Goal: Task Accomplishment & Management: Use online tool/utility

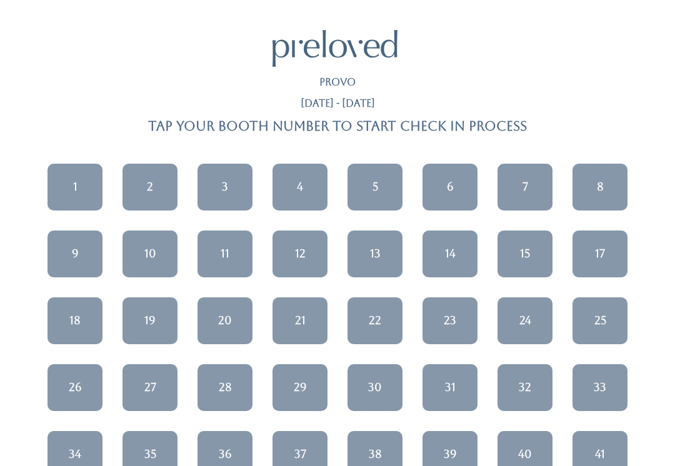
click at [608, 252] on link "17" at bounding box center [600, 254] width 55 height 47
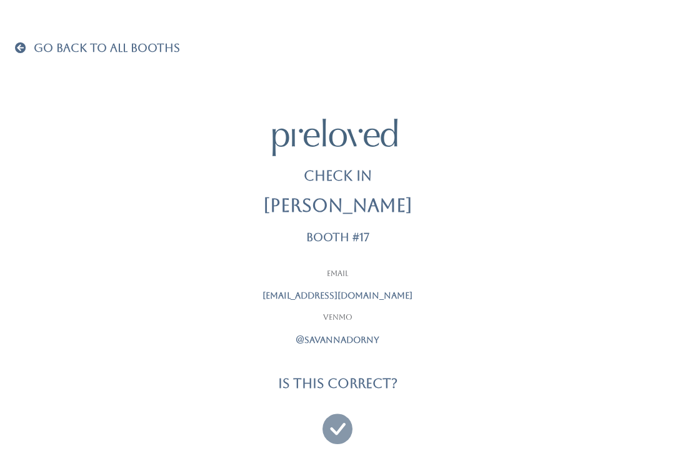
click at [346, 421] on icon at bounding box center [338, 424] width 30 height 42
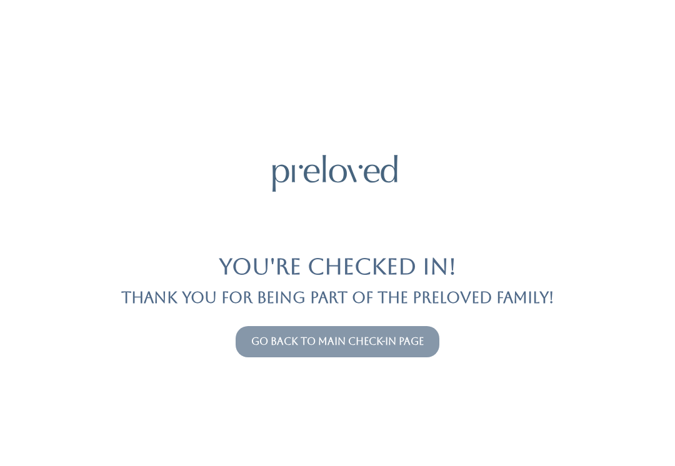
click at [424, 346] on link "Go back to main check-in page" at bounding box center [337, 342] width 173 height 12
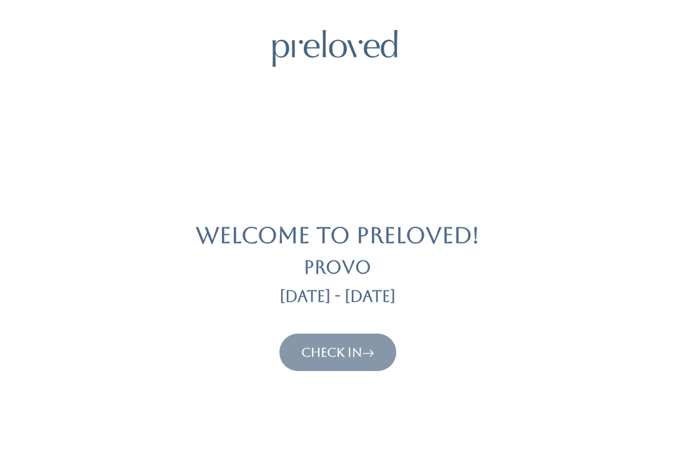
click at [333, 368] on button "Check In" at bounding box center [337, 353] width 117 height 38
click at [339, 349] on link "Check In" at bounding box center [337, 352] width 73 height 15
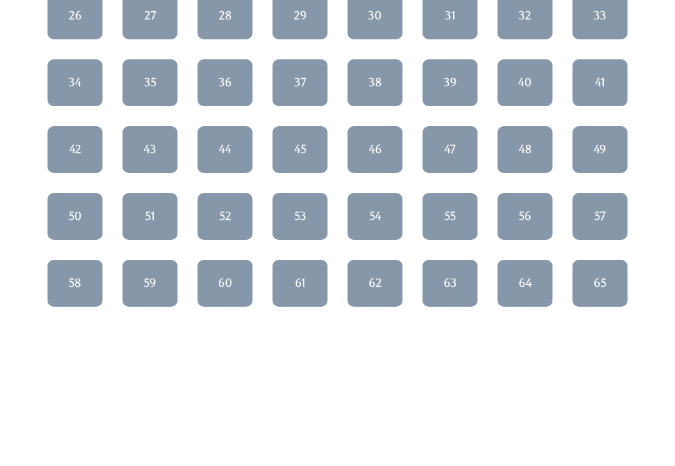
scroll to position [369, 0]
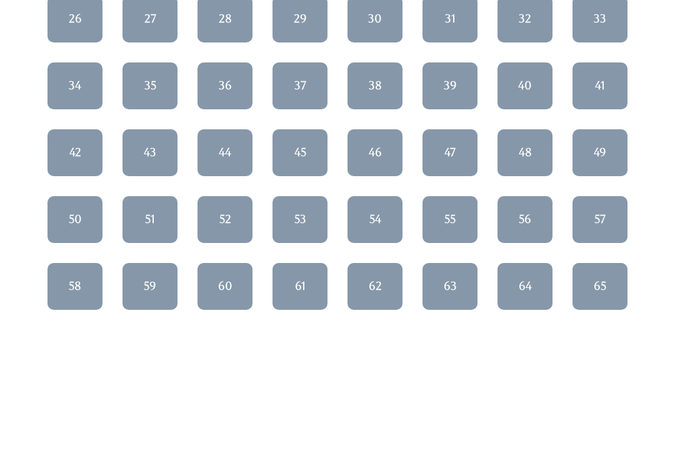
click at [523, 293] on div "64" at bounding box center [525, 286] width 13 height 16
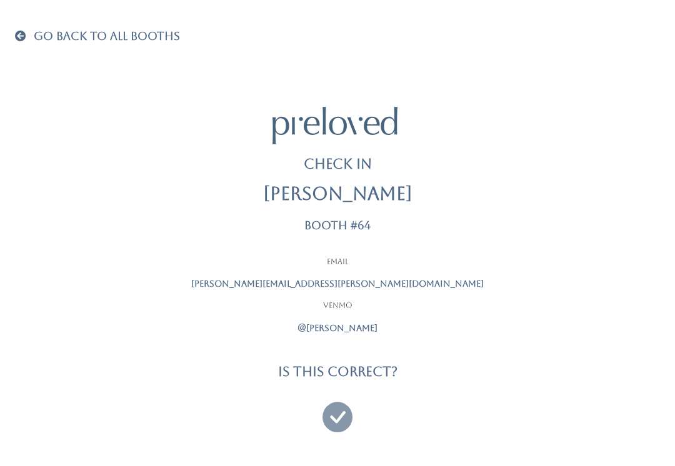
click at [342, 416] on icon at bounding box center [338, 412] width 30 height 42
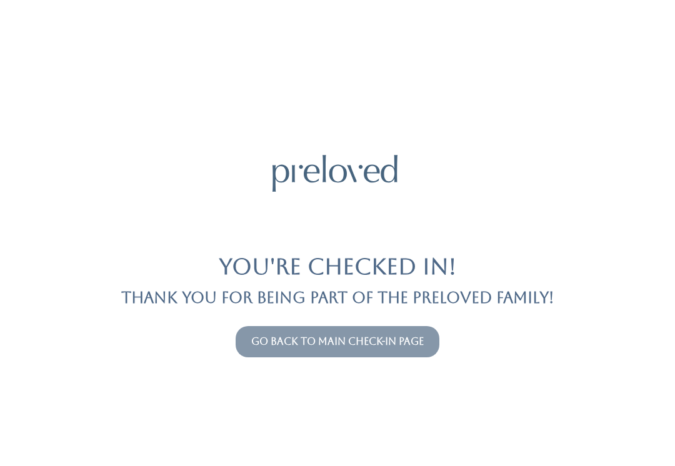
click at [408, 336] on link "Go back to main check-in page" at bounding box center [337, 342] width 173 height 12
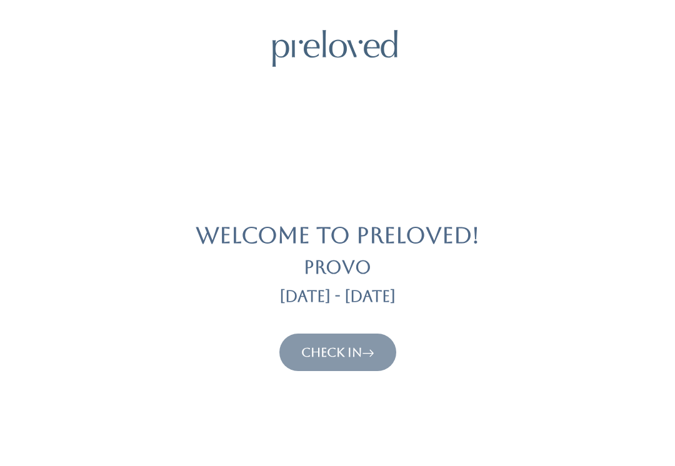
click at [368, 349] on icon at bounding box center [368, 352] width 13 height 15
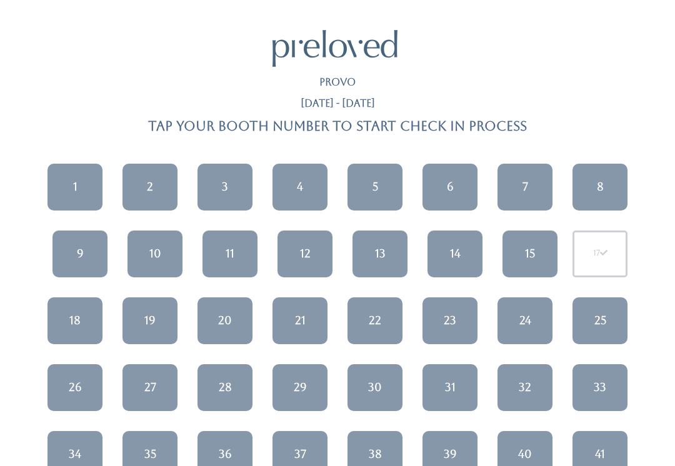
click at [535, 246] on div "15" at bounding box center [530, 254] width 10 height 16
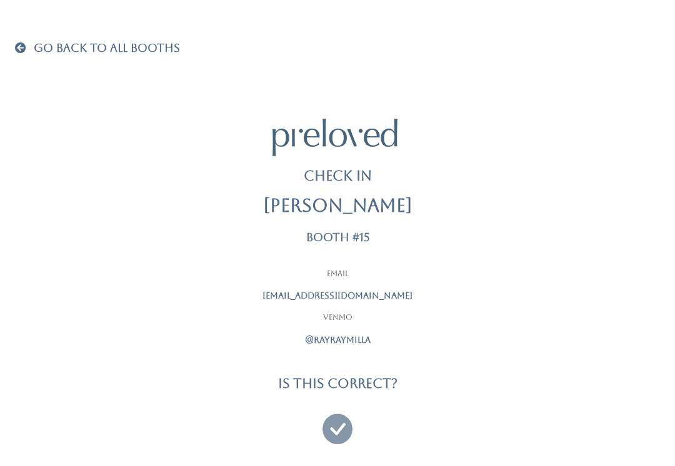
click at [336, 421] on icon at bounding box center [338, 424] width 30 height 42
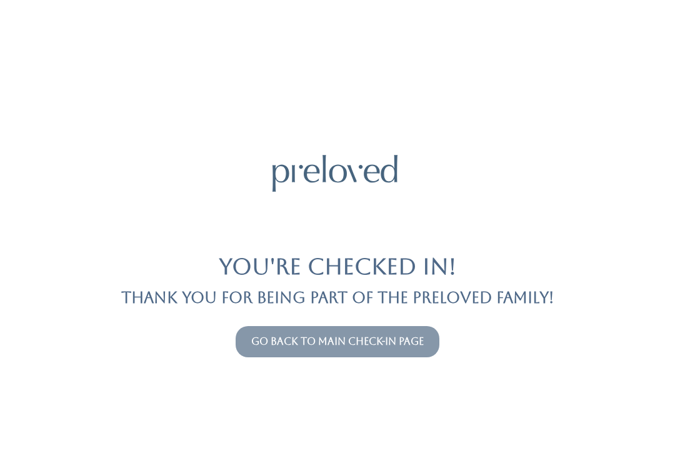
click at [424, 339] on link "Go back to main check-in page" at bounding box center [337, 342] width 173 height 12
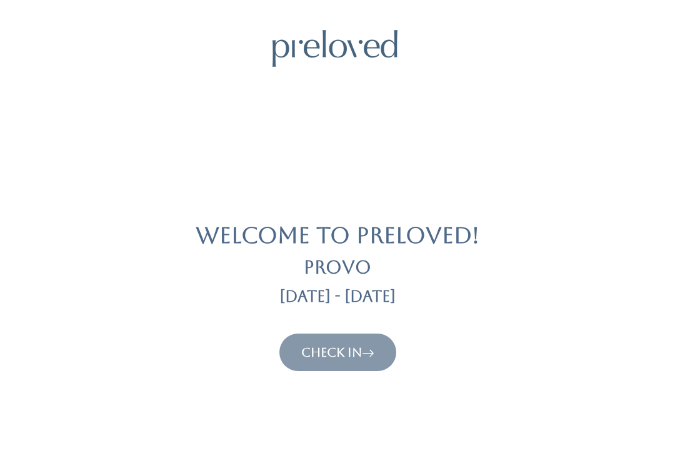
click at [357, 353] on link "Check In" at bounding box center [337, 352] width 73 height 15
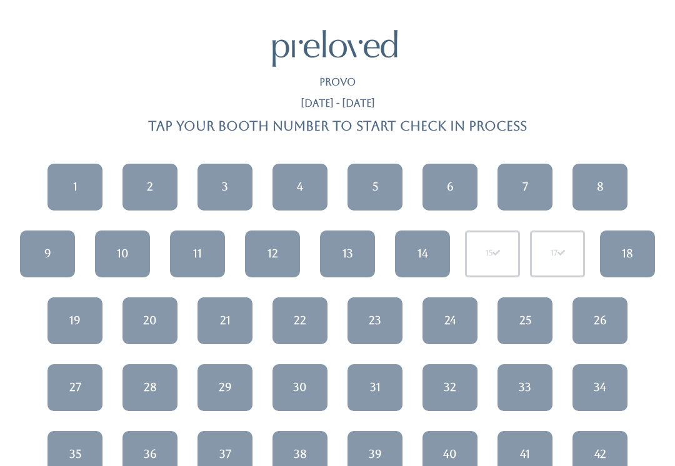
click at [226, 313] on div "21" at bounding box center [225, 321] width 11 height 16
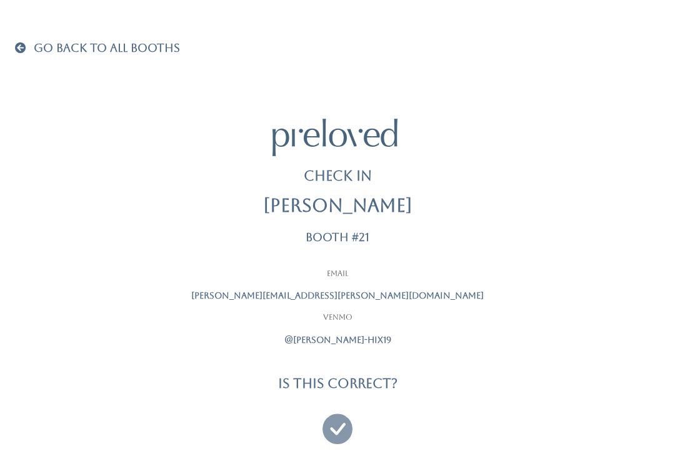
click at [342, 423] on icon at bounding box center [338, 424] width 30 height 42
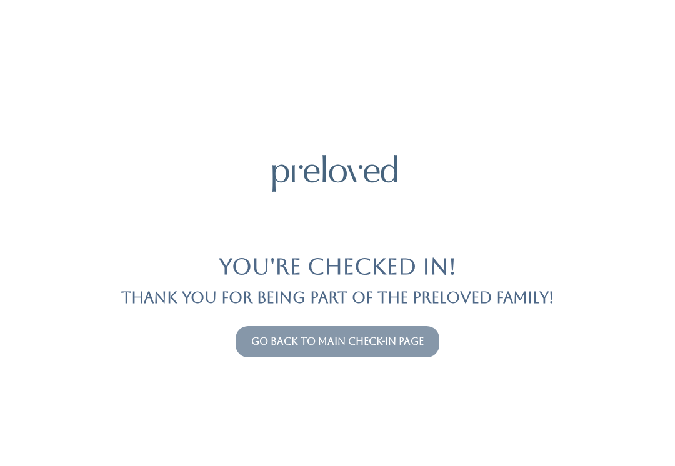
click at [375, 336] on link "Go back to main check-in page" at bounding box center [337, 342] width 173 height 12
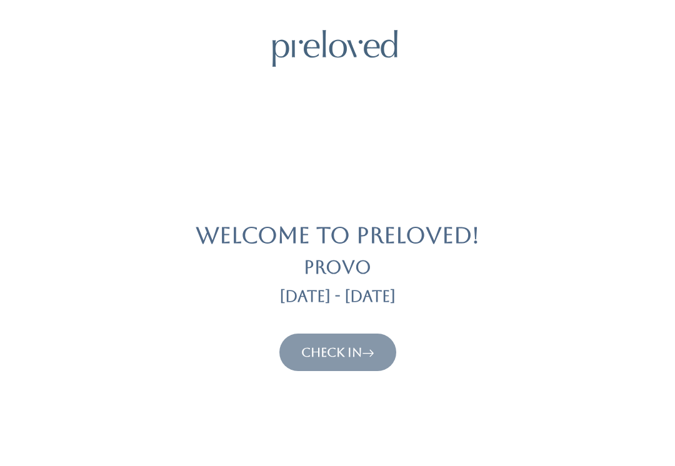
click at [347, 350] on link "Check In" at bounding box center [337, 352] width 73 height 15
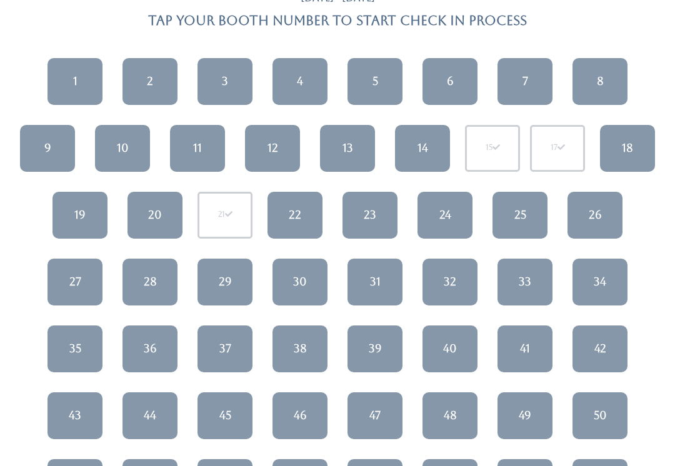
scroll to position [110, 0]
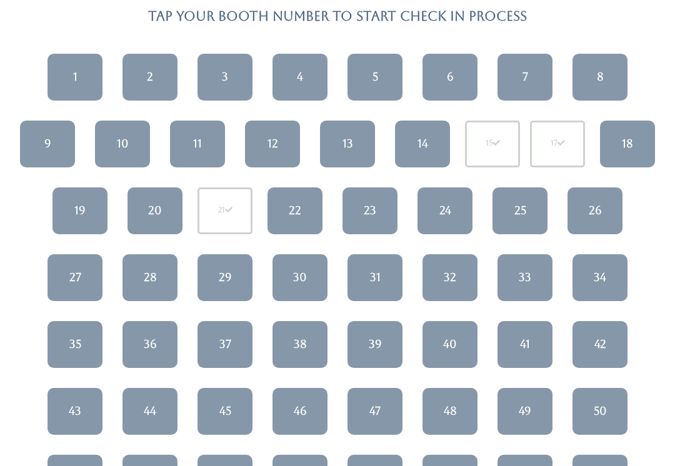
click at [74, 414] on div "43" at bounding box center [75, 411] width 13 height 16
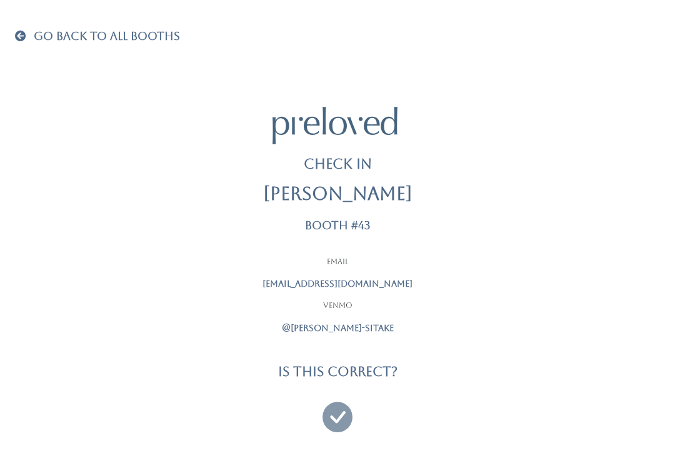
click at [343, 400] on icon at bounding box center [338, 412] width 30 height 42
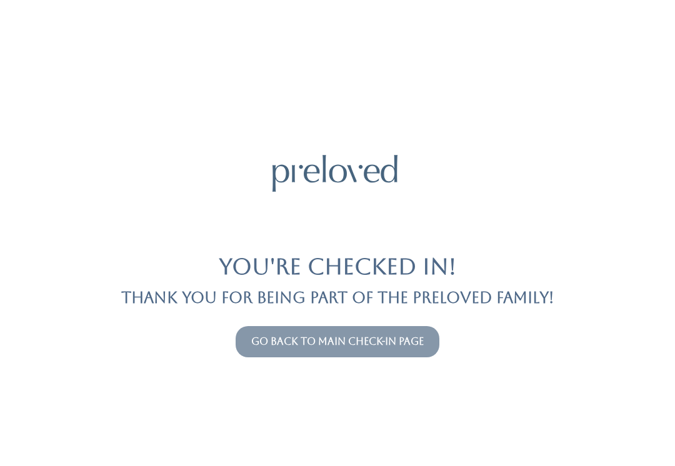
click at [385, 345] on link "Go back to main check-in page" at bounding box center [337, 342] width 173 height 12
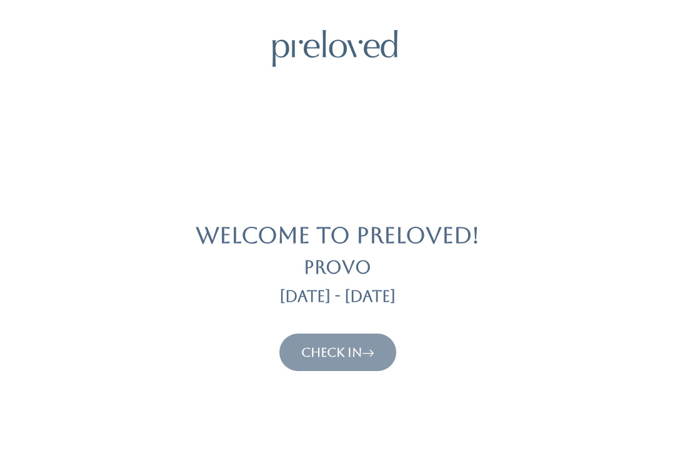
click at [371, 356] on icon at bounding box center [368, 352] width 13 height 15
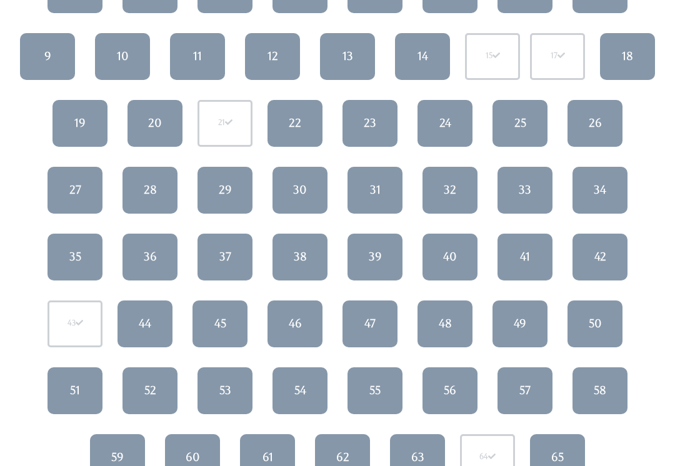
scroll to position [227, 0]
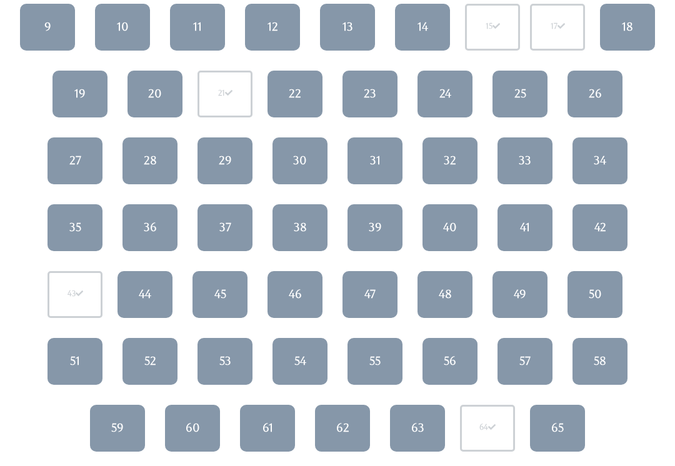
click at [344, 421] on div "62" at bounding box center [342, 428] width 13 height 16
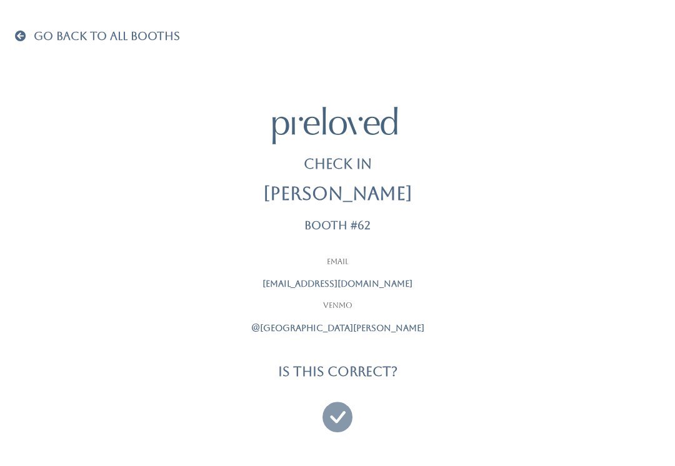
click at [337, 411] on icon at bounding box center [338, 412] width 30 height 42
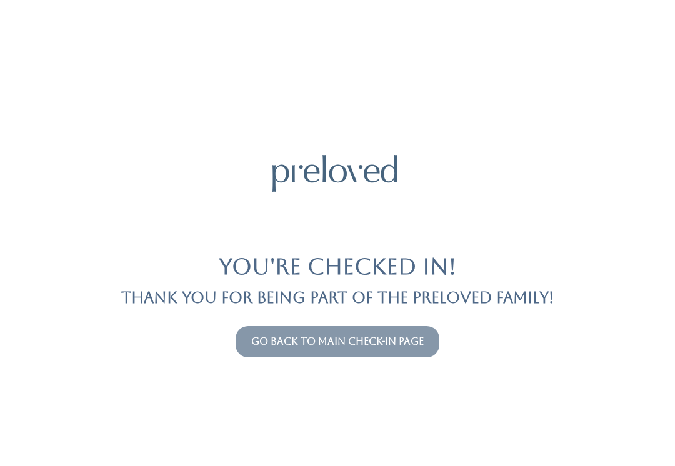
click at [414, 340] on link "Go back to main check-in page" at bounding box center [337, 342] width 173 height 12
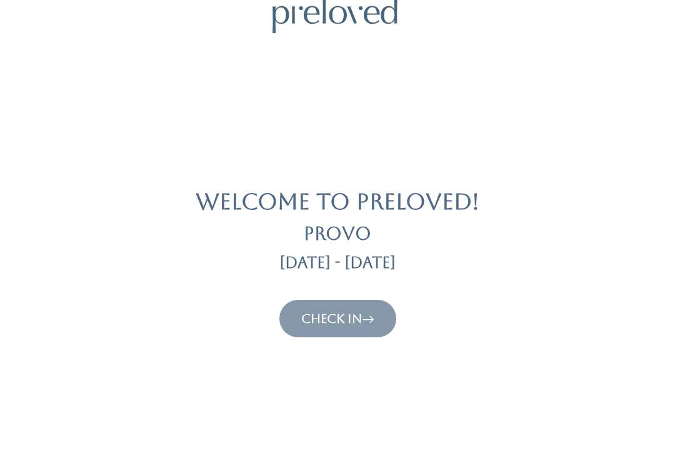
scroll to position [34, 0]
click at [331, 311] on link "Check In" at bounding box center [337, 318] width 73 height 15
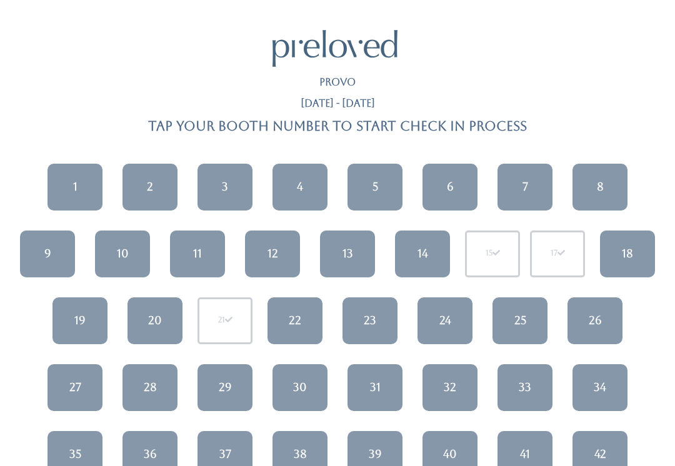
scroll to position [4, 0]
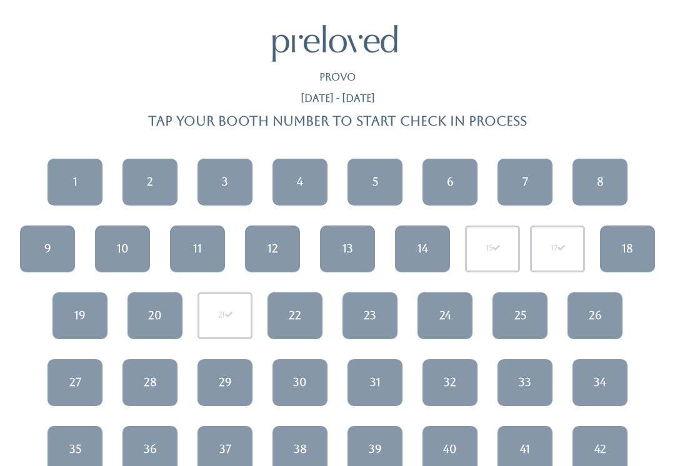
click at [303, 378] on div "30" at bounding box center [300, 383] width 14 height 16
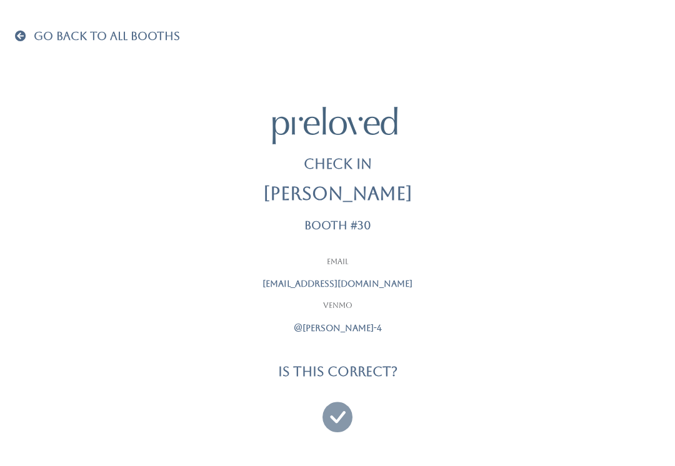
click at [343, 408] on icon at bounding box center [338, 412] width 30 height 42
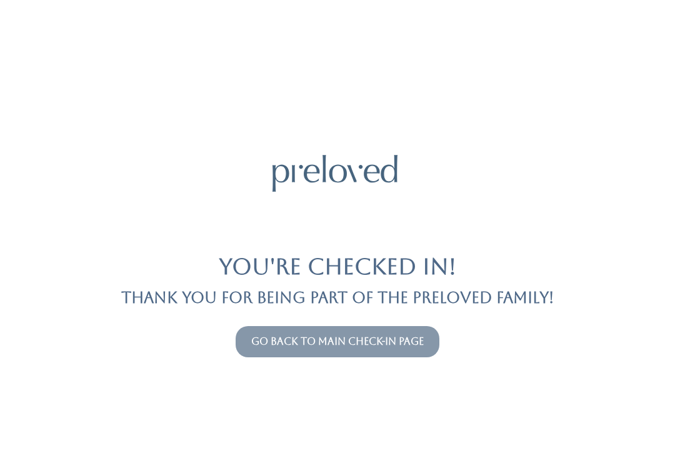
click at [308, 347] on link "Go back to main check-in page" at bounding box center [337, 342] width 173 height 12
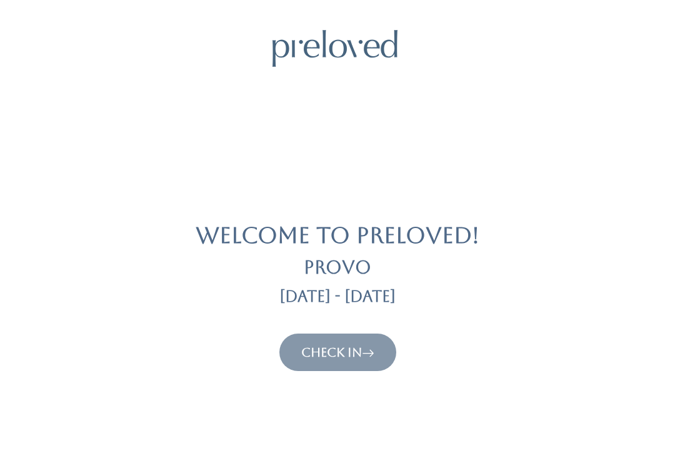
click at [321, 345] on link "Check In" at bounding box center [337, 352] width 73 height 15
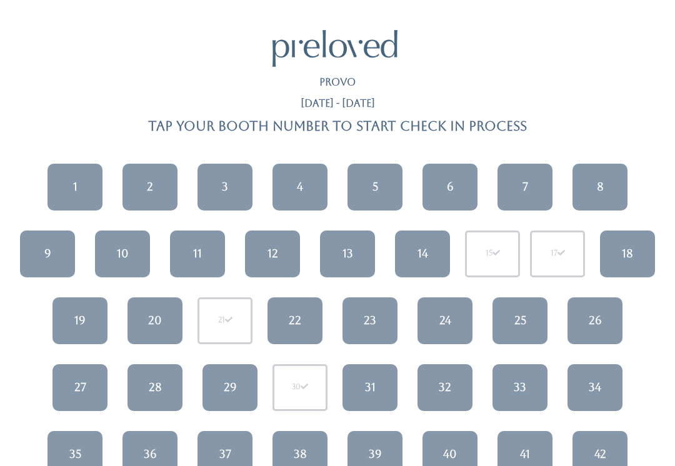
click at [372, 320] on div "23" at bounding box center [370, 321] width 13 height 16
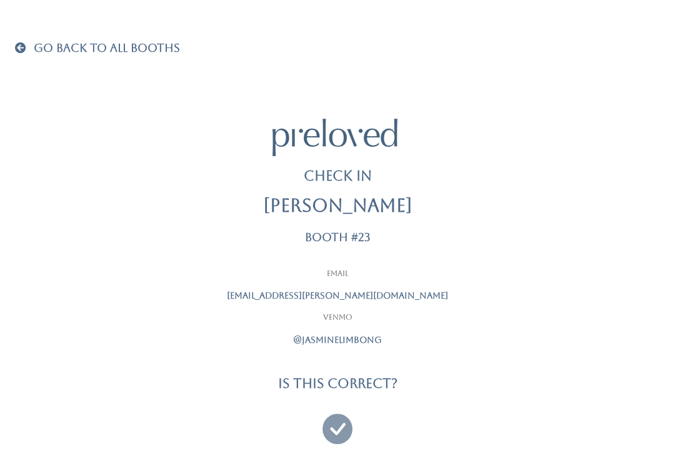
click at [341, 432] on icon at bounding box center [338, 424] width 30 height 42
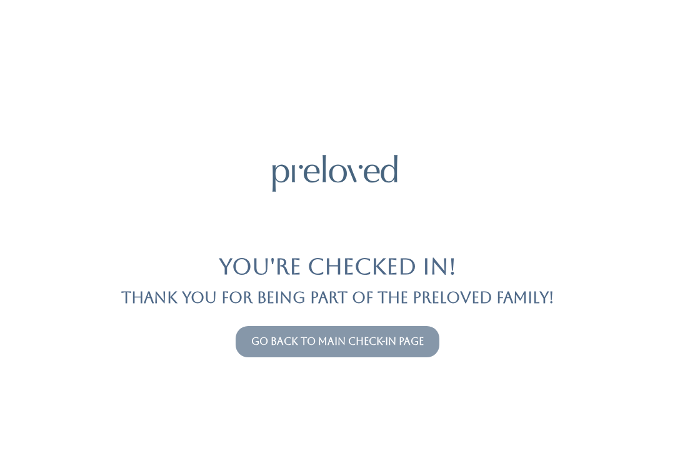
click at [401, 337] on link "Go back to main check-in page" at bounding box center [337, 342] width 173 height 12
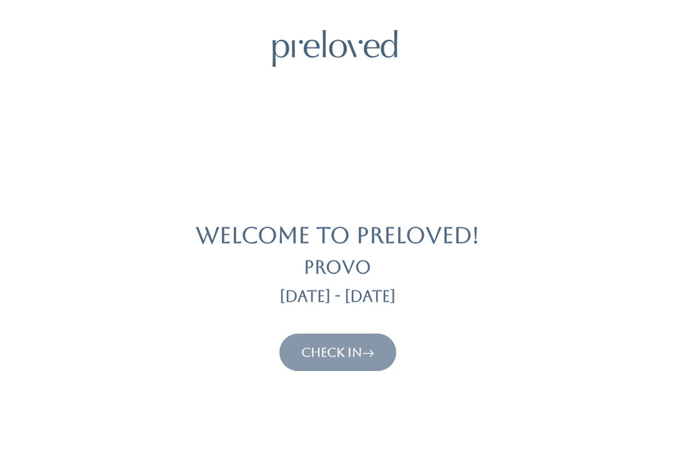
click at [348, 357] on link "Check In" at bounding box center [337, 352] width 73 height 15
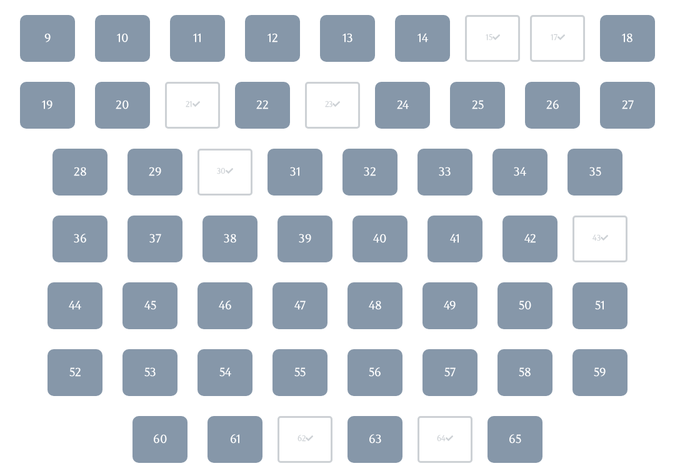
scroll to position [238, 0]
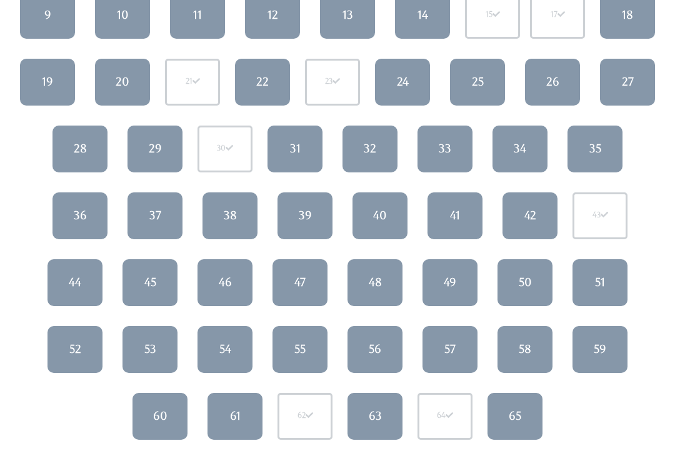
click at [161, 425] on link "60" at bounding box center [160, 417] width 55 height 47
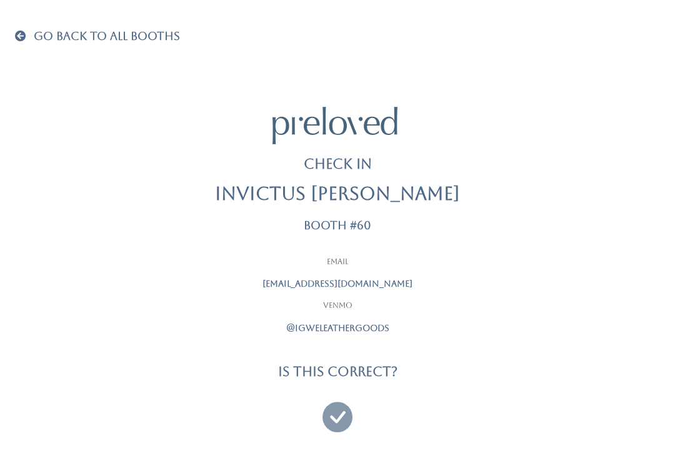
click at [329, 415] on icon at bounding box center [338, 412] width 30 height 42
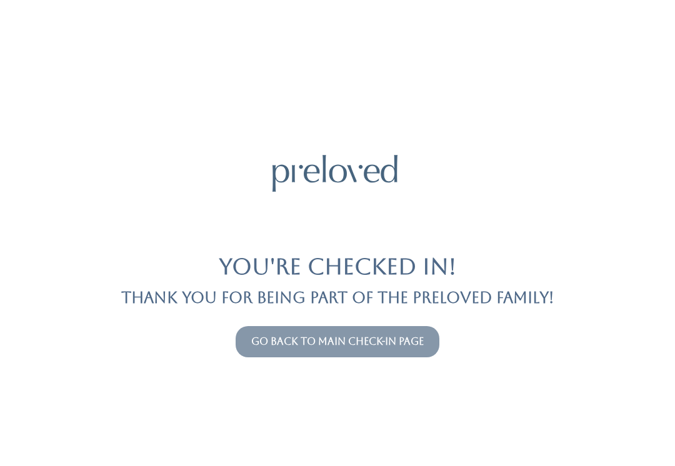
click at [366, 342] on link "Go back to main check-in page" at bounding box center [337, 342] width 173 height 12
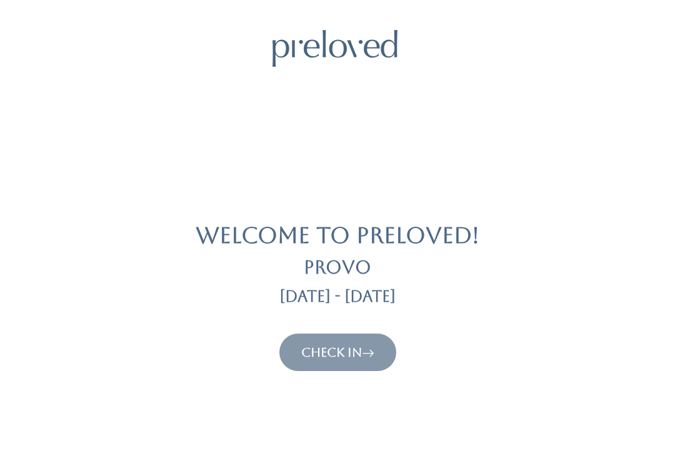
click at [358, 356] on link "Check In" at bounding box center [337, 352] width 73 height 15
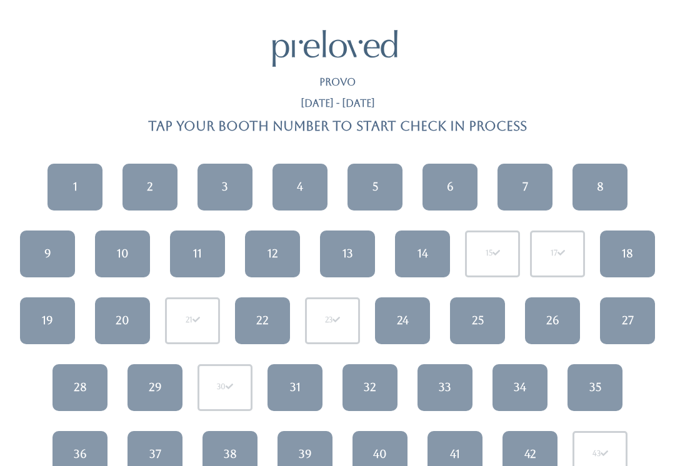
click at [148, 183] on div "2" at bounding box center [150, 187] width 6 height 16
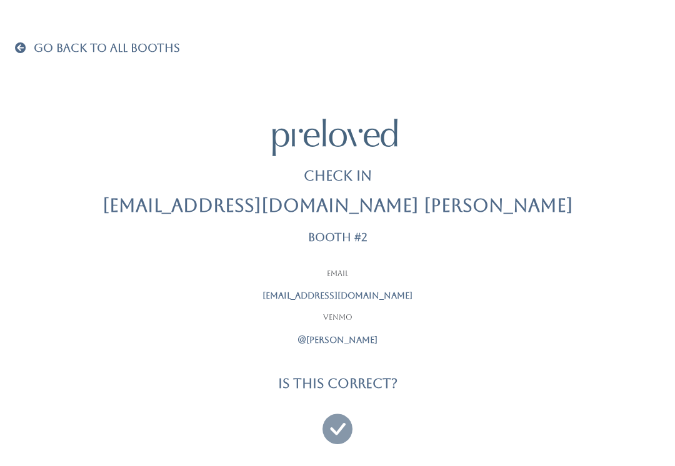
click at [336, 416] on icon at bounding box center [338, 424] width 30 height 42
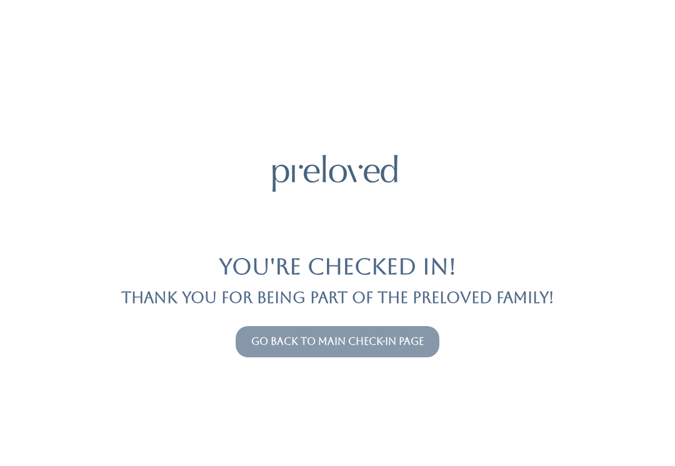
click at [398, 347] on link "Go back to main check-in page" at bounding box center [337, 342] width 173 height 12
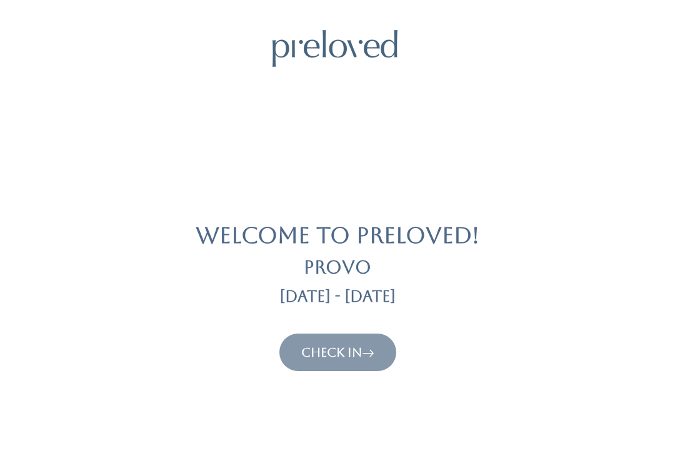
click at [368, 346] on icon at bounding box center [368, 352] width 13 height 15
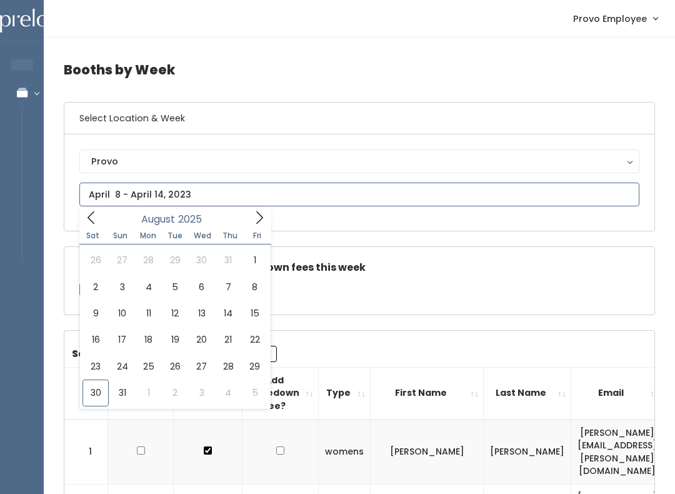
click at [258, 223] on icon at bounding box center [260, 218] width 14 height 14
click at [103, 223] on span at bounding box center [91, 217] width 24 height 19
type input "August 30 to September 5"
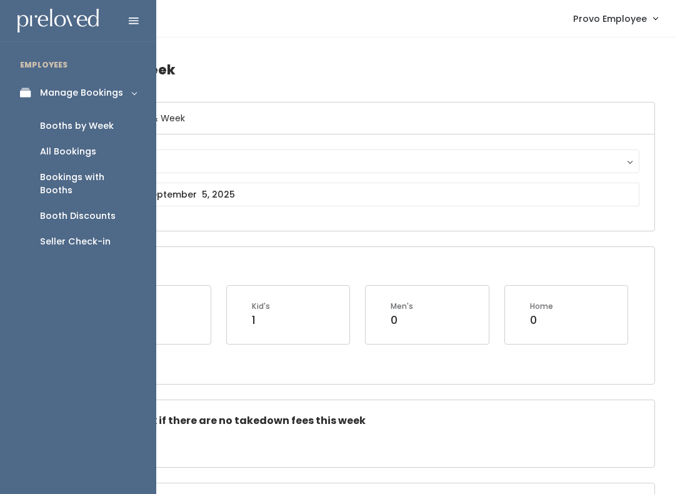
click at [79, 239] on link "Seller Check-in" at bounding box center [78, 242] width 156 height 26
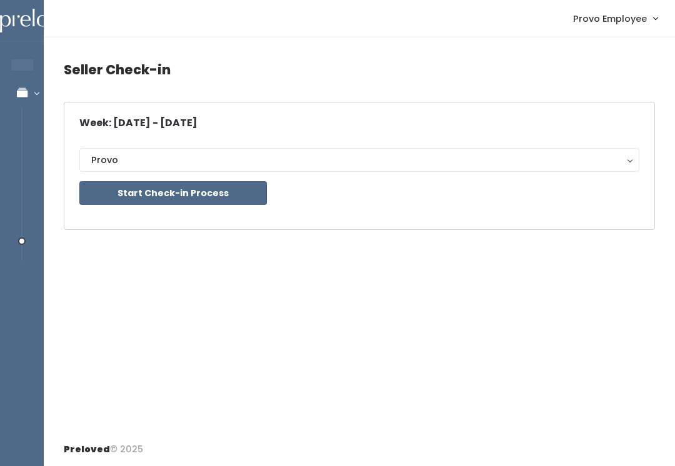
click at [157, 191] on button "Start Check-in Process" at bounding box center [173, 193] width 188 height 24
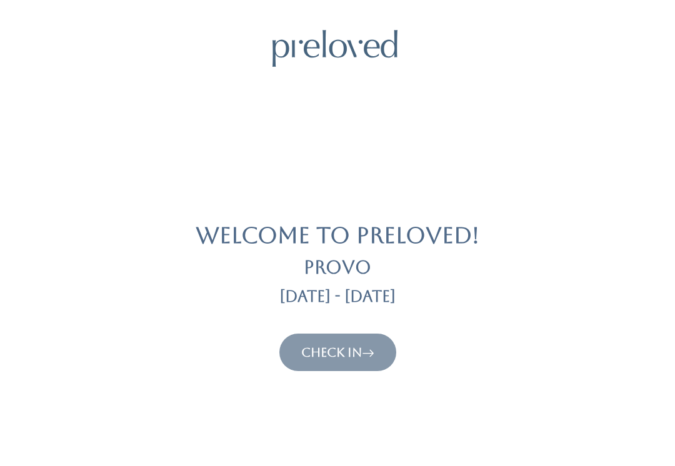
click at [341, 357] on link "Check In" at bounding box center [337, 352] width 73 height 15
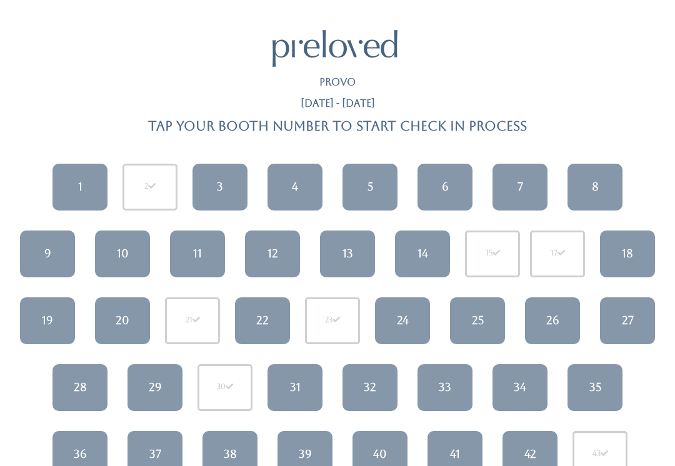
click at [304, 179] on link "4" at bounding box center [295, 187] width 55 height 47
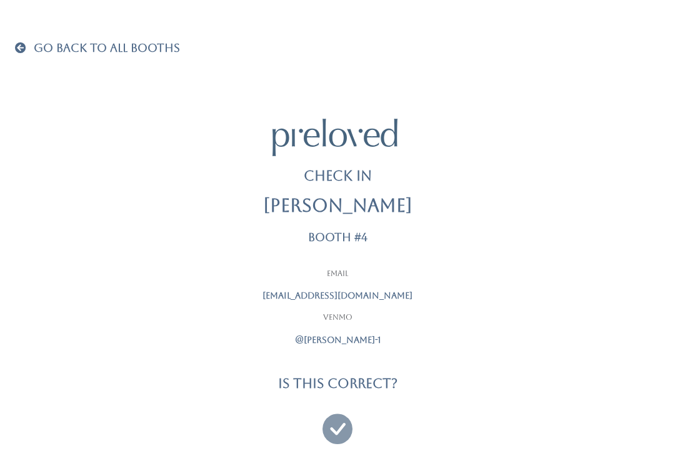
click at [339, 431] on icon at bounding box center [338, 424] width 30 height 42
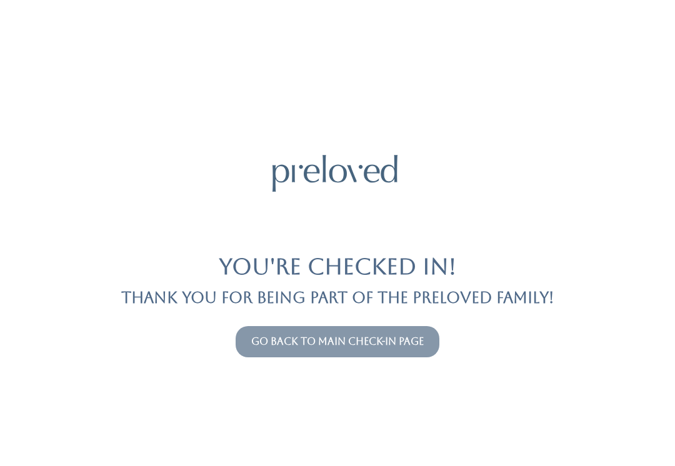
click at [320, 346] on link "Go back to main check-in page" at bounding box center [337, 342] width 173 height 12
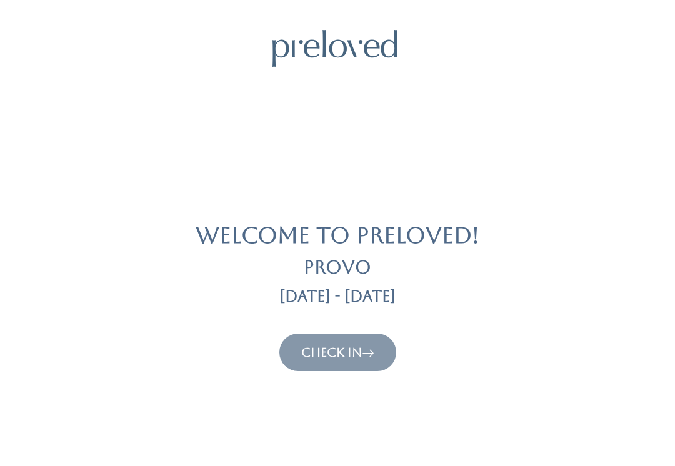
click at [362, 345] on link "Check In" at bounding box center [337, 352] width 73 height 15
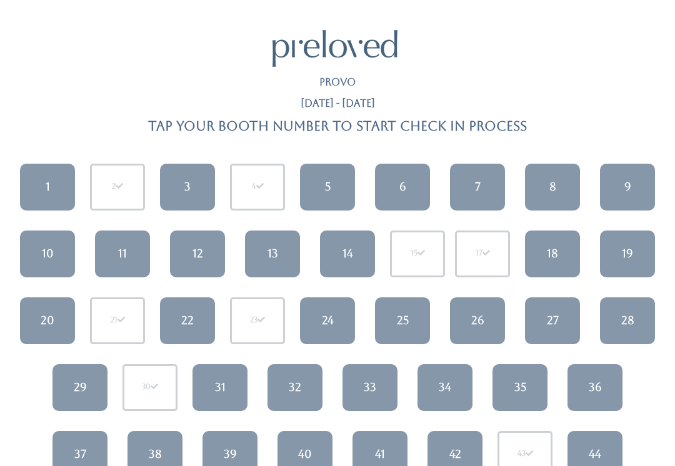
click at [188, 189] on div "3" at bounding box center [187, 187] width 6 height 16
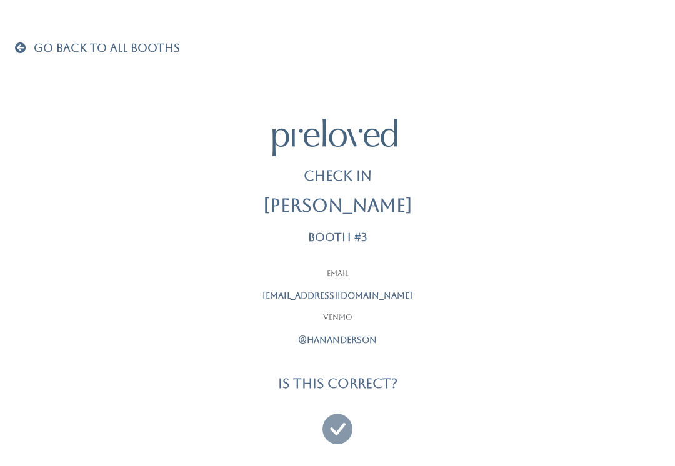
click at [348, 418] on icon at bounding box center [338, 424] width 30 height 42
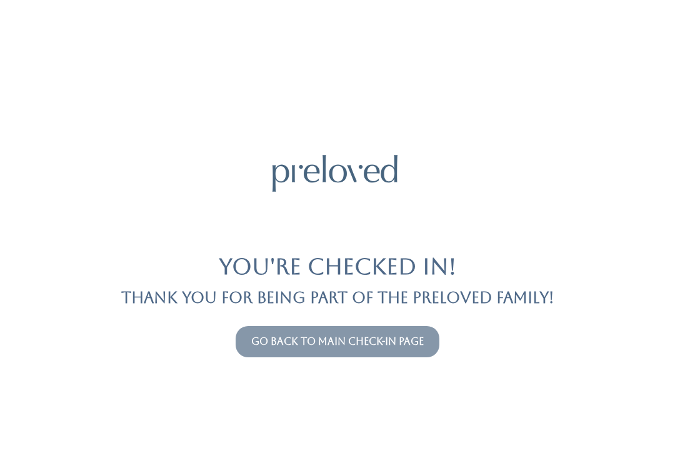
click at [294, 346] on link "Go back to main check-in page" at bounding box center [337, 342] width 173 height 12
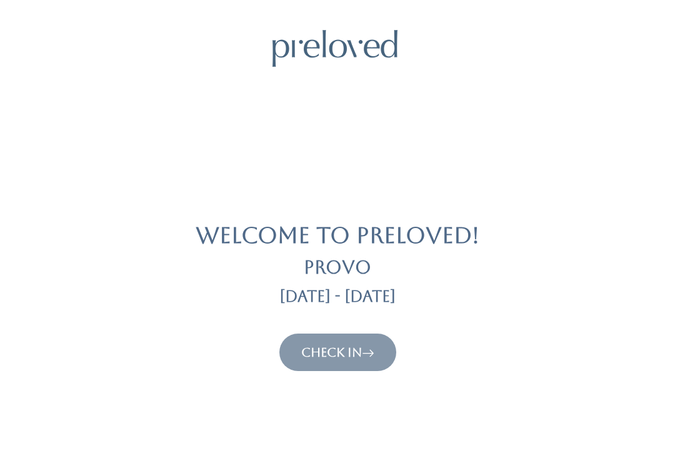
click at [313, 349] on link "Check In" at bounding box center [337, 352] width 73 height 15
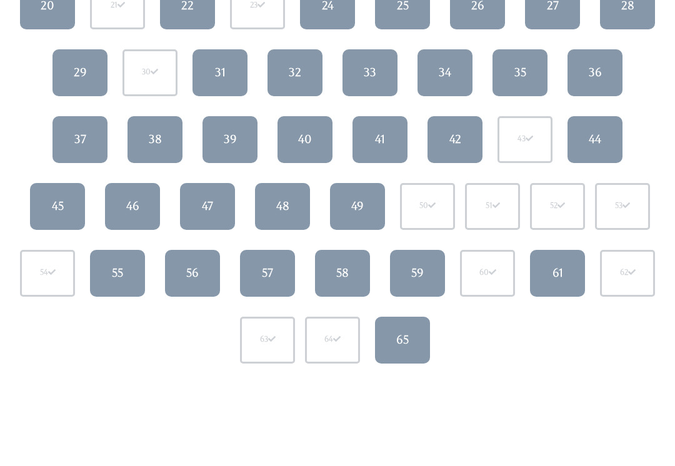
scroll to position [313, 0]
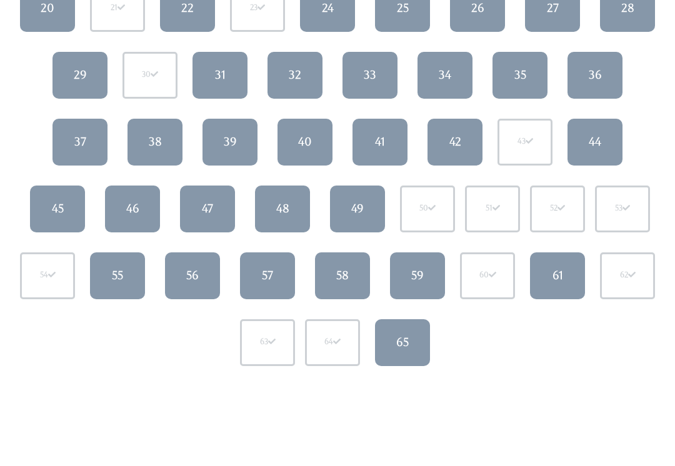
click at [381, 212] on link "49" at bounding box center [357, 209] width 55 height 47
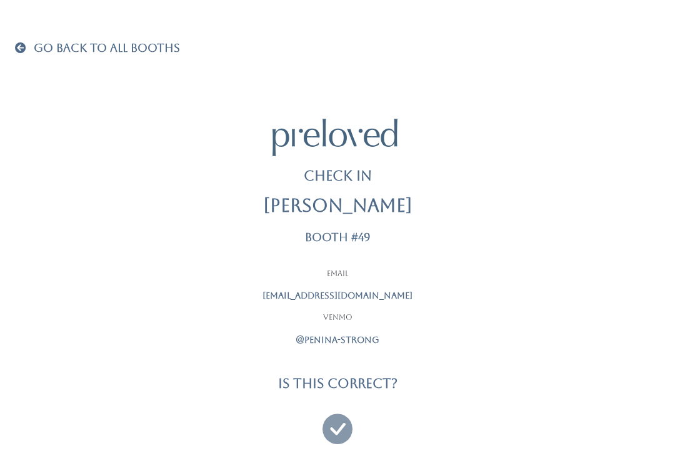
click at [339, 424] on icon at bounding box center [338, 424] width 30 height 42
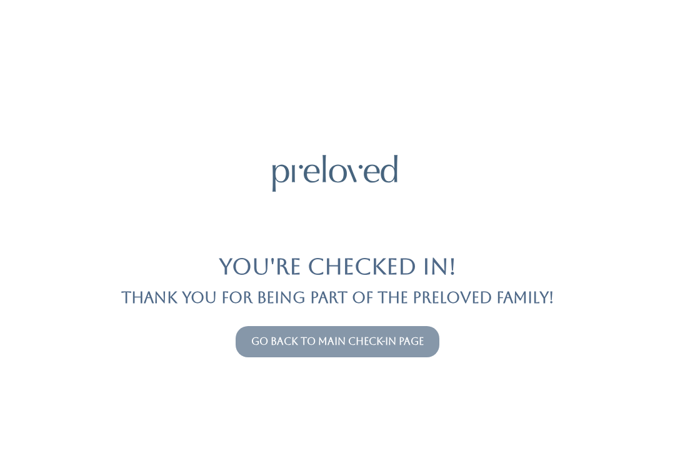
click at [415, 336] on link "Go back to main check-in page" at bounding box center [337, 342] width 173 height 12
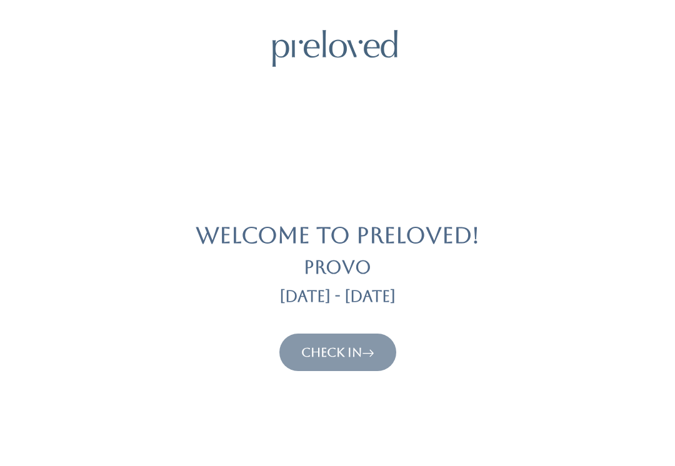
click at [375, 350] on icon at bounding box center [368, 352] width 13 height 15
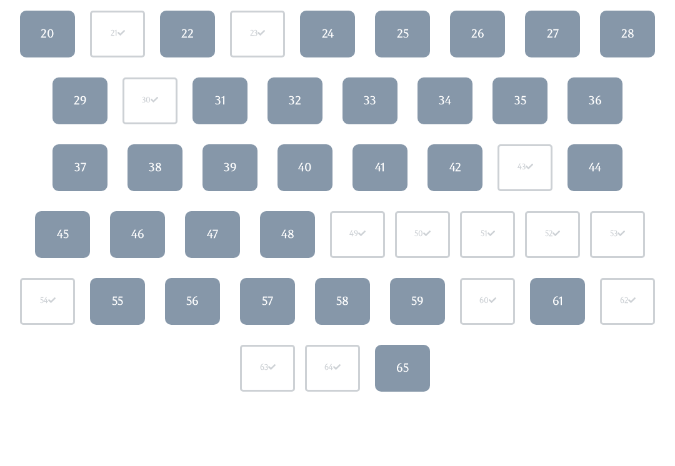
scroll to position [287, 0]
click at [428, 313] on link "59" at bounding box center [417, 301] width 55 height 47
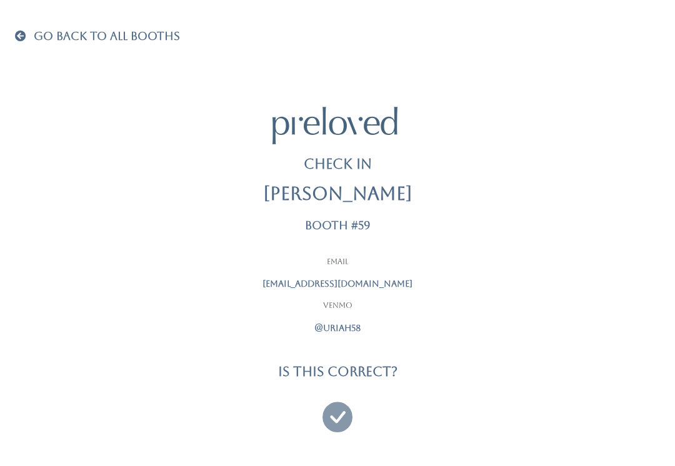
click at [44, 39] on span "Go Back To All Booths" at bounding box center [107, 35] width 146 height 13
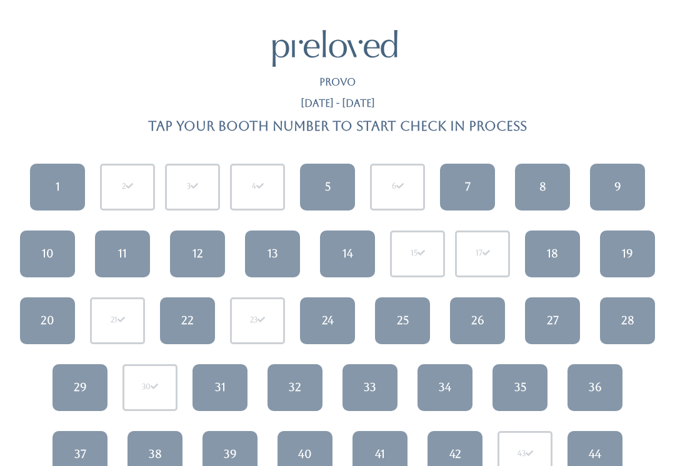
click at [388, 443] on link "41" at bounding box center [380, 454] width 55 height 47
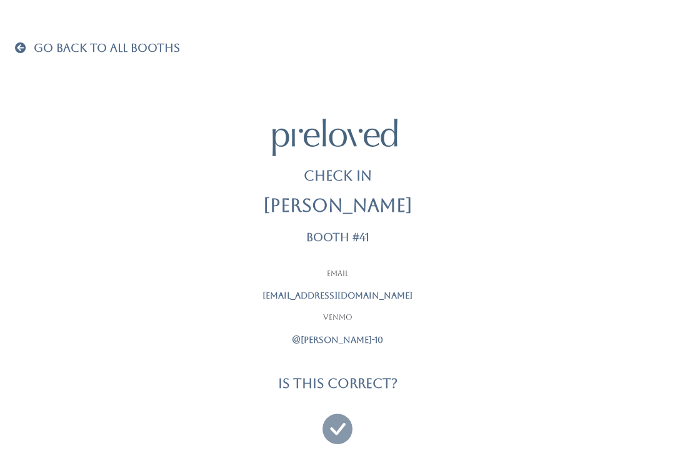
click at [330, 408] on icon at bounding box center [338, 424] width 30 height 42
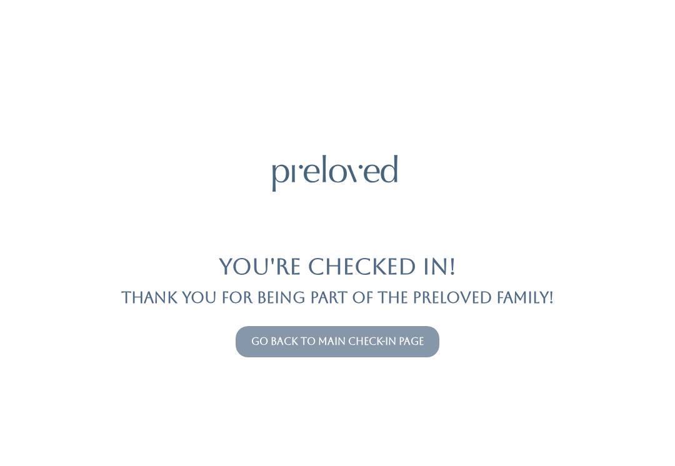
click at [358, 336] on link "Go back to main check-in page" at bounding box center [337, 342] width 173 height 12
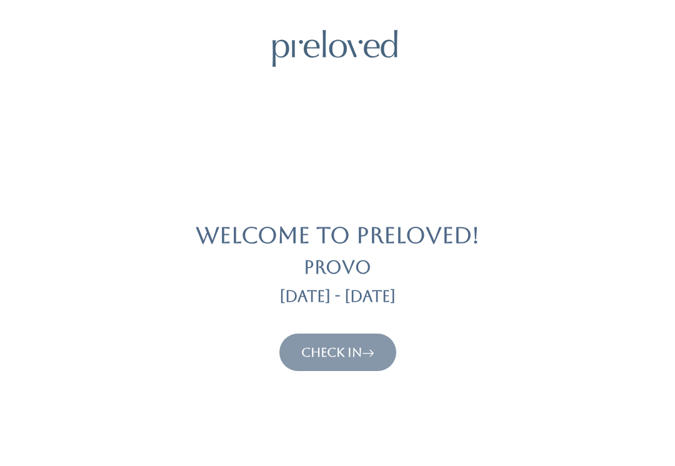
click at [336, 352] on link "Check In" at bounding box center [337, 352] width 73 height 15
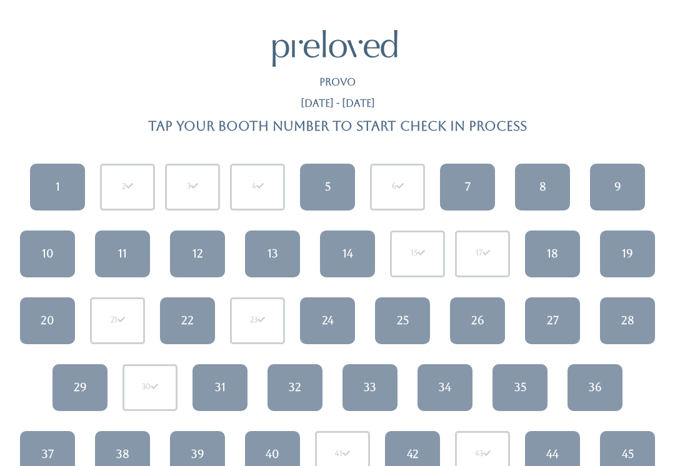
click at [450, 385] on div "34" at bounding box center [445, 388] width 13 height 16
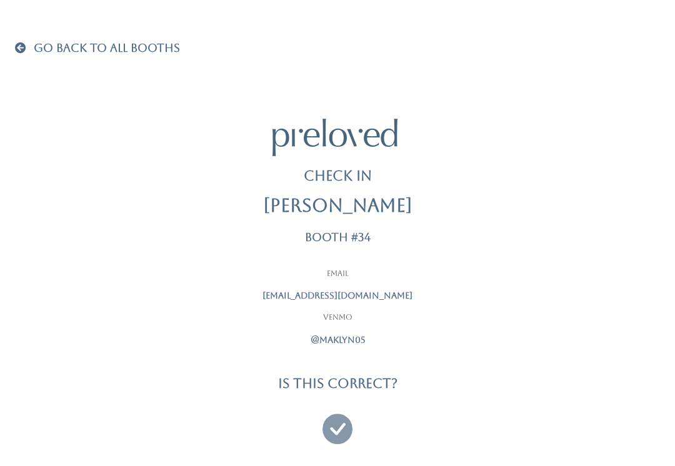
click at [335, 431] on icon at bounding box center [338, 424] width 30 height 42
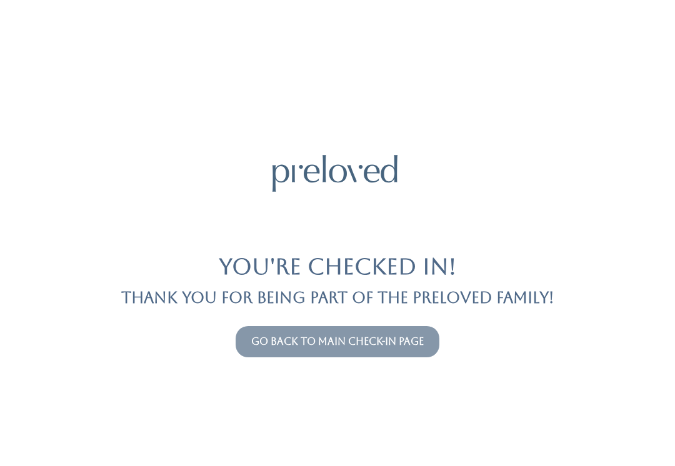
click at [349, 336] on link "Go back to main check-in page" at bounding box center [337, 342] width 173 height 12
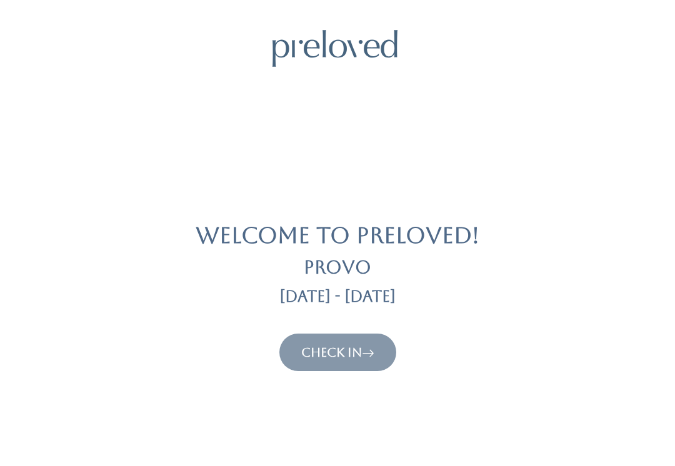
click at [355, 338] on button "Check In" at bounding box center [337, 353] width 117 height 38
click at [370, 345] on icon at bounding box center [368, 352] width 13 height 15
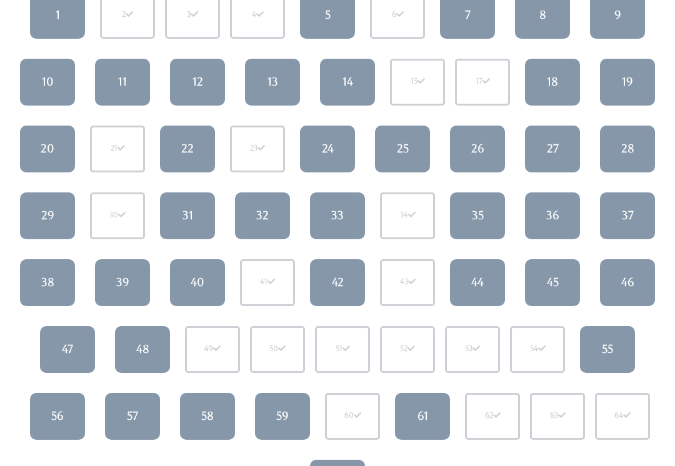
scroll to position [172, 0]
click at [259, 212] on div "32" at bounding box center [262, 216] width 13 height 16
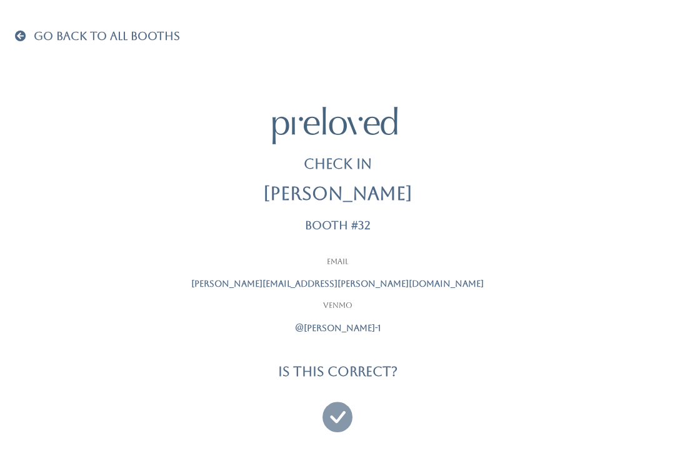
click at [341, 403] on icon at bounding box center [338, 412] width 30 height 42
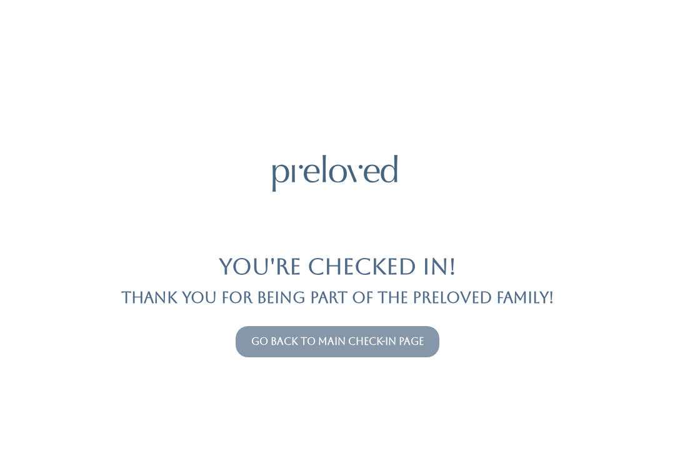
click at [326, 329] on button "Go back to main check-in page" at bounding box center [338, 341] width 204 height 31
click at [266, 463] on div "You're checked in! Thank you for being part of the Preloved family! Go back to …" at bounding box center [337, 233] width 645 height 466
click at [311, 441] on div "You're checked in! Thank you for being part of the Preloved family! Go back to …" at bounding box center [337, 233] width 645 height 466
click at [322, 347] on link "Go back to main check-in page" at bounding box center [337, 342] width 173 height 12
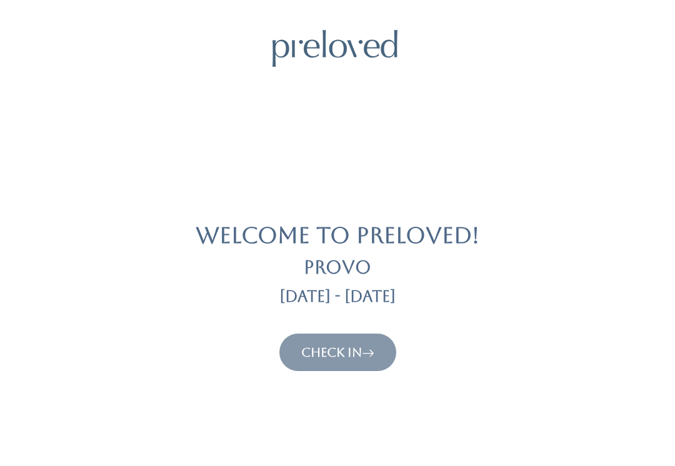
click at [334, 345] on link "Check In" at bounding box center [337, 352] width 73 height 15
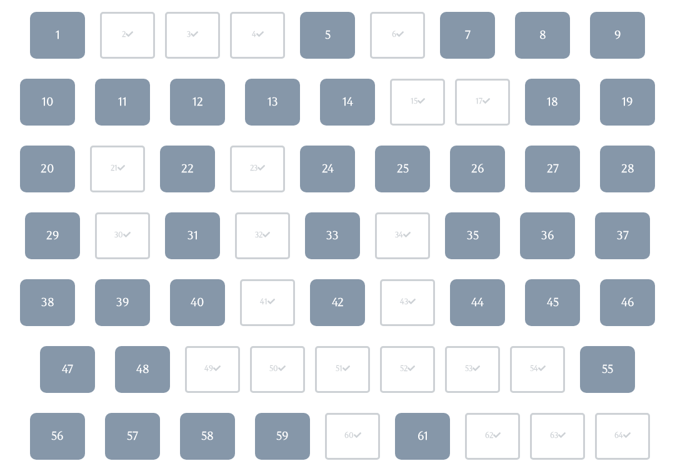
scroll to position [153, 0]
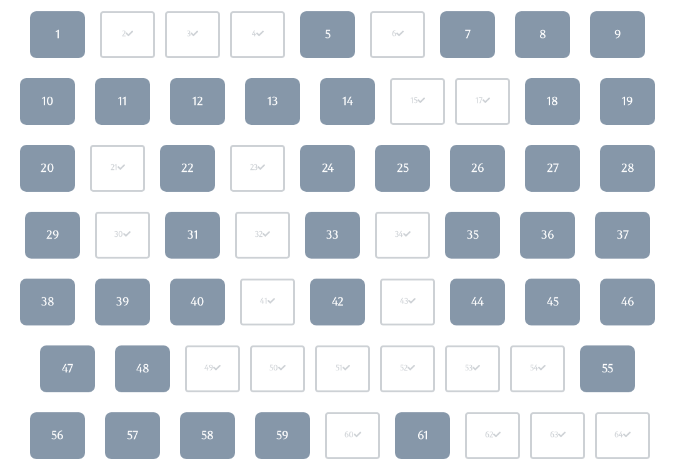
click at [150, 354] on link "48" at bounding box center [142, 369] width 55 height 47
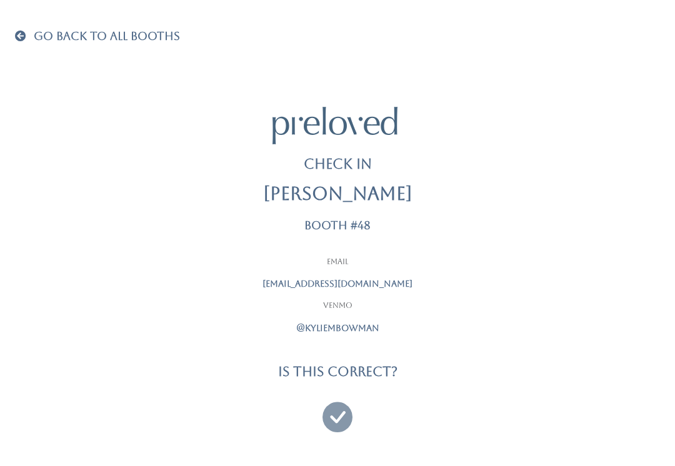
click at [336, 413] on icon at bounding box center [338, 412] width 30 height 42
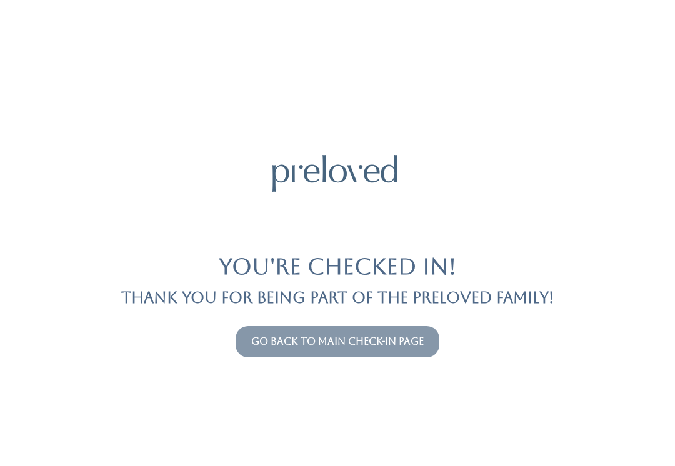
click at [343, 346] on link "Go back to main check-in page" at bounding box center [337, 342] width 173 height 12
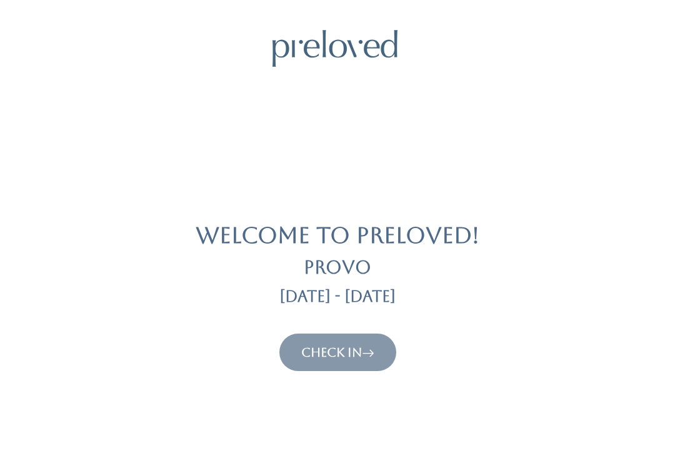
click at [374, 354] on icon at bounding box center [368, 352] width 13 height 15
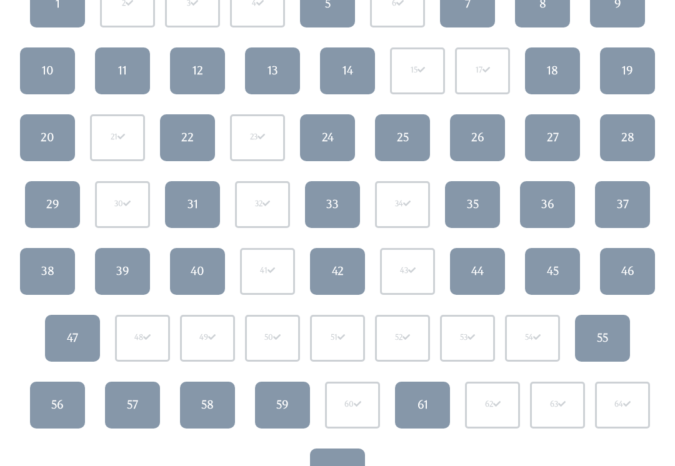
scroll to position [183, 0]
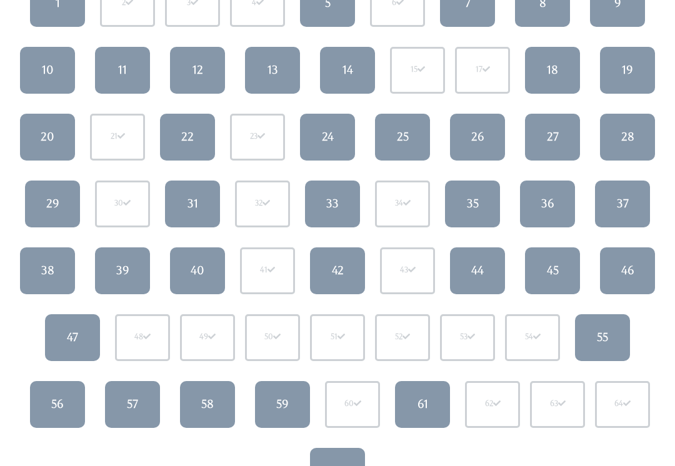
click at [641, 56] on link "19" at bounding box center [627, 71] width 55 height 47
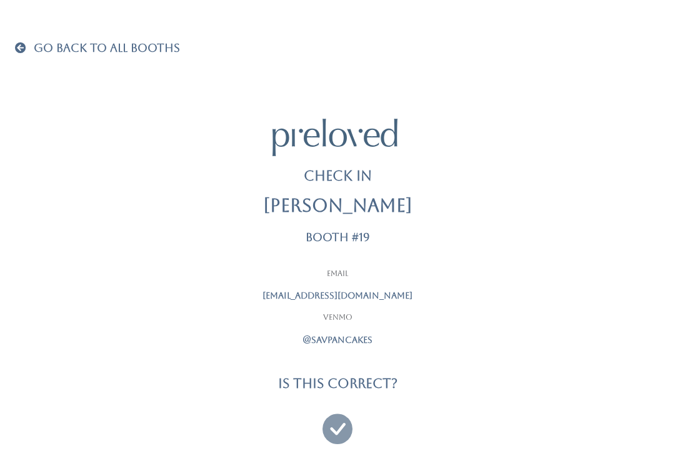
click at [334, 425] on icon at bounding box center [338, 424] width 30 height 42
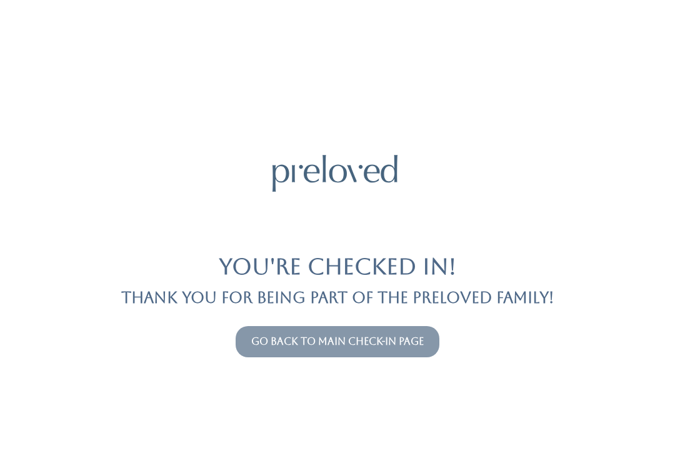
click at [269, 336] on link "Go back to main check-in page" at bounding box center [337, 342] width 173 height 12
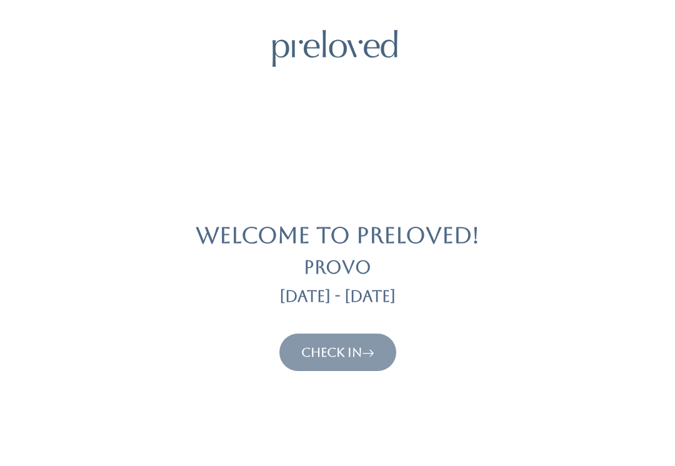
click at [366, 347] on link "Check In" at bounding box center [337, 352] width 73 height 15
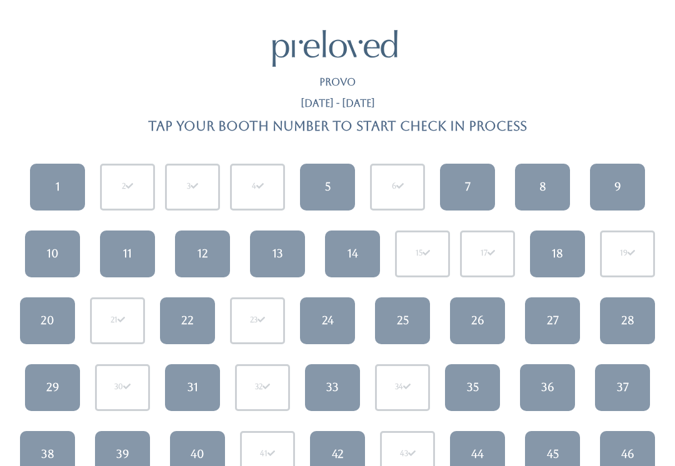
click at [133, 264] on link "11" at bounding box center [127, 254] width 55 height 47
click at [141, 243] on link "11" at bounding box center [127, 254] width 55 height 47
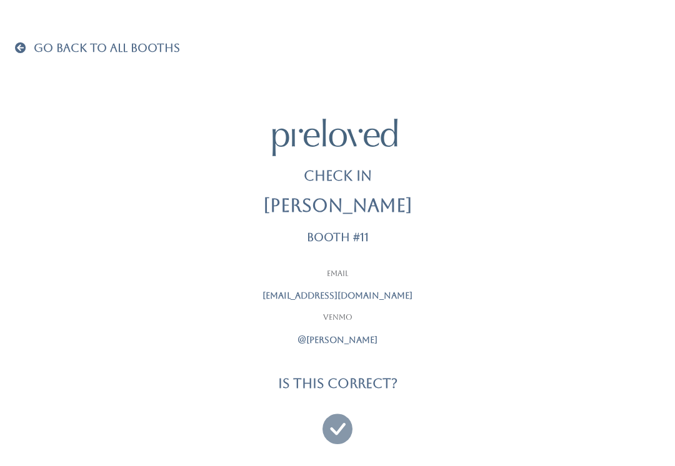
click at [339, 430] on icon at bounding box center [338, 424] width 30 height 42
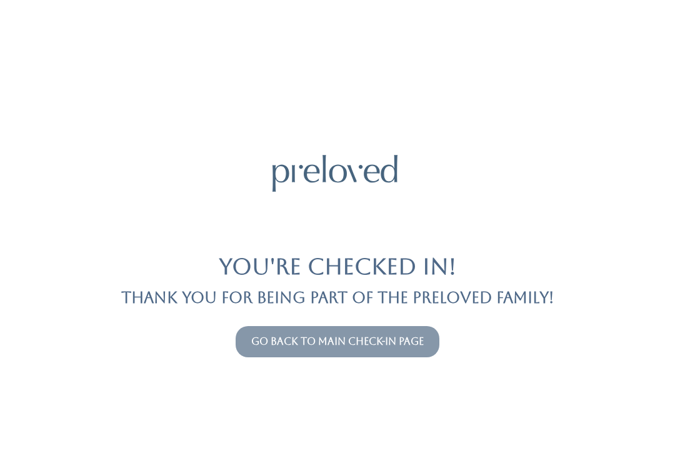
click at [375, 336] on link "Go back to main check-in page" at bounding box center [337, 342] width 173 height 12
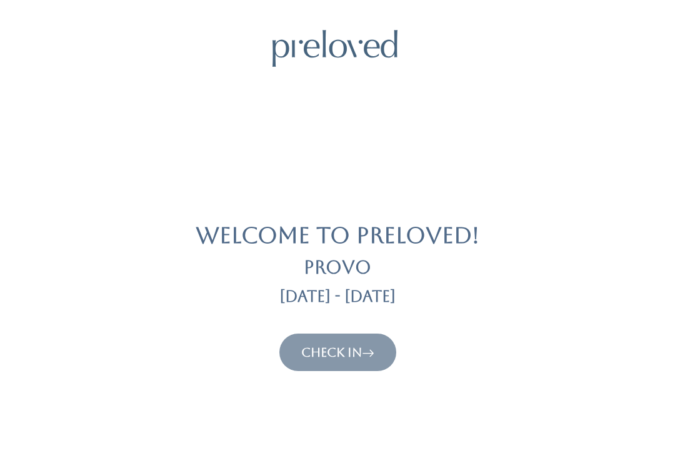
click at [342, 348] on link "Check In" at bounding box center [337, 352] width 73 height 15
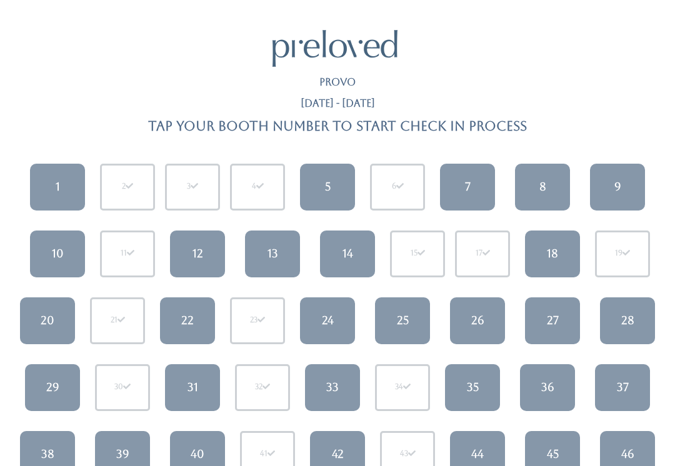
click at [56, 321] on link "20" at bounding box center [47, 321] width 55 height 47
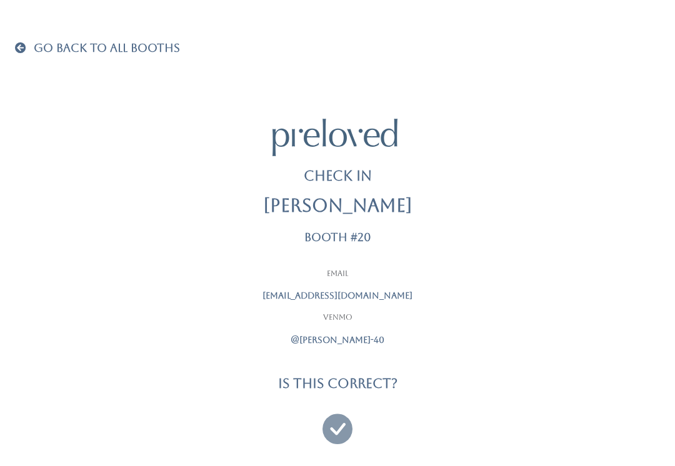
click at [339, 431] on icon at bounding box center [338, 424] width 30 height 42
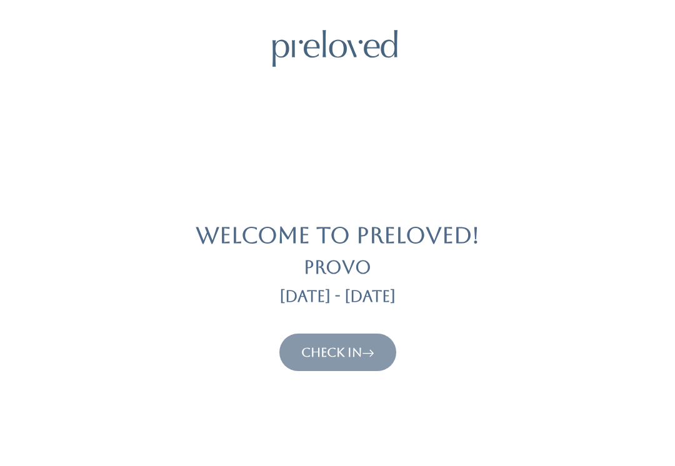
click at [359, 369] on button "Check In" at bounding box center [337, 353] width 117 height 38
click at [349, 345] on link "Check In" at bounding box center [337, 352] width 73 height 15
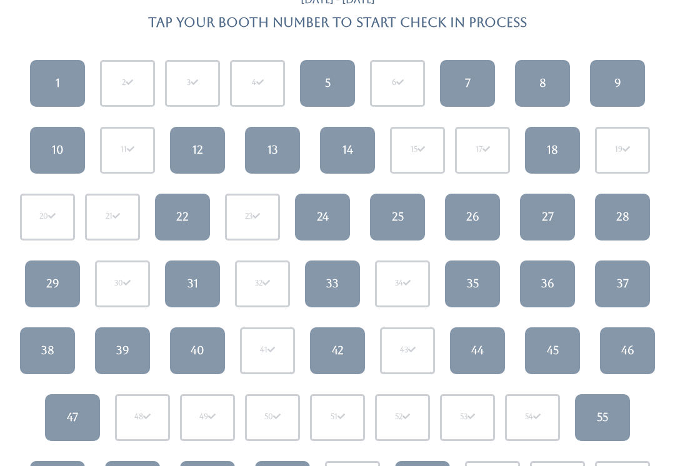
scroll to position [104, 0]
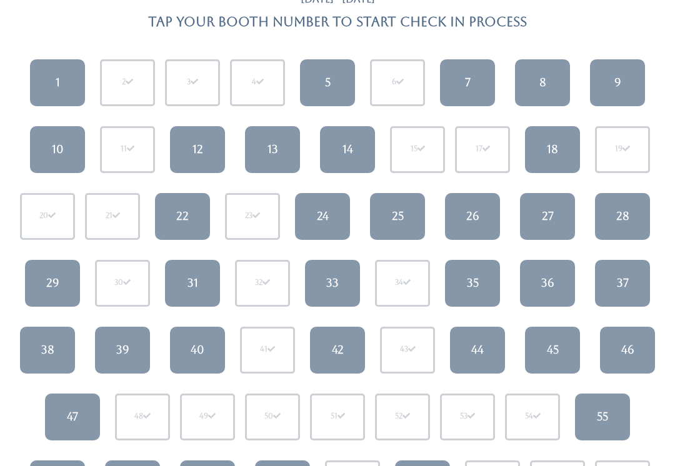
click at [313, 216] on link "24" at bounding box center [322, 217] width 55 height 47
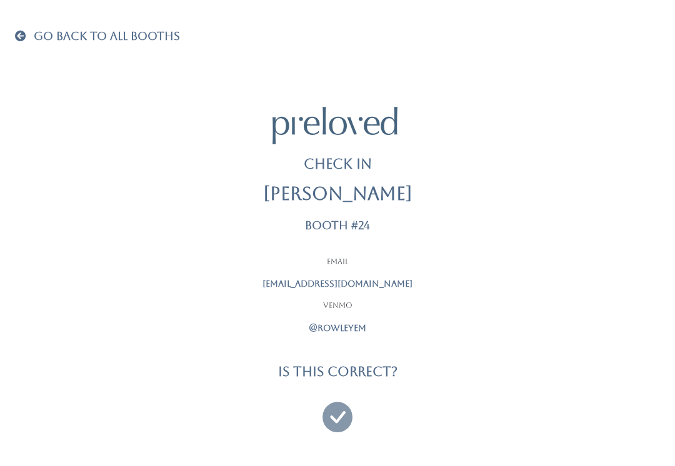
click at [336, 408] on icon at bounding box center [338, 412] width 30 height 42
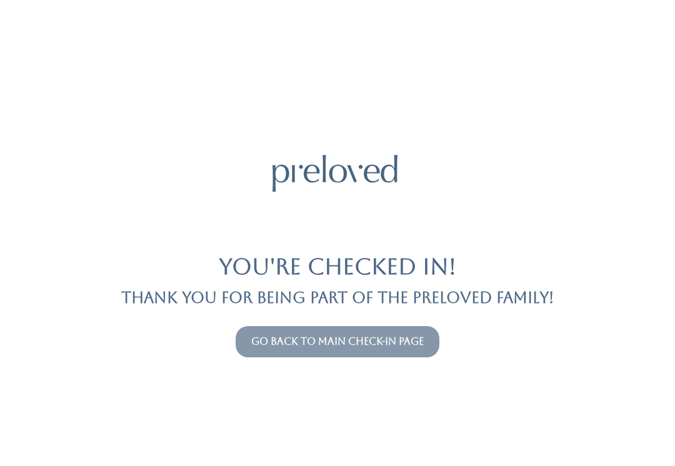
click at [236, 348] on button "Go back to main check-in page" at bounding box center [338, 341] width 204 height 31
click at [273, 331] on button "Go back to main check-in page" at bounding box center [338, 341] width 204 height 31
click at [348, 346] on link "Go back to main check-in page" at bounding box center [337, 342] width 173 height 12
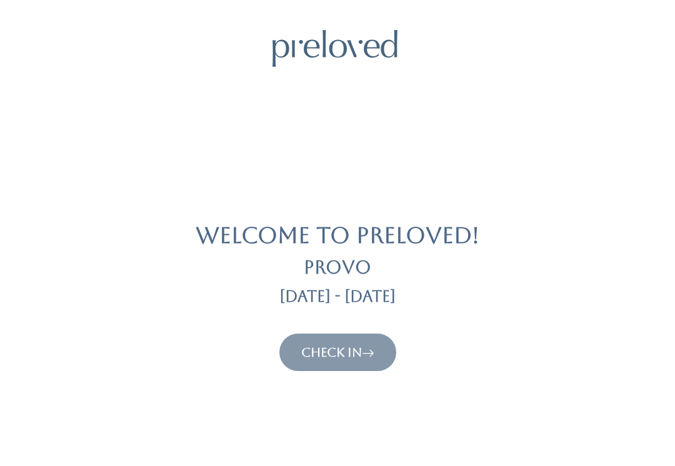
click at [329, 357] on link "Check In" at bounding box center [337, 352] width 73 height 15
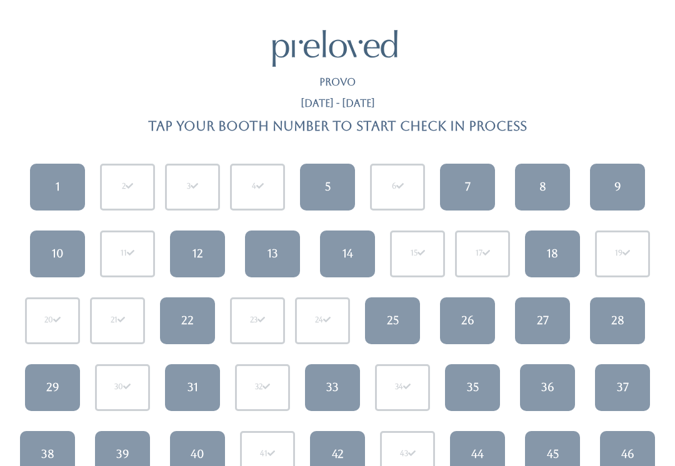
click at [50, 187] on link "1" at bounding box center [57, 187] width 55 height 47
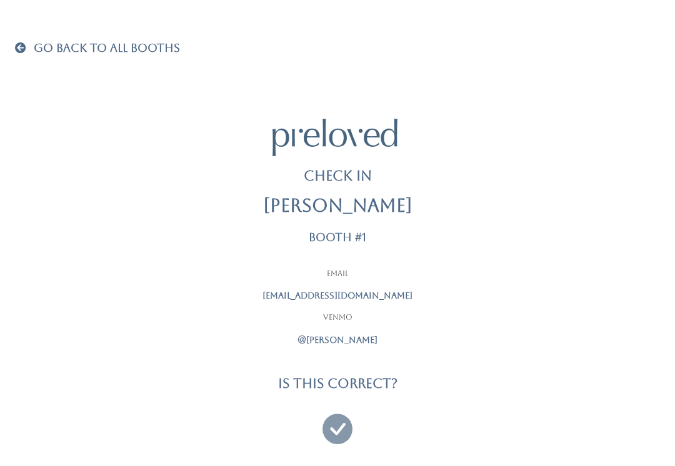
click at [328, 431] on icon at bounding box center [338, 424] width 30 height 42
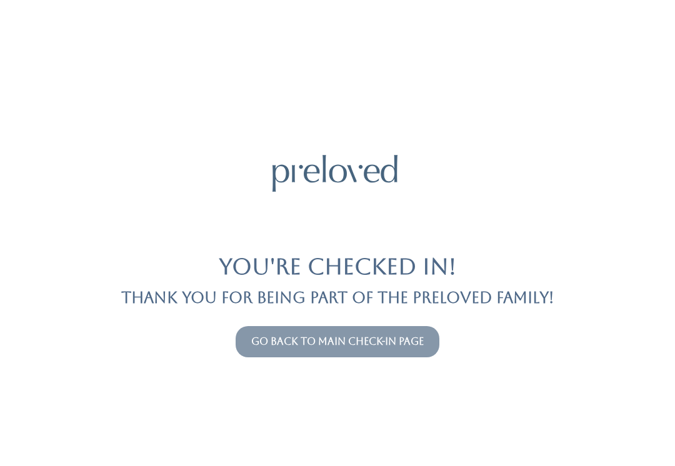
click at [348, 331] on button "Go back to main check-in page" at bounding box center [338, 341] width 204 height 31
click at [347, 342] on link "Go back to main check-in page" at bounding box center [337, 342] width 173 height 12
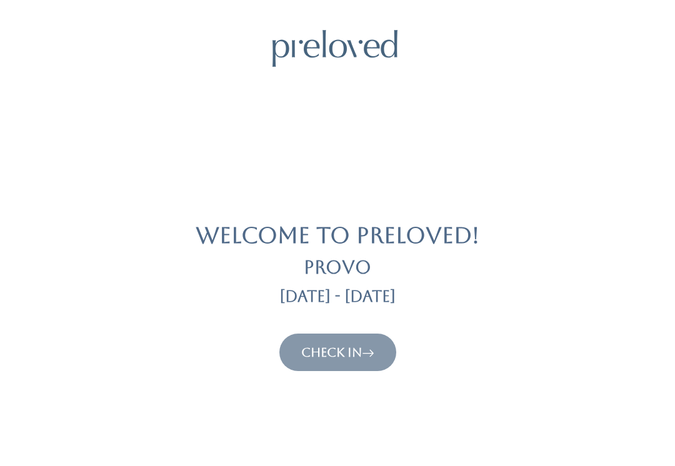
click at [339, 349] on link "Check In" at bounding box center [337, 352] width 73 height 15
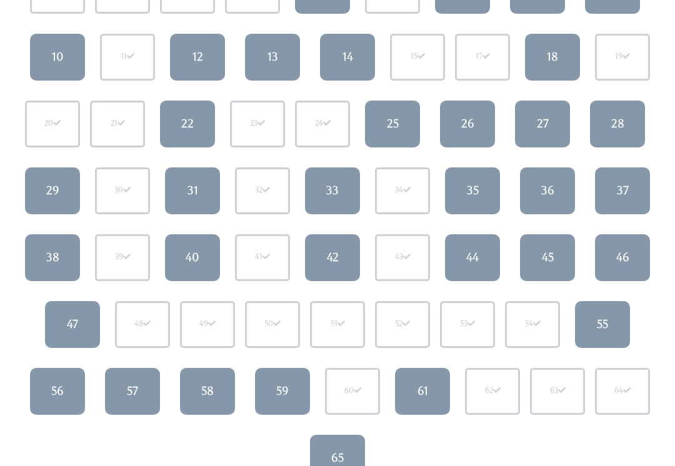
scroll to position [197, 0]
click at [61, 263] on link "38" at bounding box center [52, 257] width 55 height 47
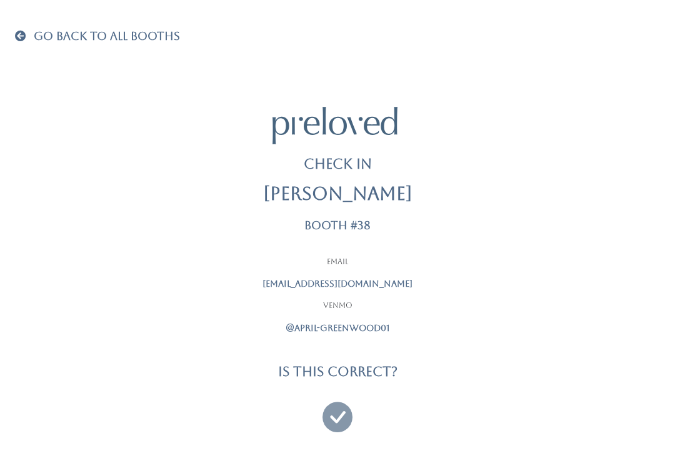
click at [340, 404] on icon at bounding box center [338, 412] width 30 height 42
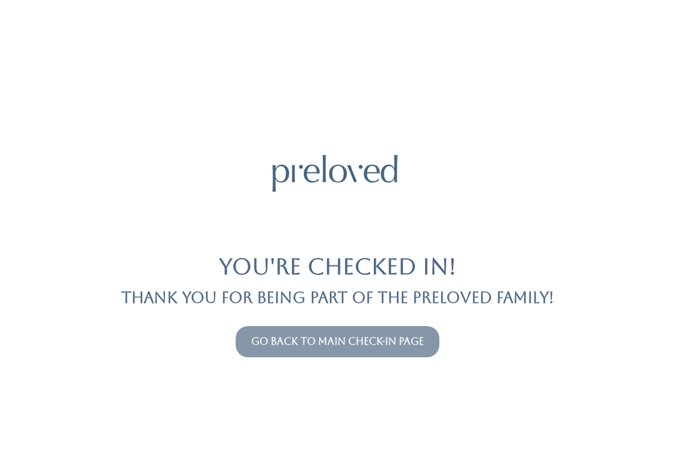
click at [367, 338] on link "Go back to main check-in page" at bounding box center [337, 342] width 173 height 12
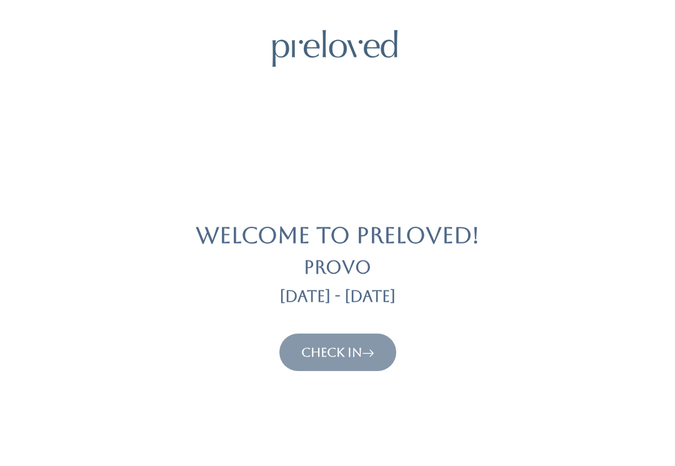
click at [363, 351] on link "Check In" at bounding box center [337, 352] width 73 height 15
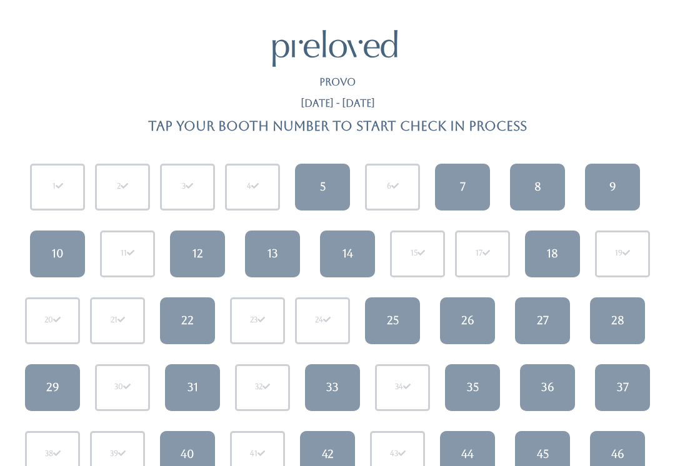
click at [194, 321] on link "22" at bounding box center [187, 321] width 55 height 47
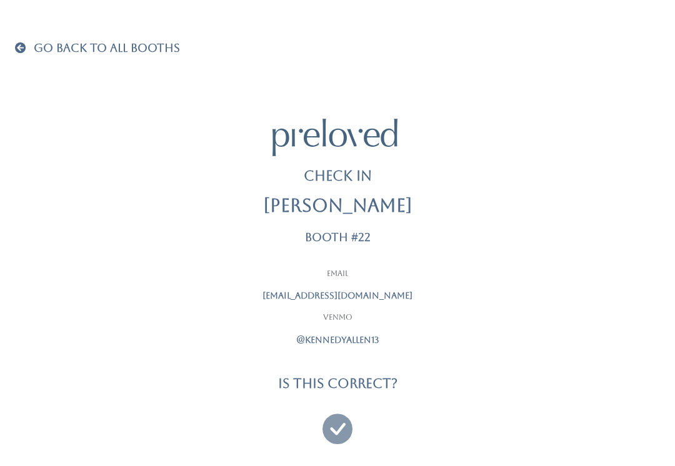
click at [343, 426] on icon at bounding box center [338, 424] width 30 height 42
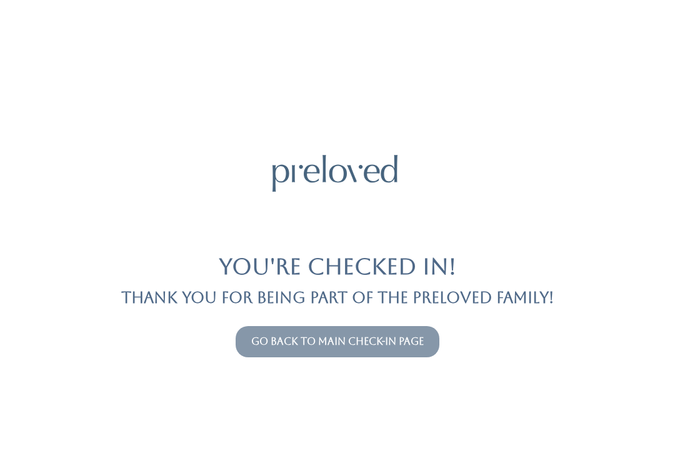
click at [366, 346] on link "Go back to main check-in page" at bounding box center [337, 342] width 173 height 12
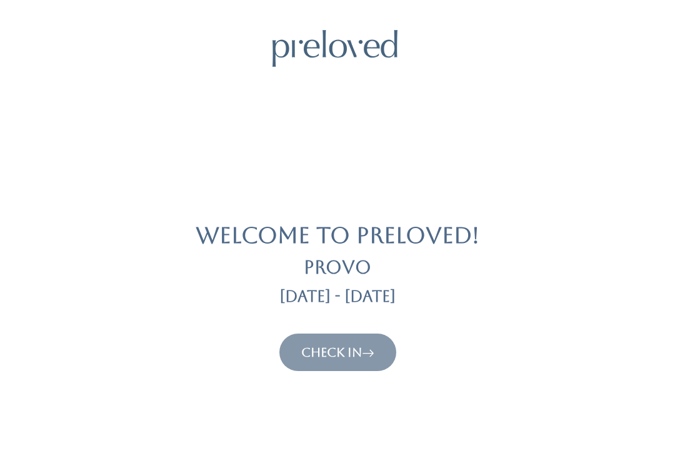
click at [360, 355] on link "Check In" at bounding box center [337, 352] width 73 height 15
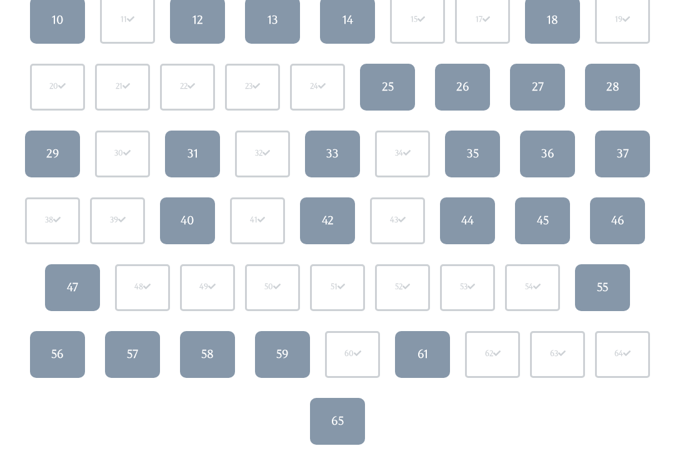
scroll to position [243, 0]
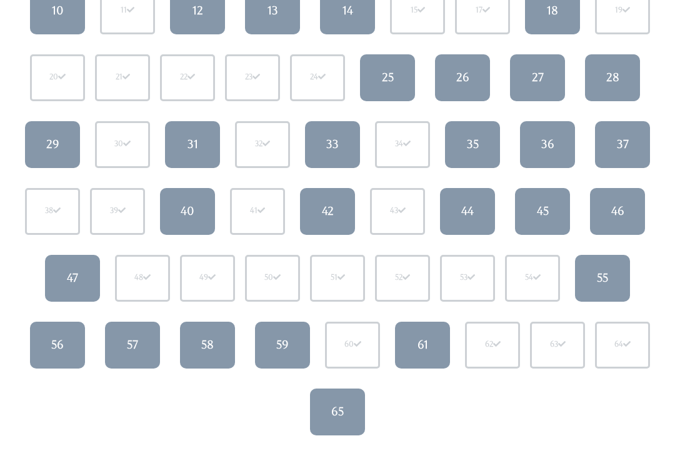
click at [537, 208] on div "45" at bounding box center [543, 212] width 12 height 16
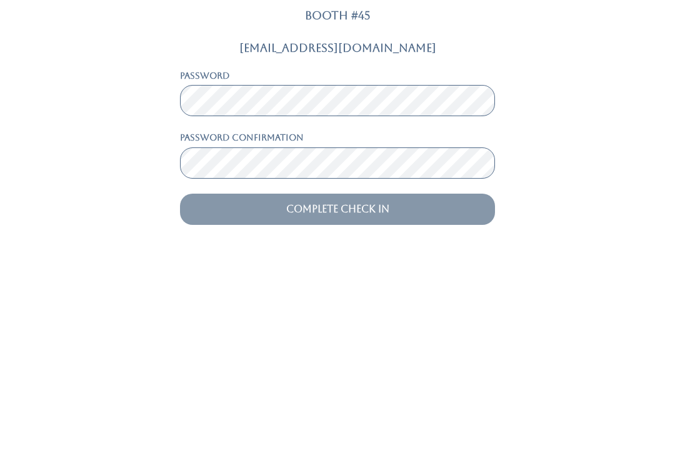
click at [286, 401] on input "Complete Check In" at bounding box center [337, 416] width 315 height 31
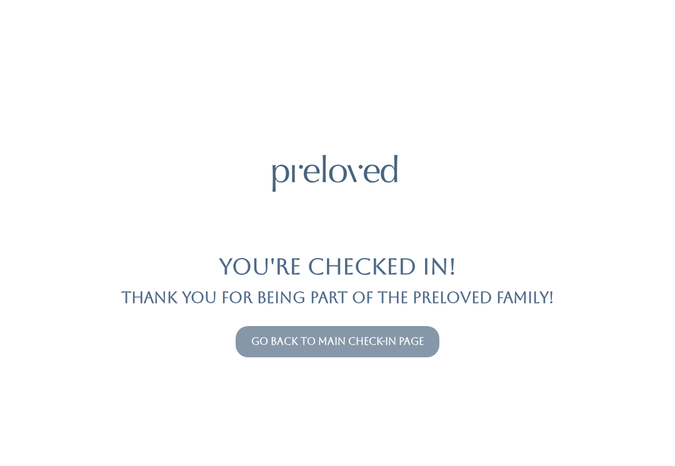
click at [345, 342] on link "Go back to main check-in page" at bounding box center [337, 342] width 173 height 12
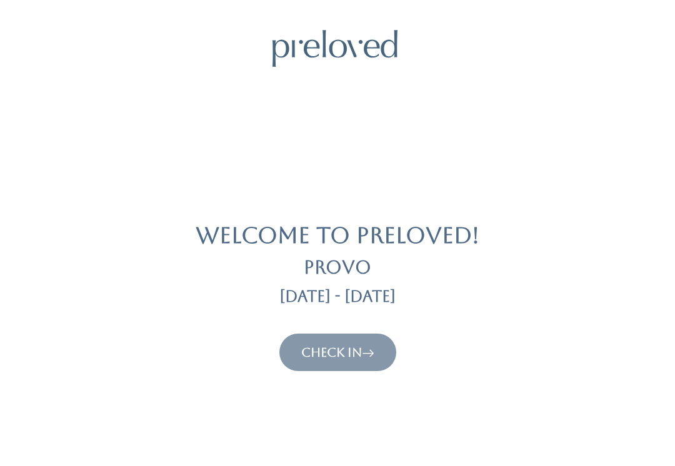
click at [342, 354] on link "Check In" at bounding box center [337, 352] width 73 height 15
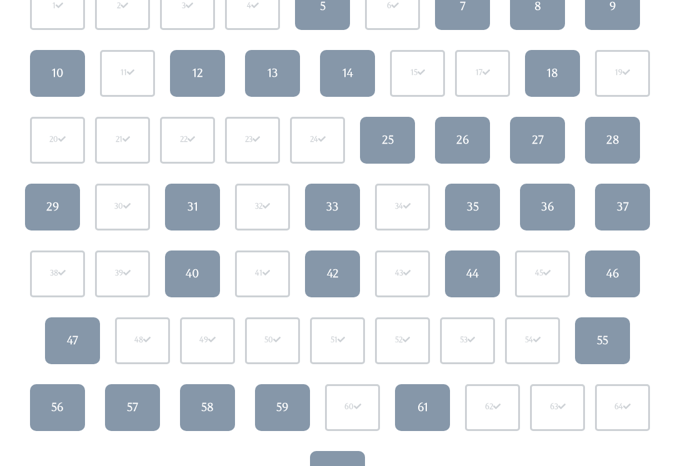
scroll to position [182, 0]
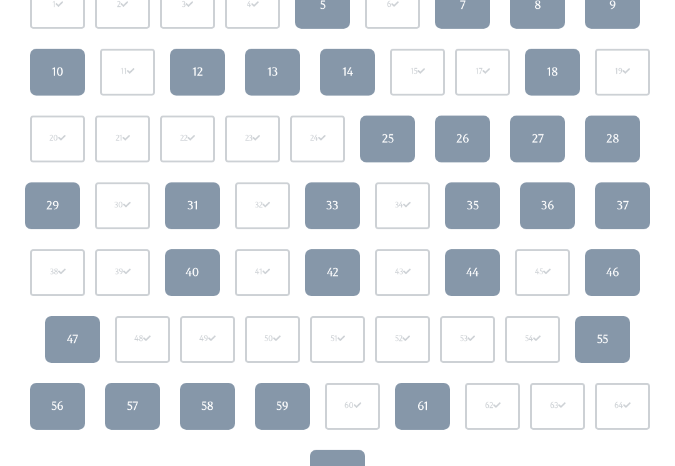
click at [133, 418] on link "57" at bounding box center [132, 406] width 55 height 47
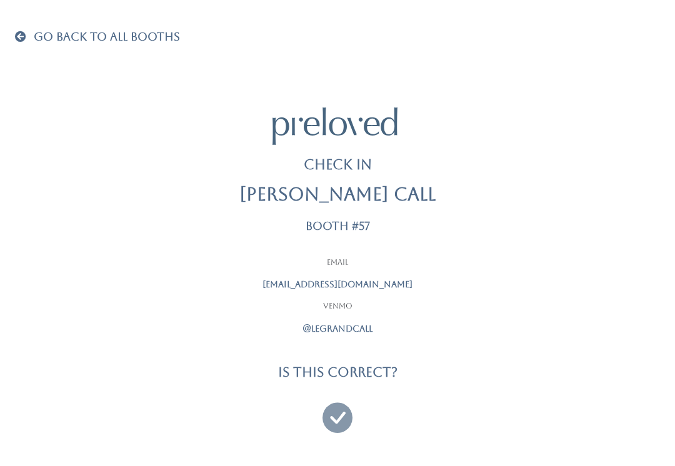
click at [133, 391] on div "Email gradycall@gmail.com Venmo @legrandcall Is this correct?" at bounding box center [338, 347] width 650 height 178
click at [340, 415] on icon at bounding box center [338, 412] width 30 height 42
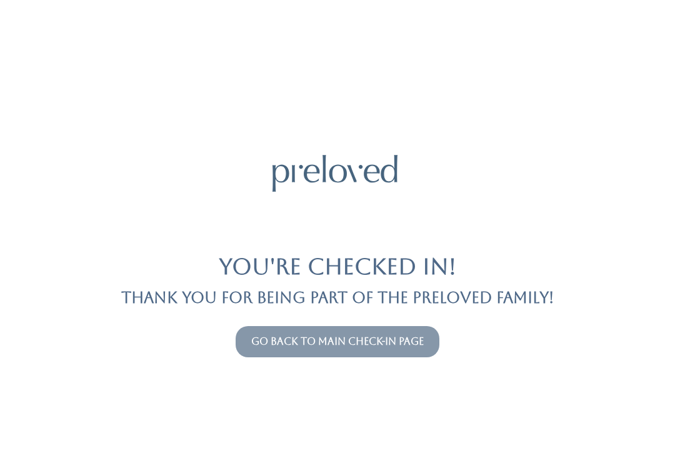
click at [397, 365] on div "You're checked in! Thank you for being part of the Preloved family! Go back to …" at bounding box center [337, 233] width 645 height 466
click at [394, 343] on link "Go back to main check-in page" at bounding box center [337, 342] width 173 height 12
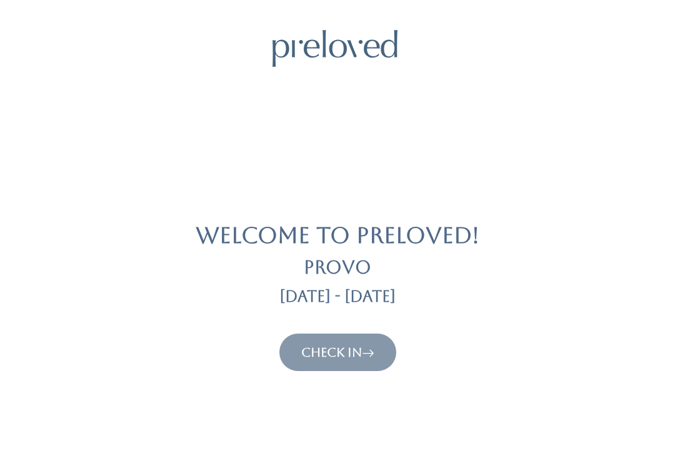
click at [329, 358] on link "Check In" at bounding box center [337, 352] width 73 height 15
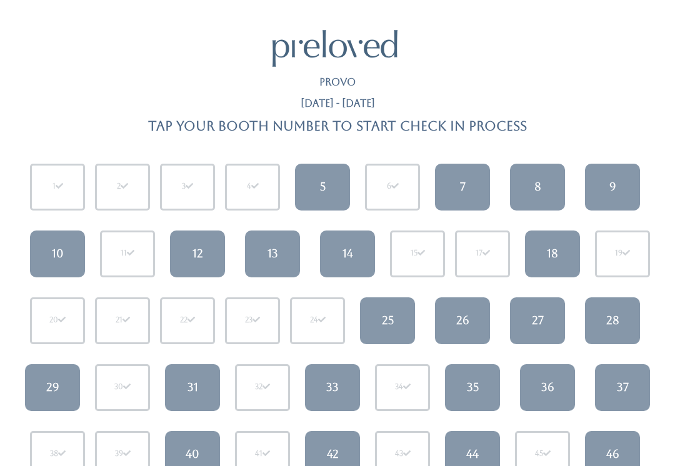
click at [322, 179] on div "5" at bounding box center [323, 187] width 6 height 16
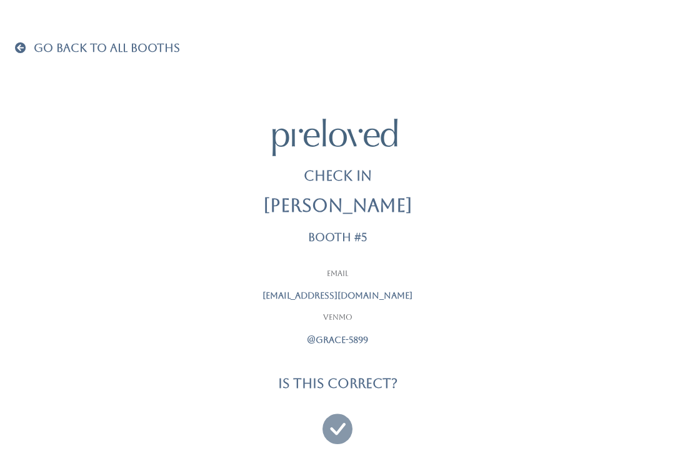
click at [340, 423] on icon at bounding box center [338, 424] width 30 height 42
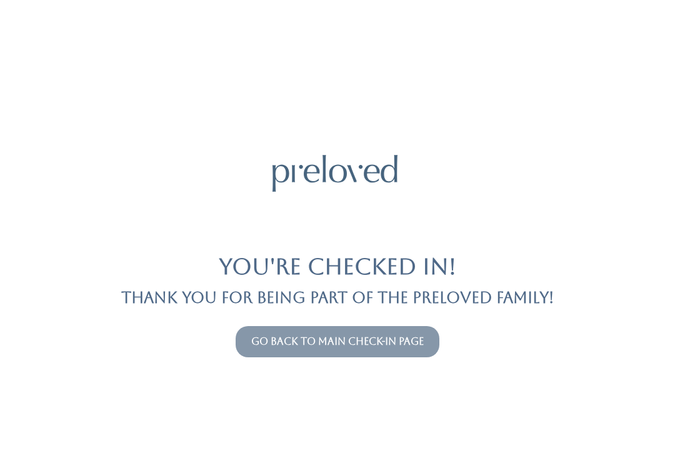
click at [376, 344] on link "Go back to main check-in page" at bounding box center [337, 342] width 173 height 12
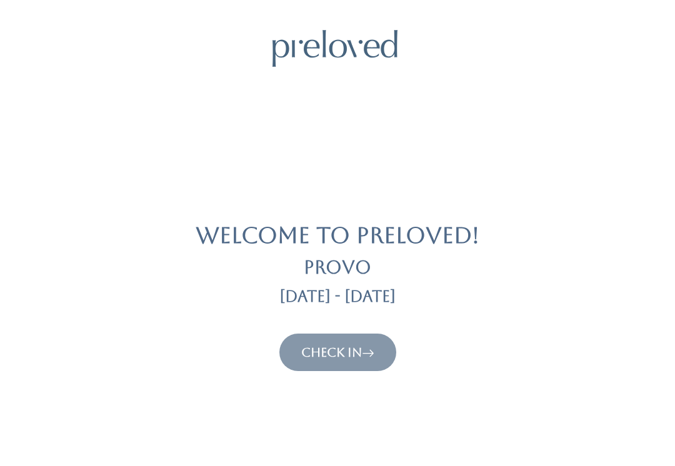
click at [349, 348] on link "Check In" at bounding box center [337, 352] width 73 height 15
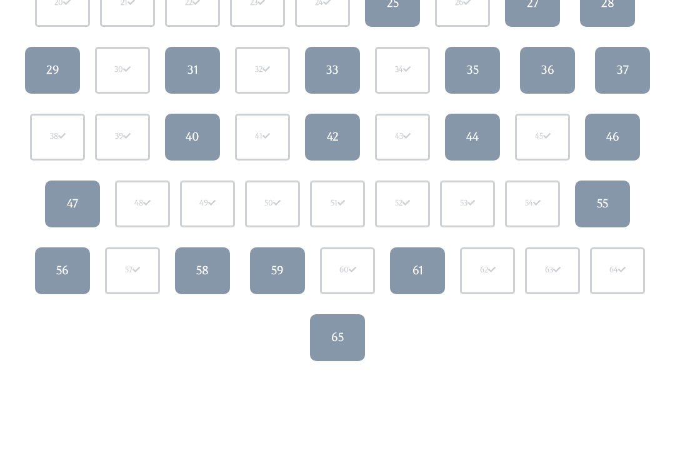
scroll to position [317, 0]
click at [597, 198] on div "55" at bounding box center [602, 204] width 11 height 16
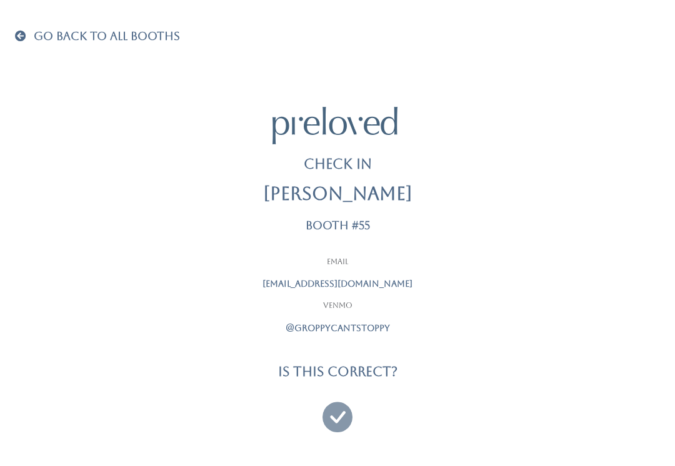
click at [336, 421] on icon at bounding box center [338, 412] width 30 height 42
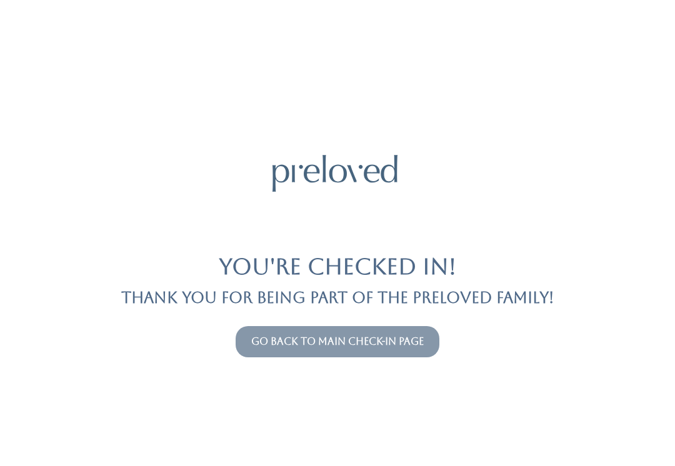
click at [368, 346] on link "Go back to main check-in page" at bounding box center [337, 342] width 173 height 12
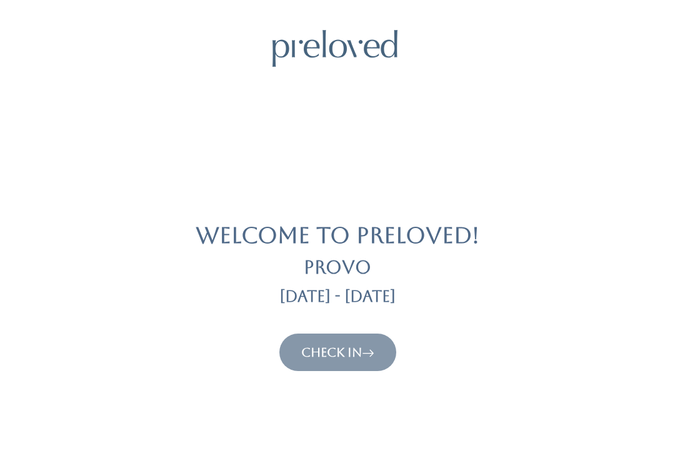
click at [320, 353] on link "Check In" at bounding box center [337, 352] width 73 height 15
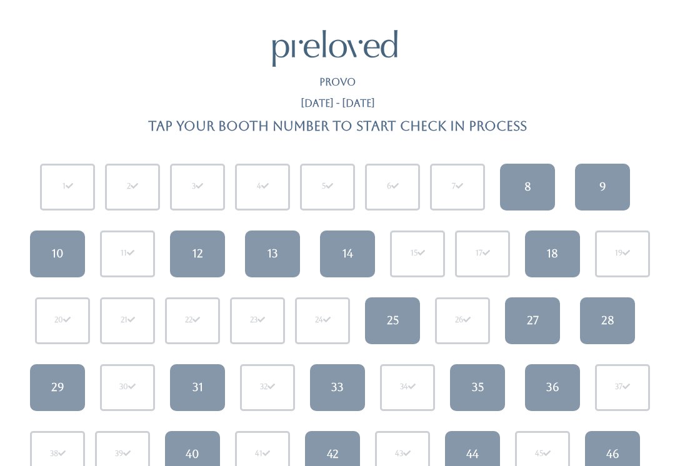
click at [206, 258] on link "12" at bounding box center [197, 254] width 55 height 47
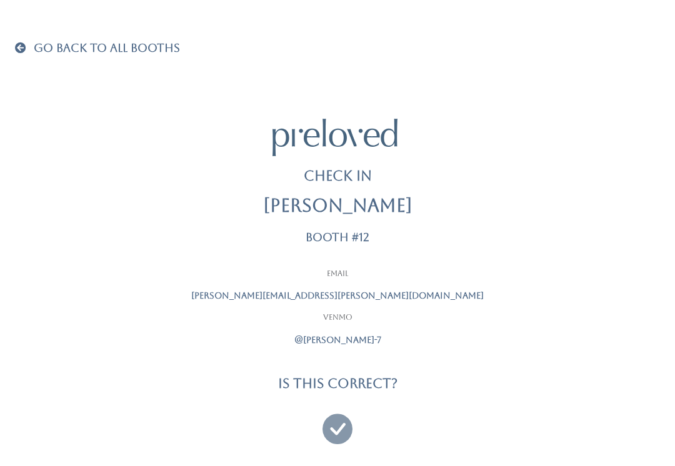
click at [346, 431] on icon at bounding box center [338, 424] width 30 height 42
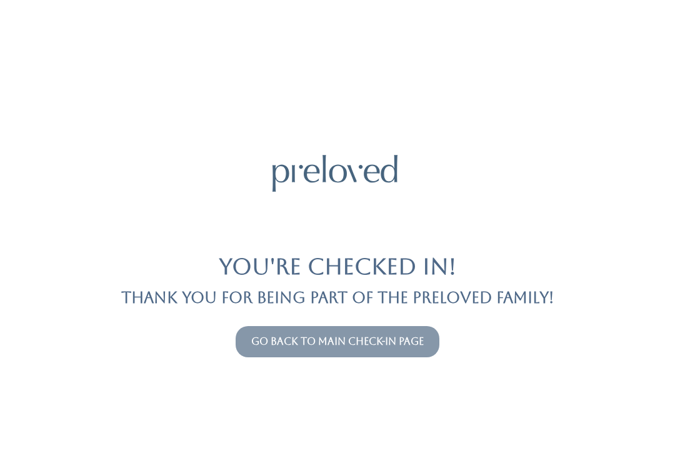
click at [374, 341] on link "Go back to main check-in page" at bounding box center [337, 342] width 173 height 12
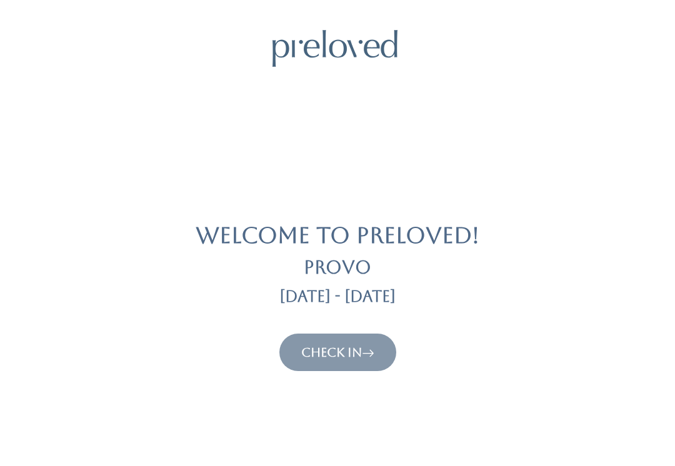
click at [360, 358] on link "Check In" at bounding box center [337, 352] width 73 height 15
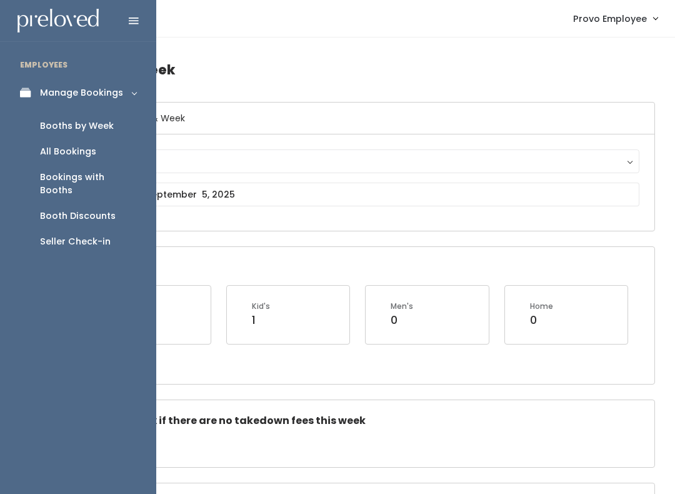
click at [27, 80] on link "Manage Bookings" at bounding box center [78, 93] width 156 height 28
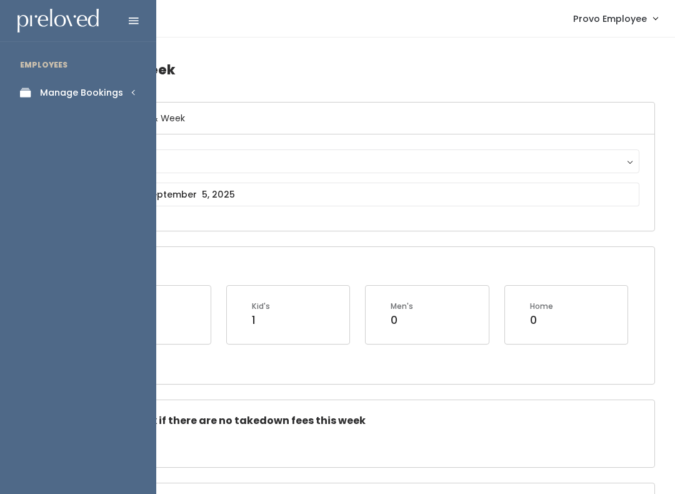
click at [103, 98] on div "Manage Bookings" at bounding box center [81, 92] width 83 height 13
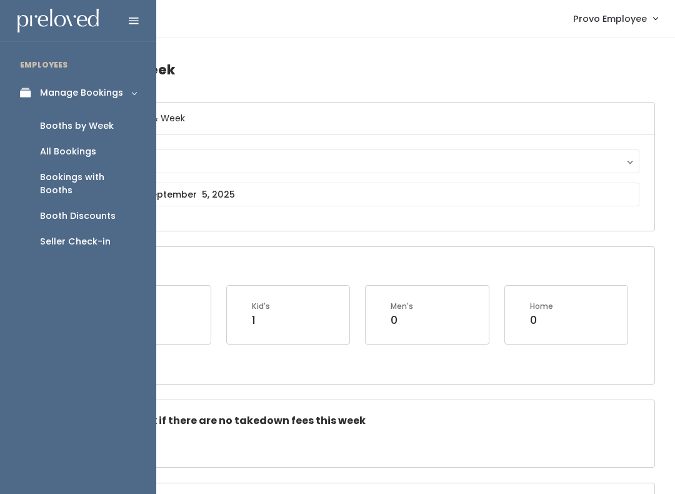
click at [75, 235] on div "Seller Check-in" at bounding box center [75, 241] width 71 height 13
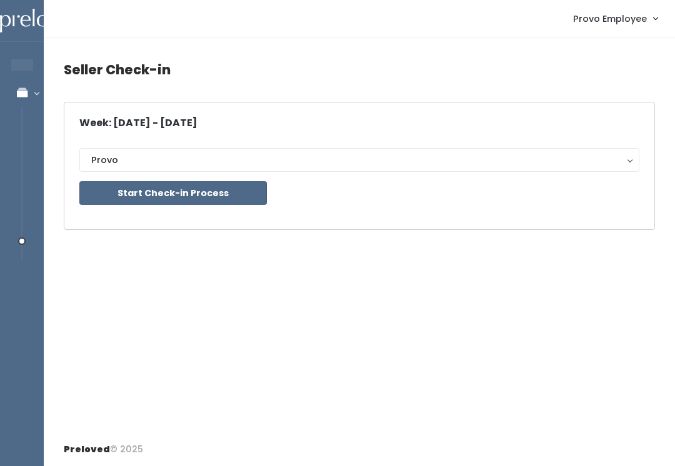
click at [245, 188] on button "Start Check-in Process" at bounding box center [173, 193] width 188 height 24
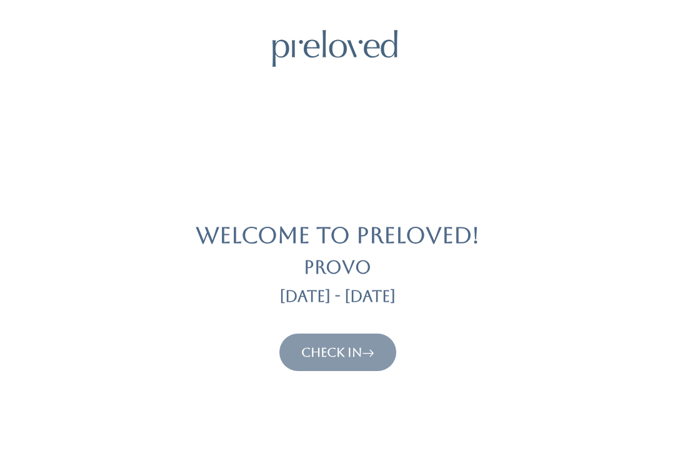
click at [351, 350] on link "Check In" at bounding box center [337, 352] width 73 height 15
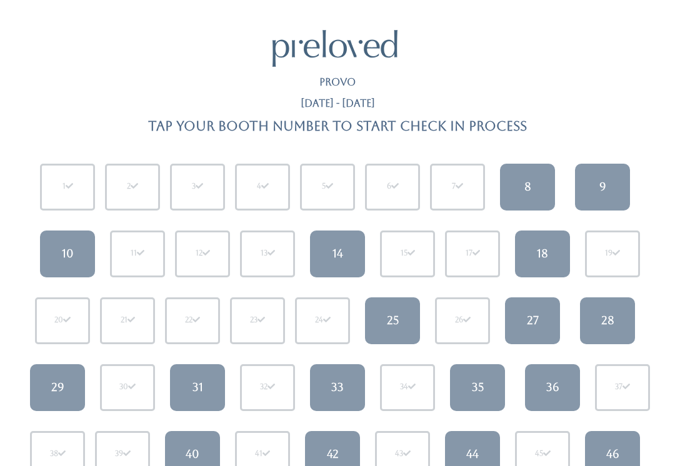
click at [93, 229] on div "1 2 3 4 5 6 7 8 9 10 11" at bounding box center [338, 421] width 660 height 535
click at [87, 259] on link "10" at bounding box center [67, 254] width 55 height 47
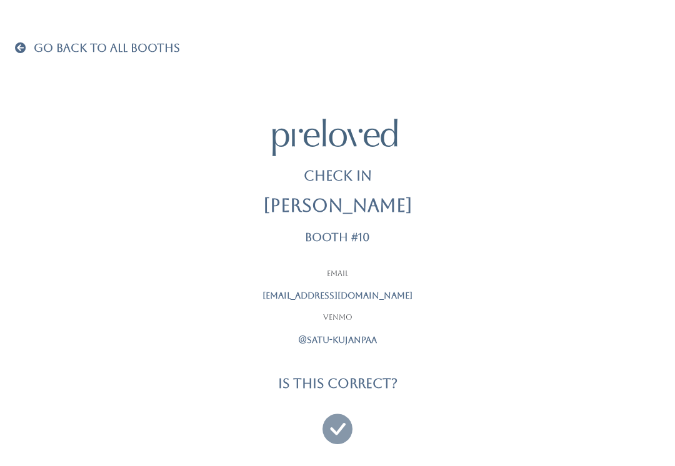
click at [66, 49] on span "Go Back To All Booths" at bounding box center [107, 47] width 146 height 13
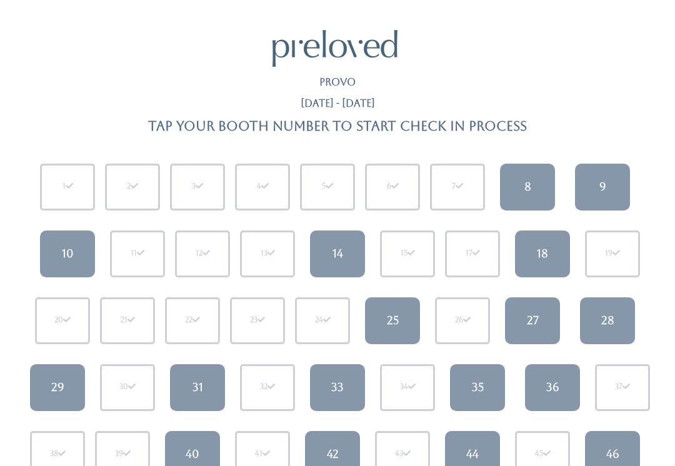
click at [338, 259] on div "14" at bounding box center [338, 254] width 11 height 16
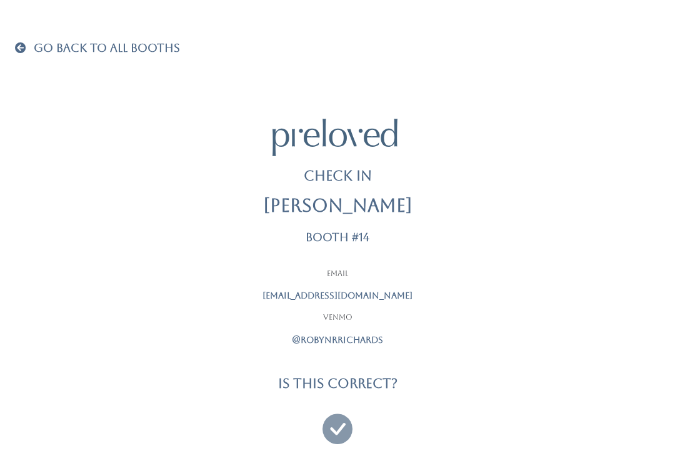
click at [338, 420] on icon at bounding box center [338, 424] width 30 height 42
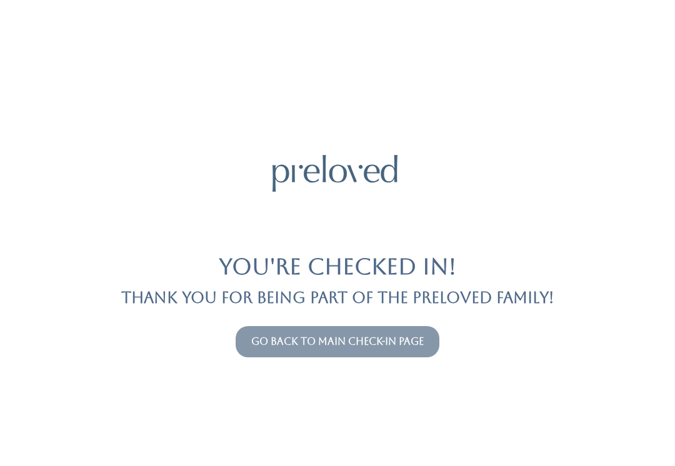
click at [395, 346] on link "Go back to main check-in page" at bounding box center [337, 342] width 173 height 12
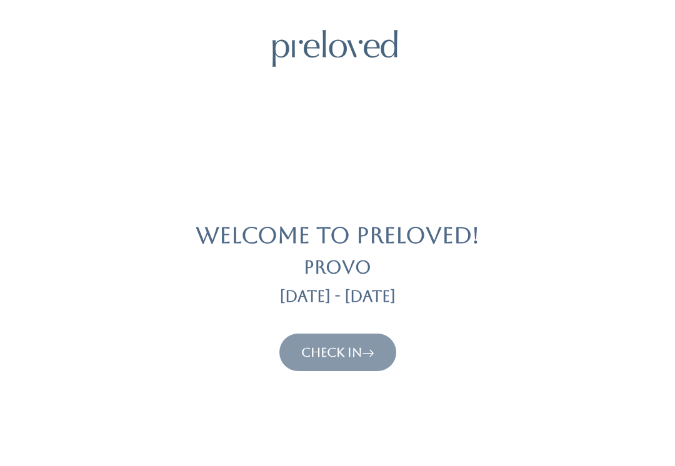
click at [358, 358] on link "Check In" at bounding box center [337, 352] width 73 height 15
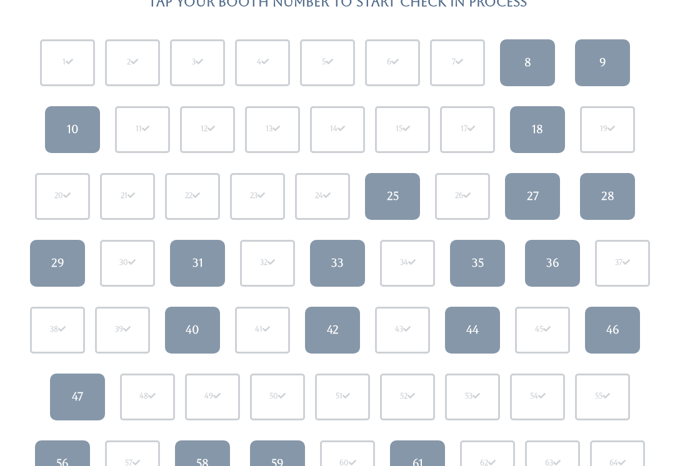
scroll to position [124, 0]
click at [184, 333] on link "40" at bounding box center [192, 330] width 55 height 47
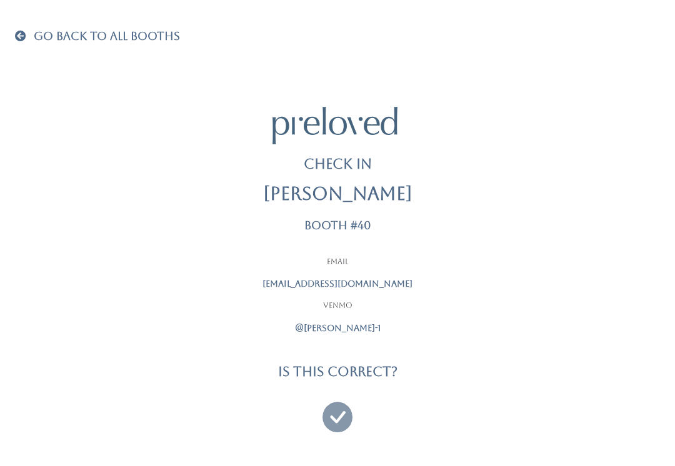
click at [336, 417] on icon at bounding box center [338, 412] width 30 height 42
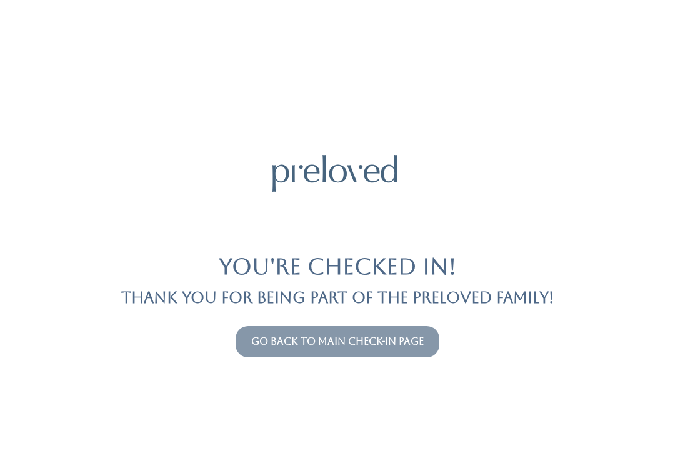
click at [393, 326] on button "Go back to main check-in page" at bounding box center [338, 341] width 204 height 31
click at [393, 345] on link "Go back to main check-in page" at bounding box center [337, 342] width 173 height 12
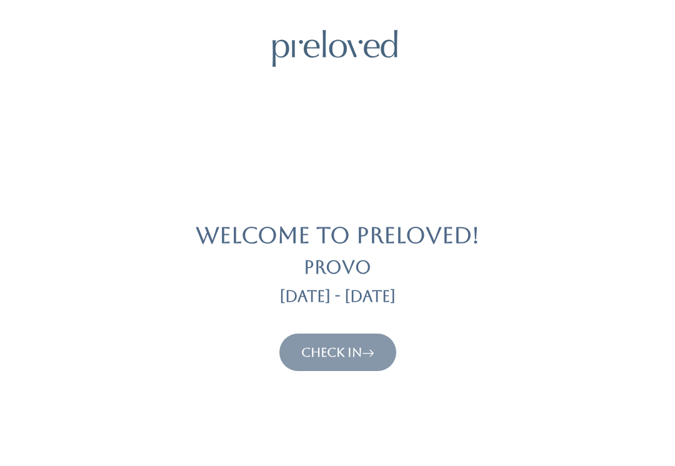
click at [375, 352] on icon at bounding box center [368, 352] width 13 height 15
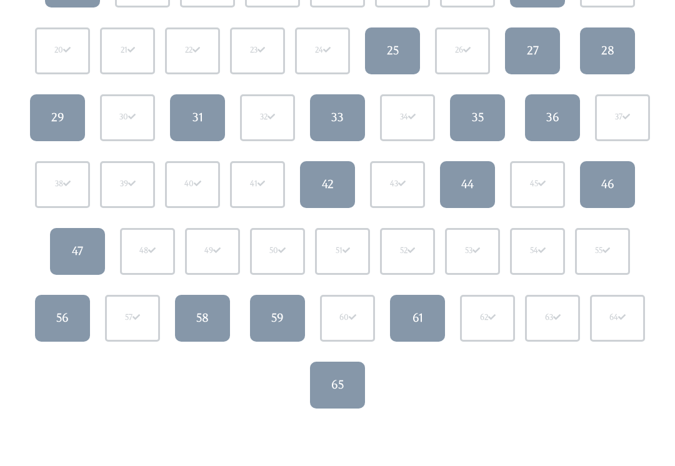
scroll to position [273, 0]
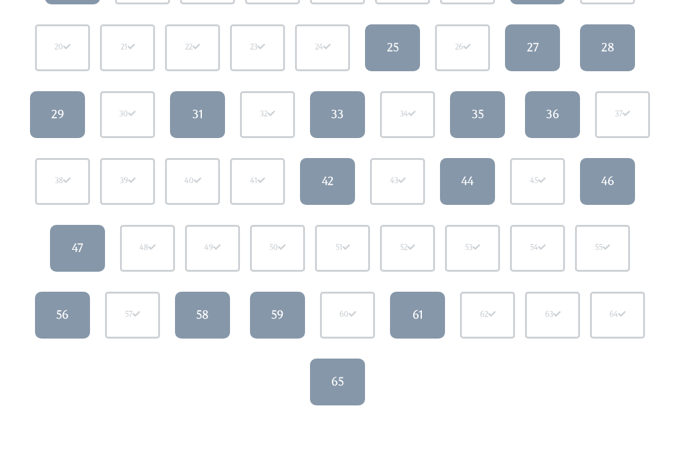
click at [561, 100] on link "36" at bounding box center [552, 114] width 55 height 47
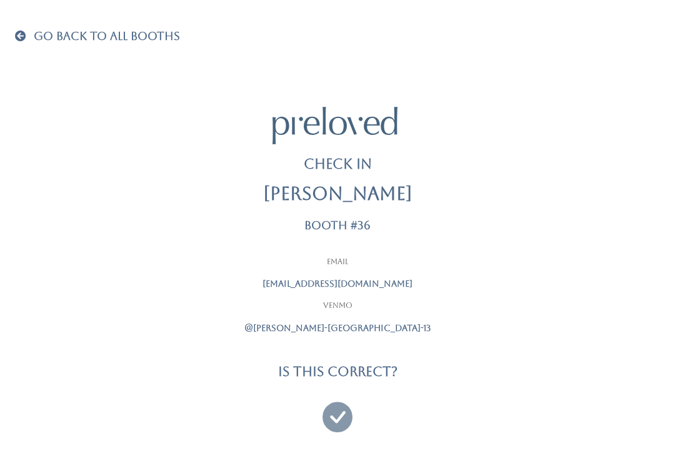
click at [337, 409] on icon at bounding box center [338, 412] width 30 height 42
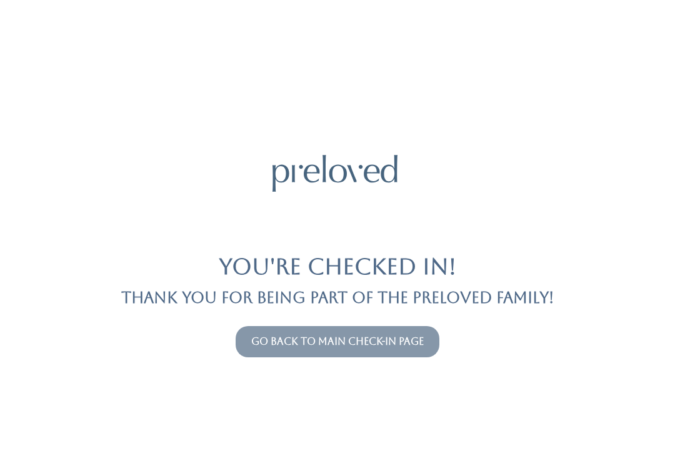
click at [393, 346] on link "Go back to main check-in page" at bounding box center [337, 342] width 173 height 12
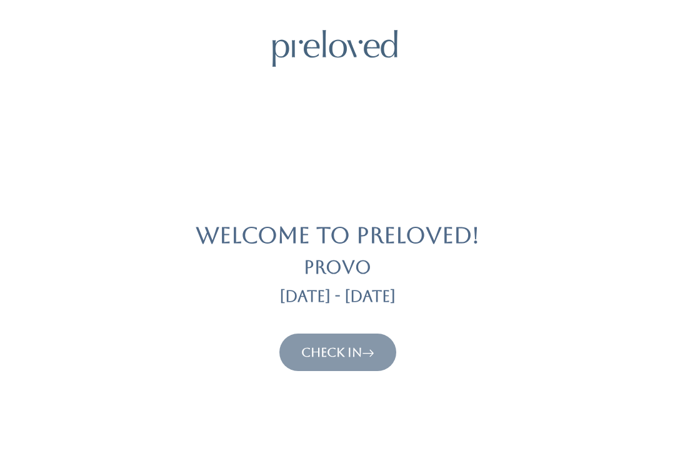
click at [386, 344] on button "Check In" at bounding box center [337, 353] width 117 height 38
click at [372, 350] on icon at bounding box center [368, 352] width 13 height 15
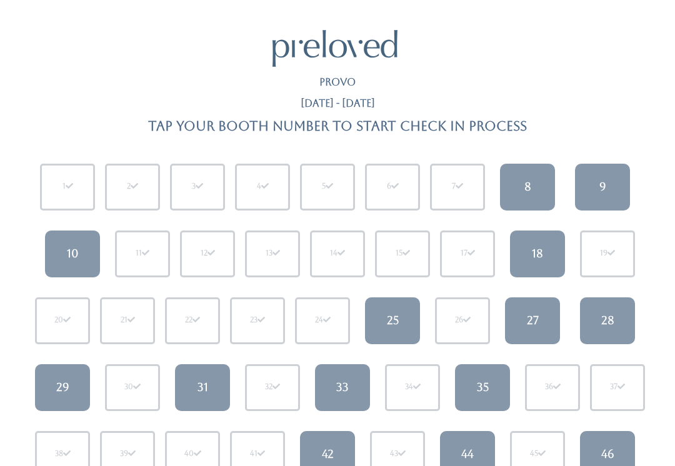
click at [533, 181] on link "8" at bounding box center [527, 187] width 55 height 47
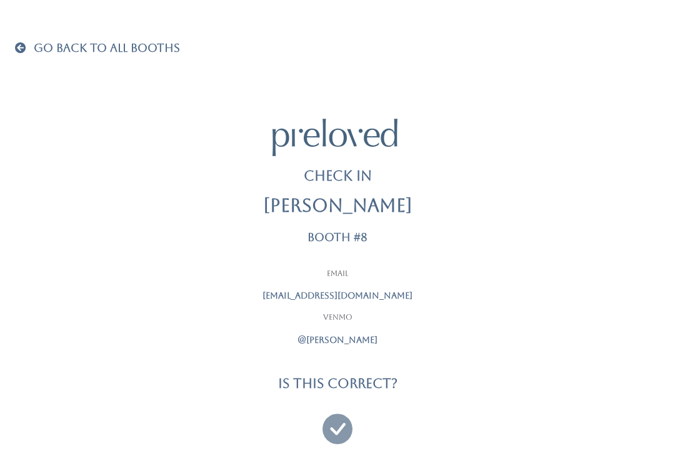
click at [343, 431] on icon at bounding box center [338, 424] width 30 height 42
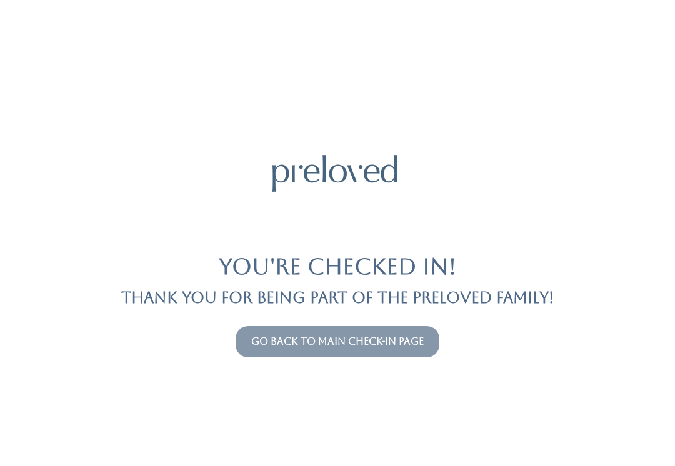
click at [370, 338] on link "Go back to main check-in page" at bounding box center [337, 342] width 173 height 12
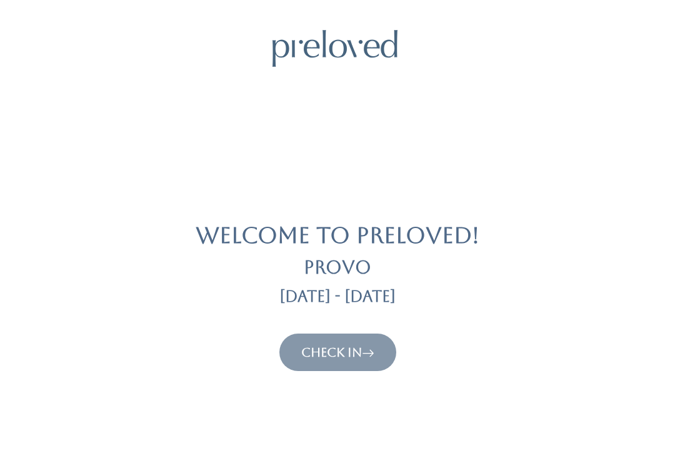
click at [351, 345] on link "Check In" at bounding box center [337, 352] width 73 height 15
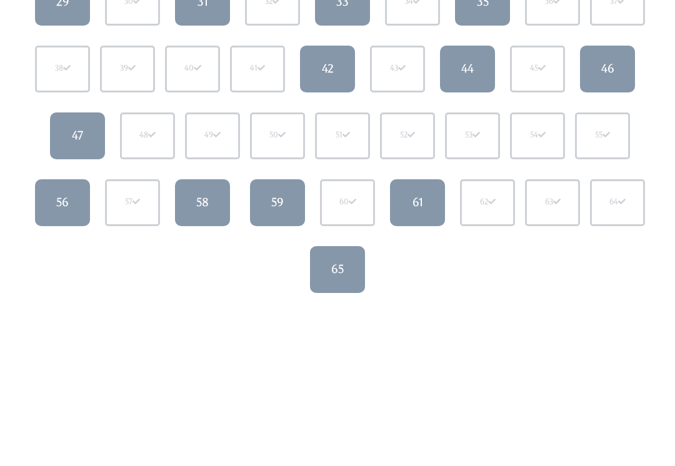
scroll to position [390, 0]
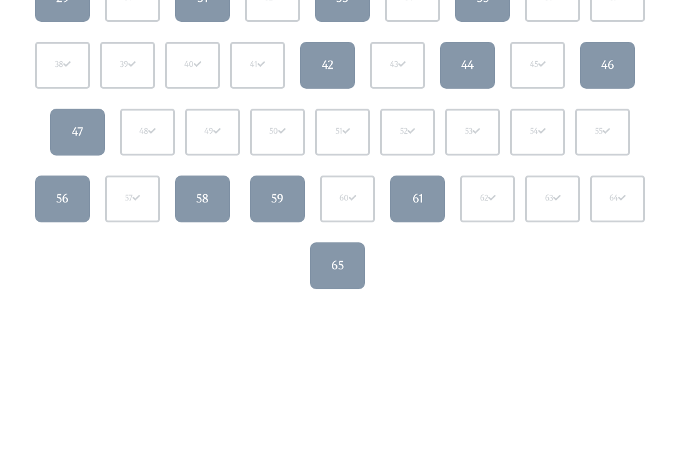
click at [431, 194] on link "61" at bounding box center [417, 199] width 55 height 47
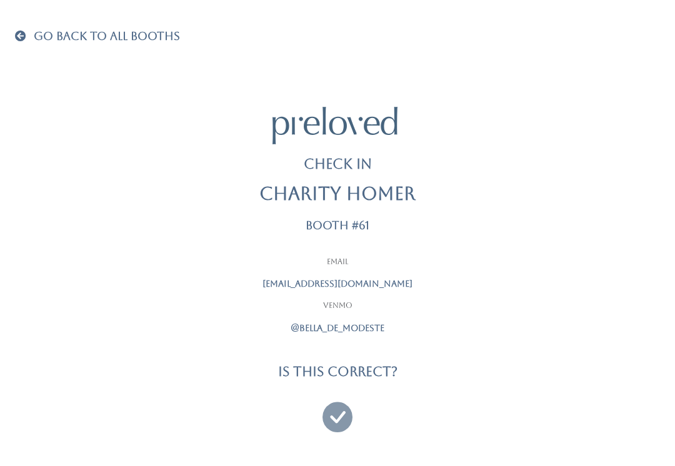
click at [29, 41] on span at bounding box center [23, 35] width 16 height 11
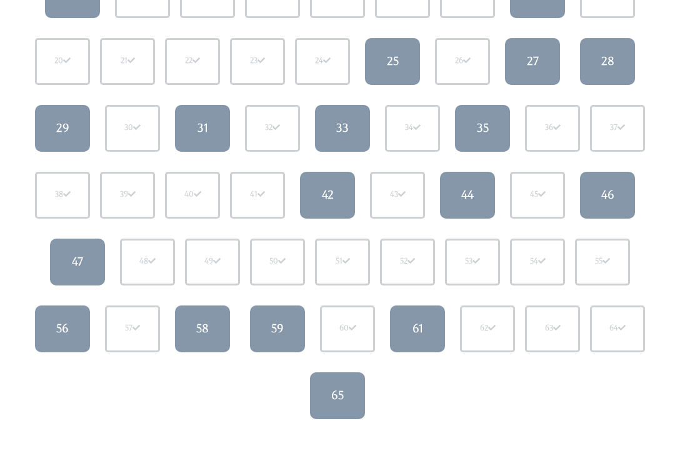
scroll to position [269, 0]
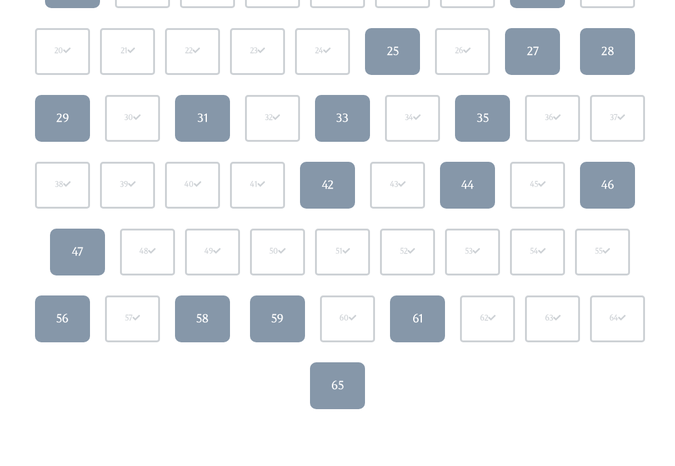
click at [196, 326] on link "58" at bounding box center [202, 319] width 55 height 47
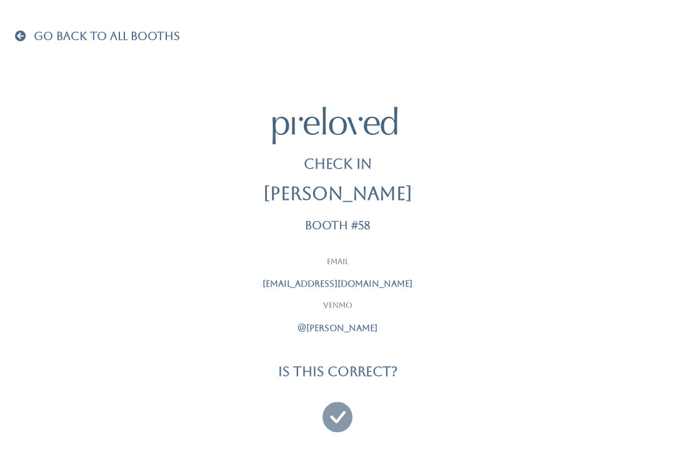
click at [24, 42] on link "Go Back To All Booths" at bounding box center [97, 37] width 165 height 13
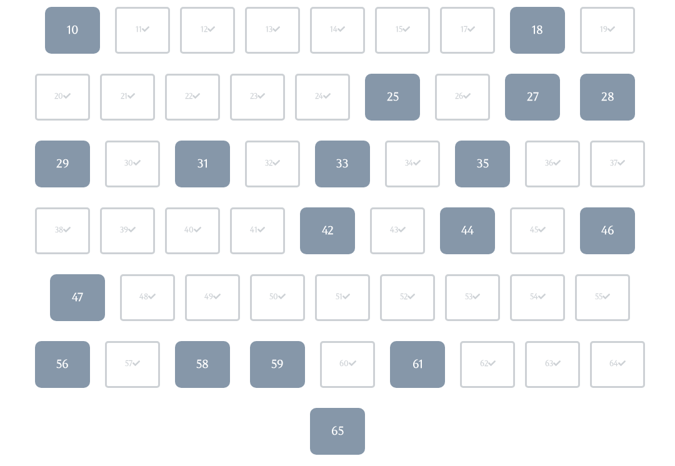
scroll to position [224, 0]
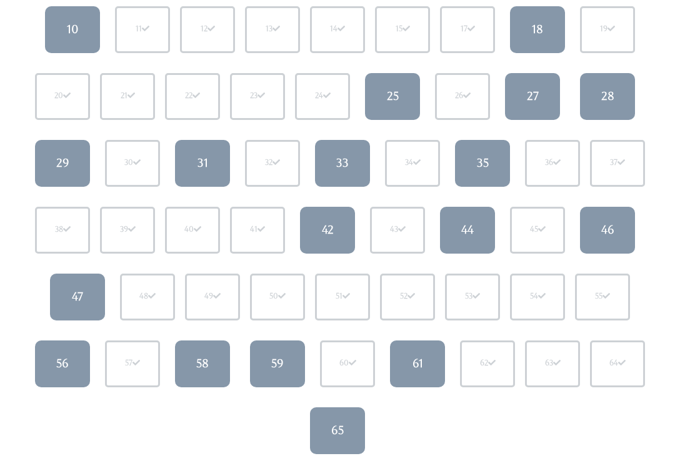
click at [264, 369] on link "59" at bounding box center [277, 364] width 55 height 47
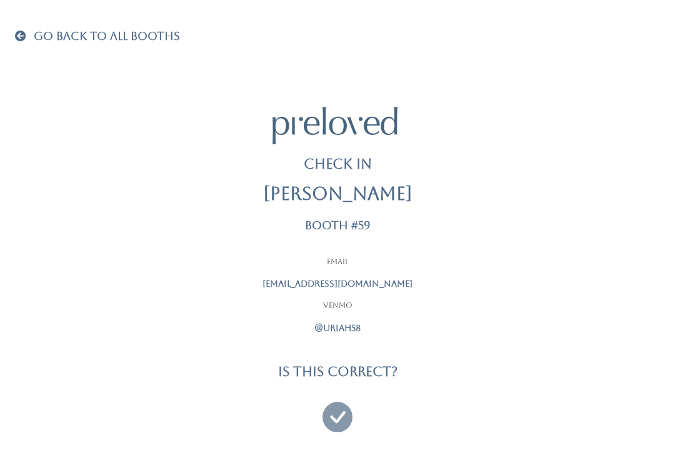
click at [316, 408] on div at bounding box center [337, 412] width 313 height 46
click at [333, 417] on icon at bounding box center [338, 412] width 30 height 42
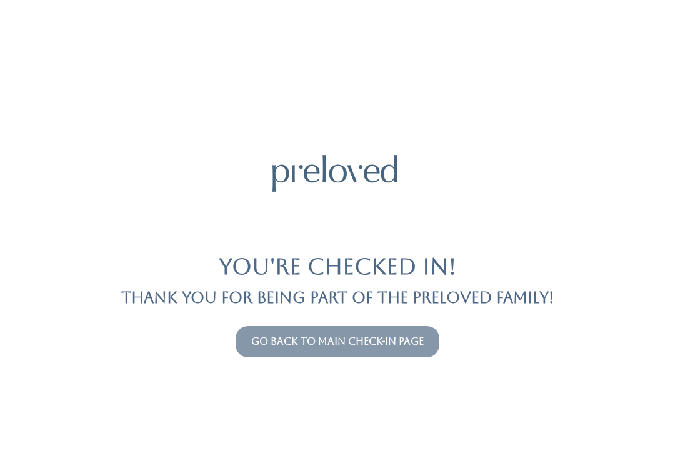
click at [418, 342] on link "Go back to main check-in page" at bounding box center [337, 342] width 173 height 12
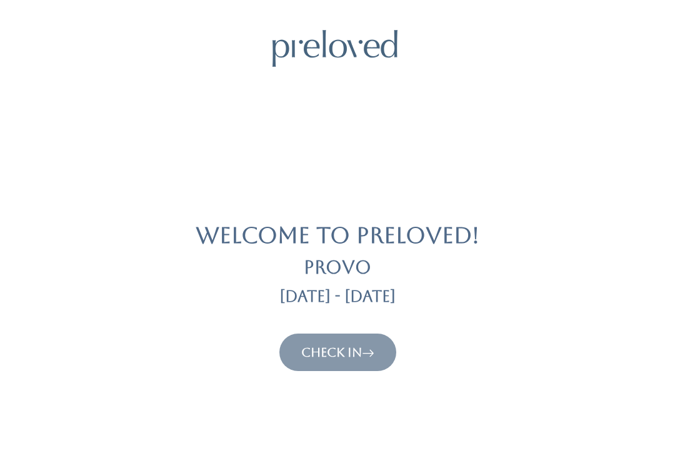
click at [359, 354] on link "Check In" at bounding box center [337, 352] width 73 height 15
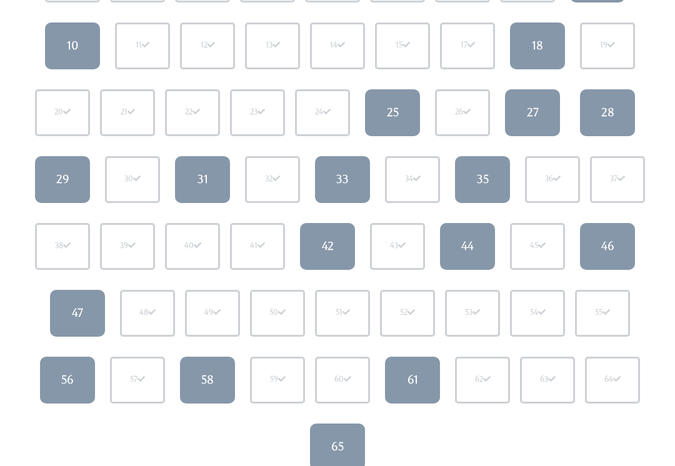
scroll to position [208, 0]
click at [486, 171] on div "35" at bounding box center [483, 179] width 12 height 16
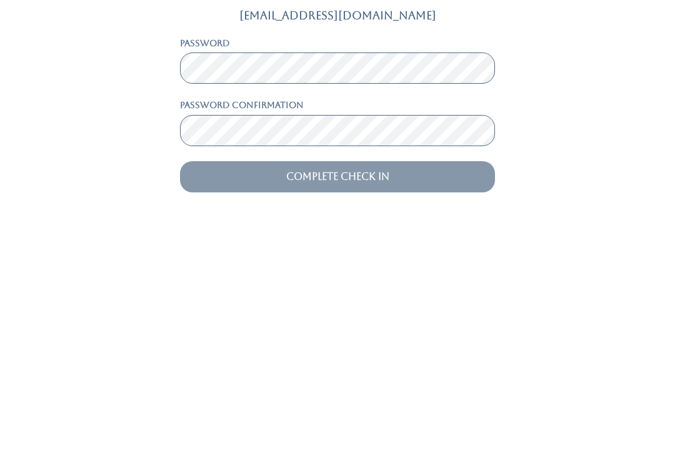
click at [386, 401] on input "Complete Check In" at bounding box center [337, 416] width 315 height 31
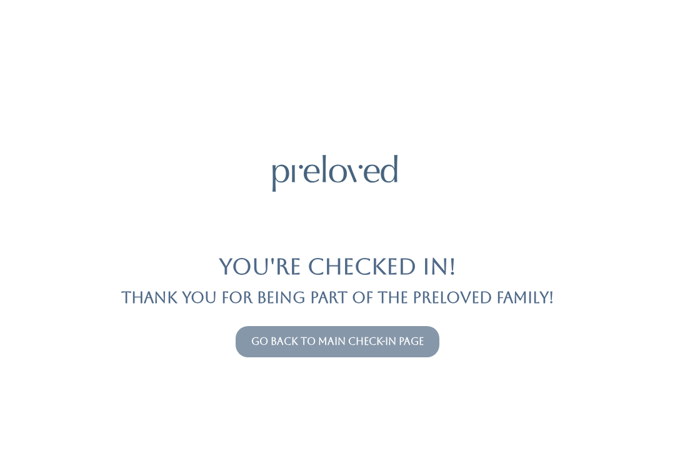
click at [379, 336] on link "Go back to main check-in page" at bounding box center [337, 342] width 173 height 12
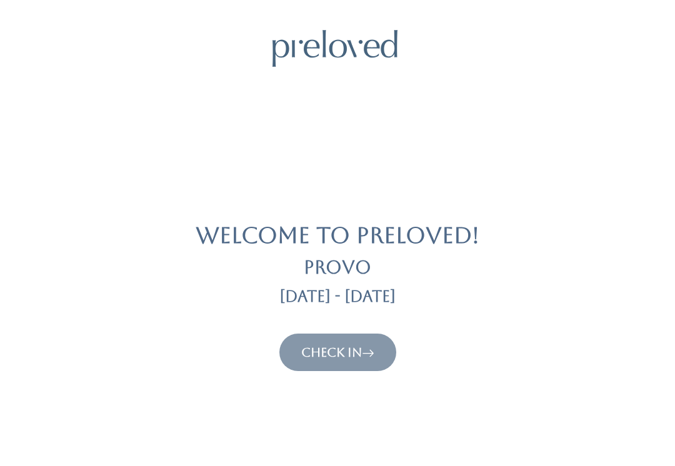
click at [360, 345] on link "Check In" at bounding box center [337, 352] width 73 height 15
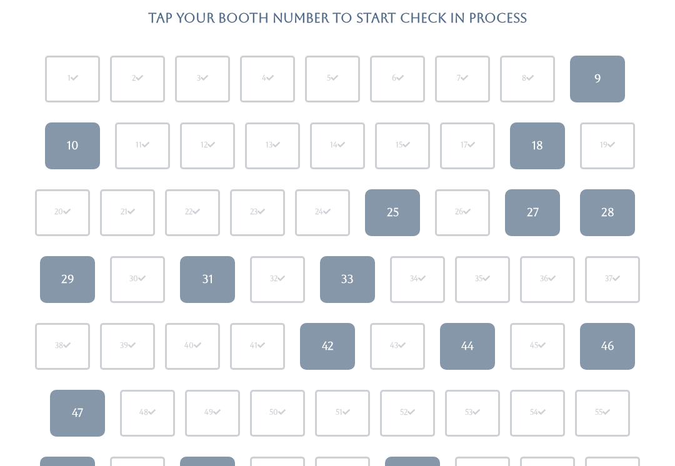
scroll to position [158, 0]
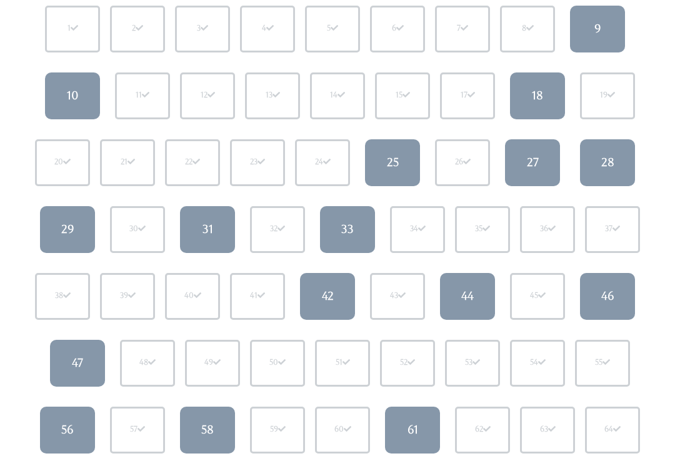
click at [483, 228] on div "35" at bounding box center [482, 229] width 15 height 11
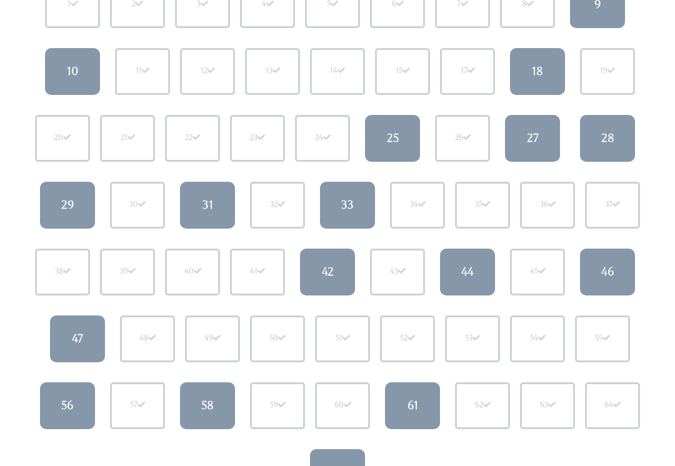
scroll to position [183, 0]
click at [334, 270] on div "42" at bounding box center [328, 271] width 12 height 16
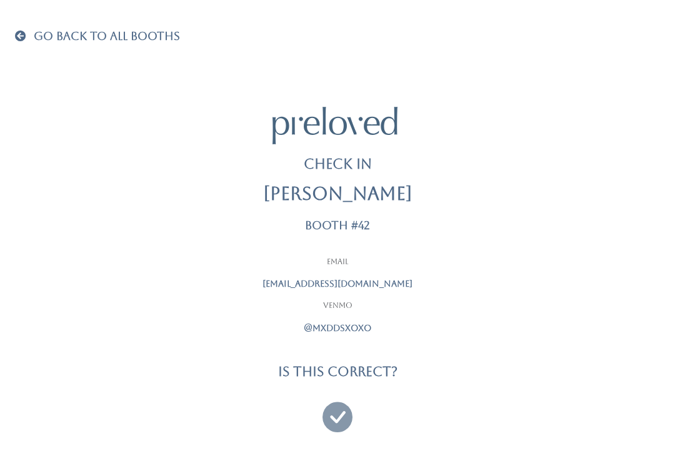
click at [348, 407] on icon at bounding box center [338, 412] width 30 height 42
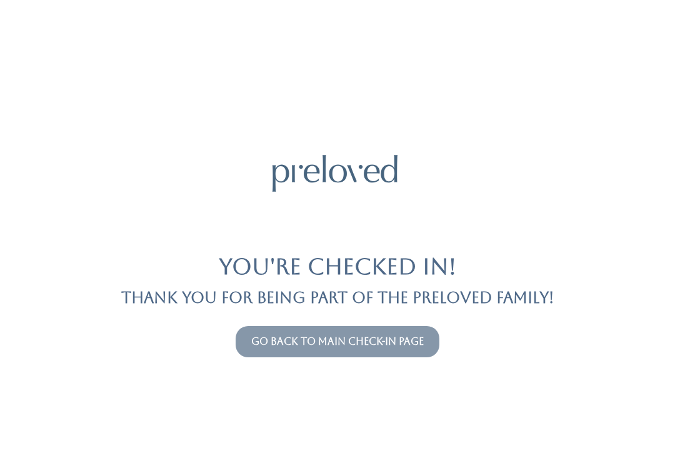
click at [353, 356] on button "Go back to main check-in page" at bounding box center [338, 341] width 204 height 31
click at [406, 338] on link "Go back to main check-in page" at bounding box center [337, 342] width 173 height 12
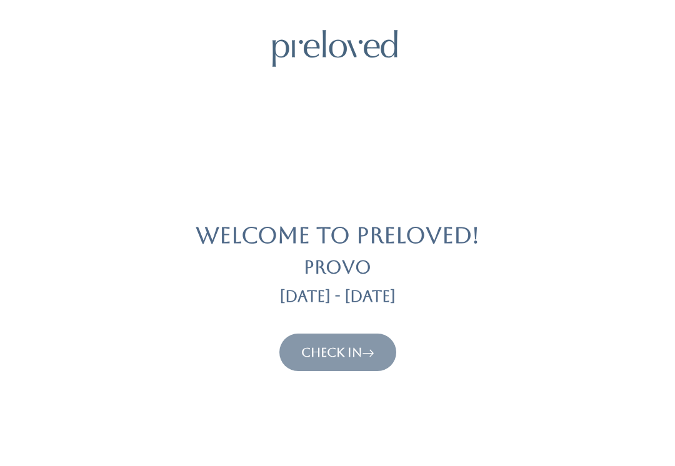
click at [314, 339] on button "Check In" at bounding box center [337, 353] width 117 height 38
click at [331, 345] on link "Check In" at bounding box center [337, 352] width 73 height 15
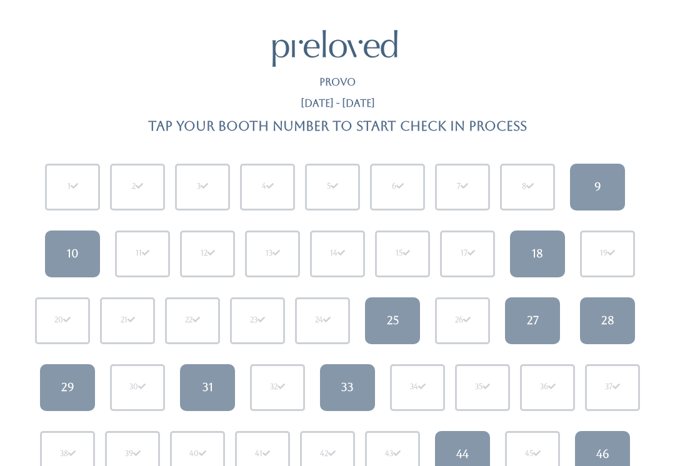
click at [346, 387] on div "33" at bounding box center [347, 388] width 13 height 16
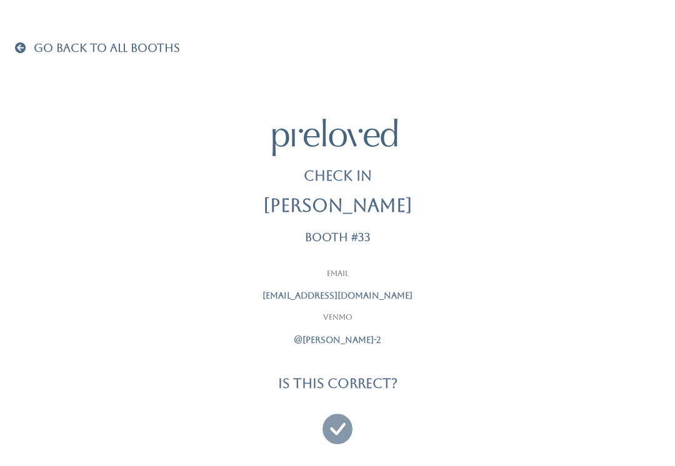
click at [344, 421] on icon at bounding box center [338, 424] width 30 height 42
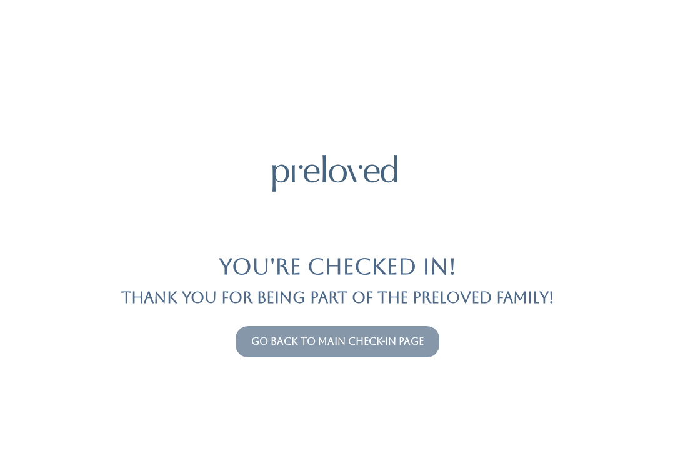
click at [333, 332] on button "Go back to main check-in page" at bounding box center [338, 341] width 204 height 31
click at [375, 342] on link "Go back to main check-in page" at bounding box center [337, 342] width 173 height 12
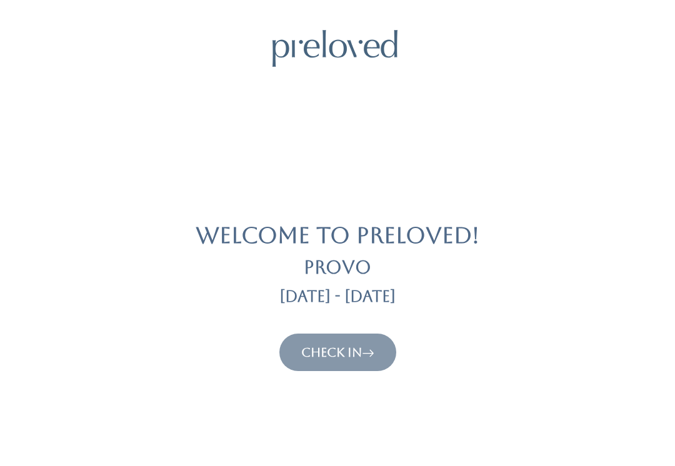
click at [355, 348] on link "Check In" at bounding box center [337, 352] width 73 height 15
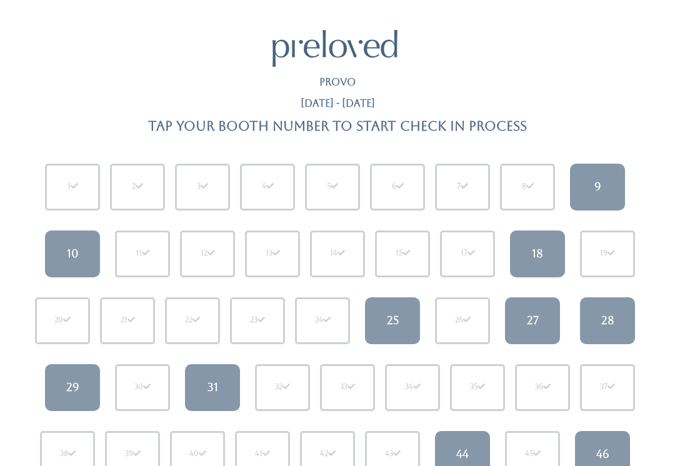
click at [403, 326] on link "25" at bounding box center [392, 321] width 55 height 47
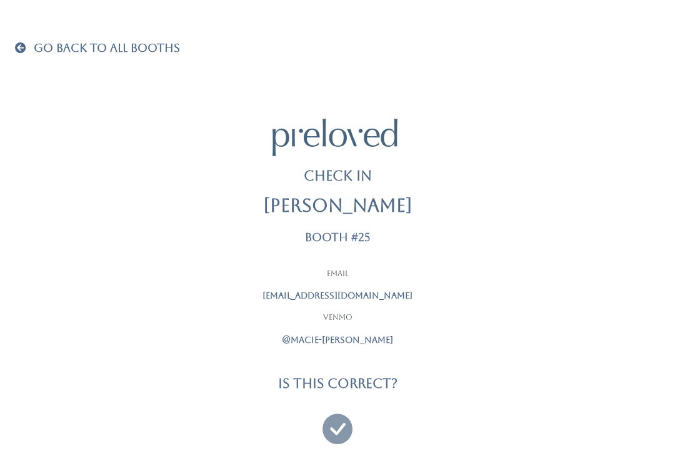
click at [348, 423] on icon at bounding box center [338, 424] width 30 height 42
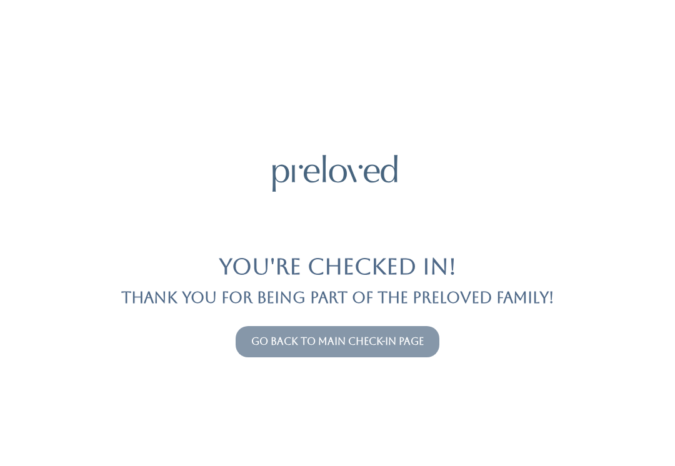
click at [363, 338] on link "Go back to main check-in page" at bounding box center [337, 342] width 173 height 12
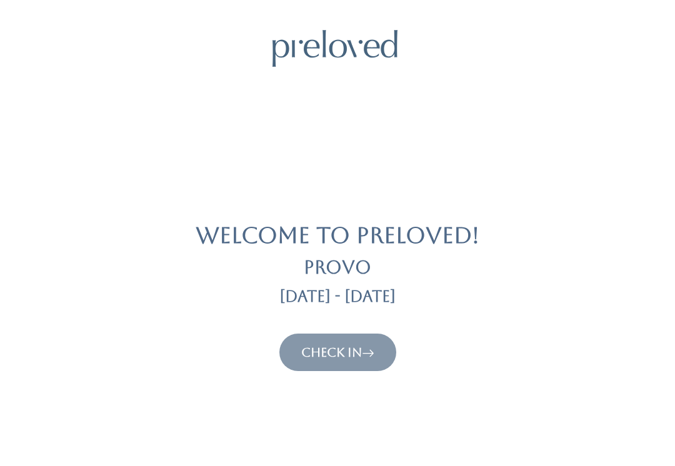
click at [344, 352] on link "Check In" at bounding box center [337, 352] width 73 height 15
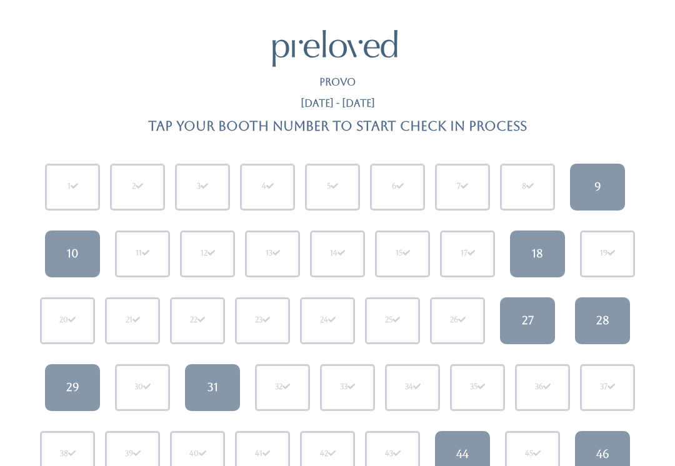
click at [598, 188] on div "9" at bounding box center [598, 187] width 7 height 16
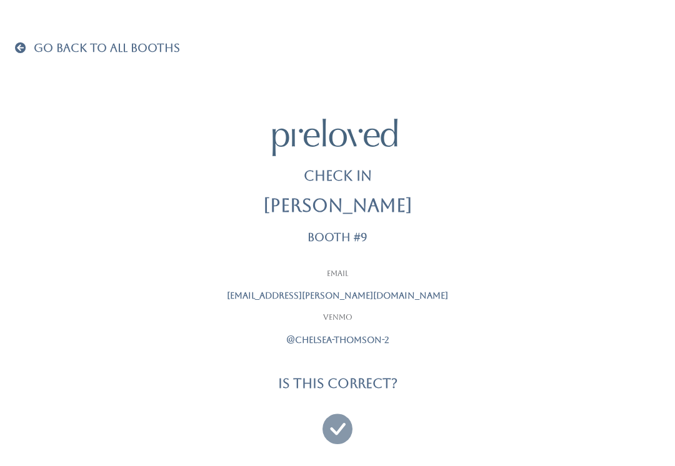
click at [381, 377] on h4 "Is this correct?" at bounding box center [337, 383] width 119 height 14
click at [343, 422] on icon at bounding box center [338, 424] width 30 height 42
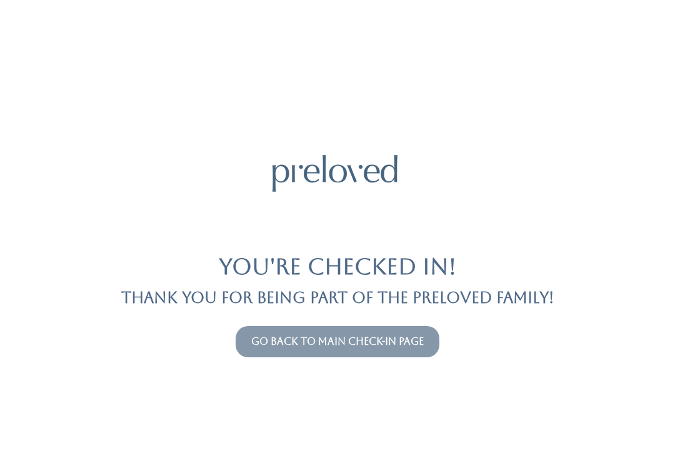
click at [413, 336] on link "Go back to main check-in page" at bounding box center [337, 342] width 173 height 12
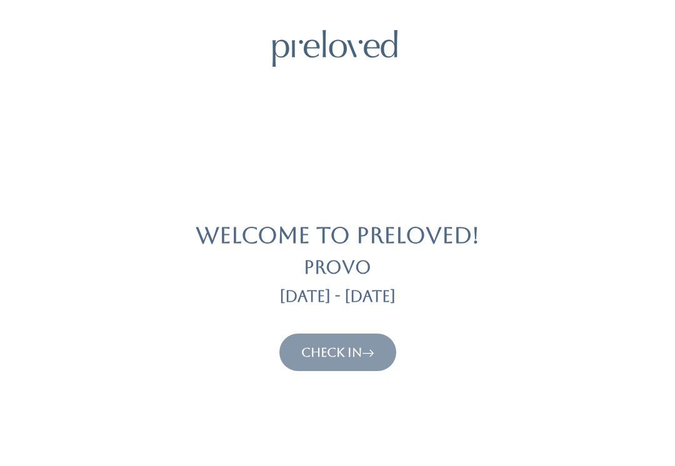
click at [364, 349] on link "Check In" at bounding box center [337, 352] width 73 height 15
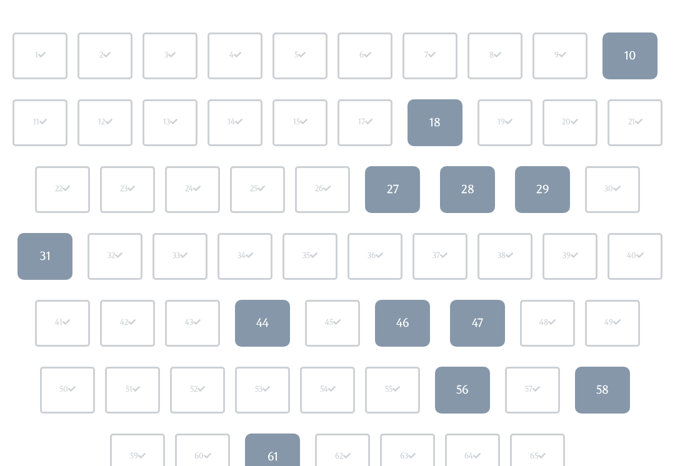
scroll to position [130, 0]
click at [258, 333] on link "44" at bounding box center [262, 324] width 55 height 47
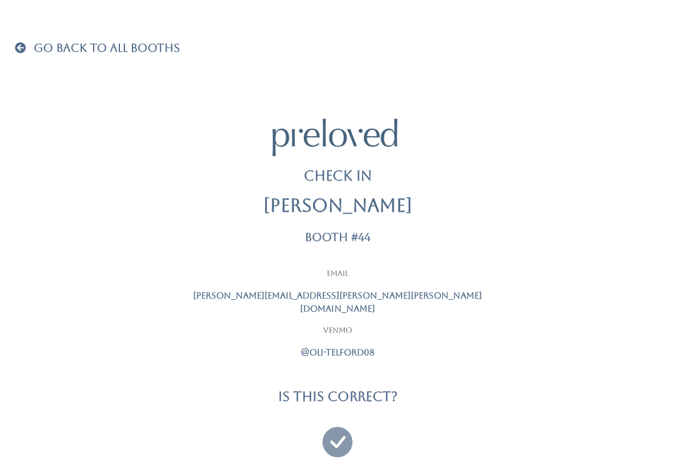
click at [330, 423] on icon at bounding box center [338, 437] width 30 height 42
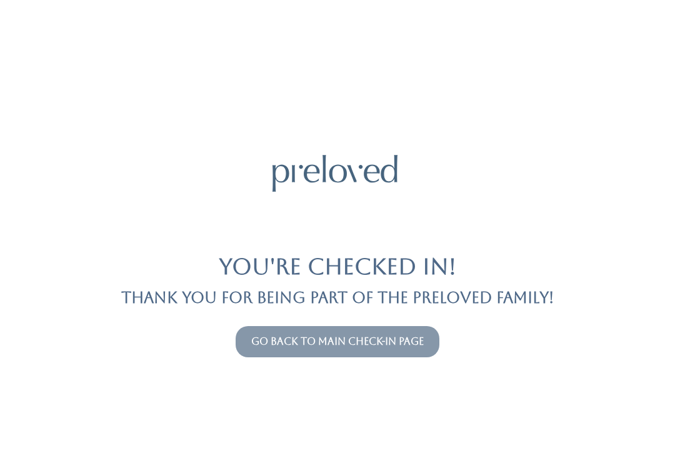
click at [383, 331] on button "Go back to main check-in page" at bounding box center [338, 341] width 204 height 31
click at [363, 329] on button "Go back to main check-in page" at bounding box center [338, 341] width 204 height 31
click at [348, 339] on link "Go back to main check-in page" at bounding box center [337, 342] width 173 height 12
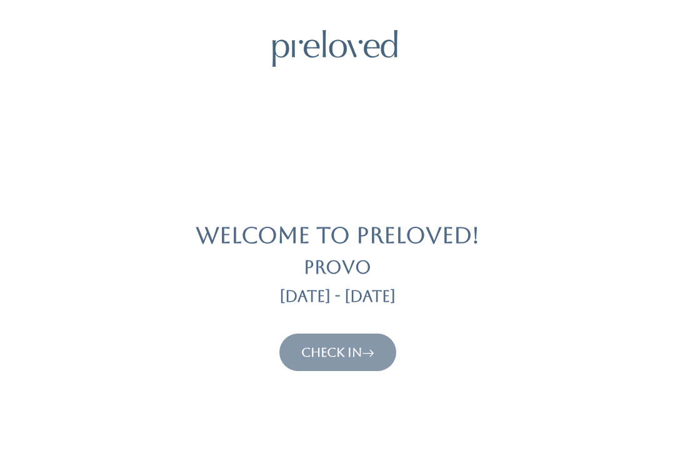
click at [329, 348] on link "Check In" at bounding box center [337, 352] width 73 height 15
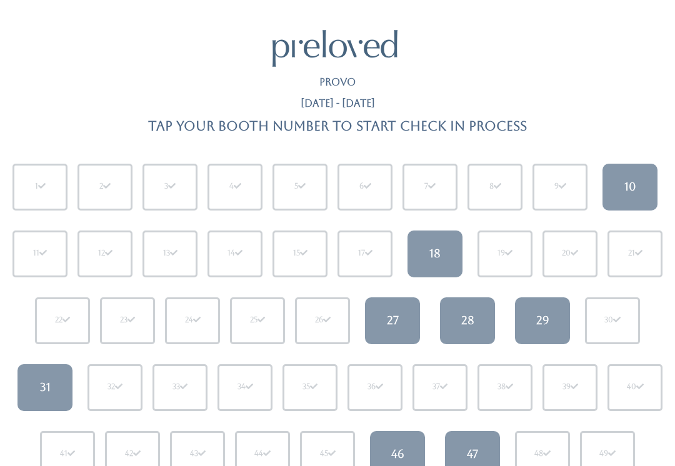
click at [551, 316] on link "29" at bounding box center [542, 321] width 55 height 47
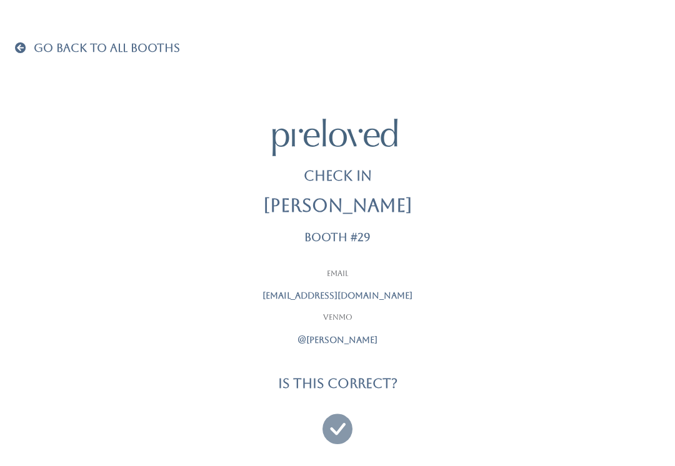
click at [334, 418] on icon at bounding box center [338, 424] width 30 height 42
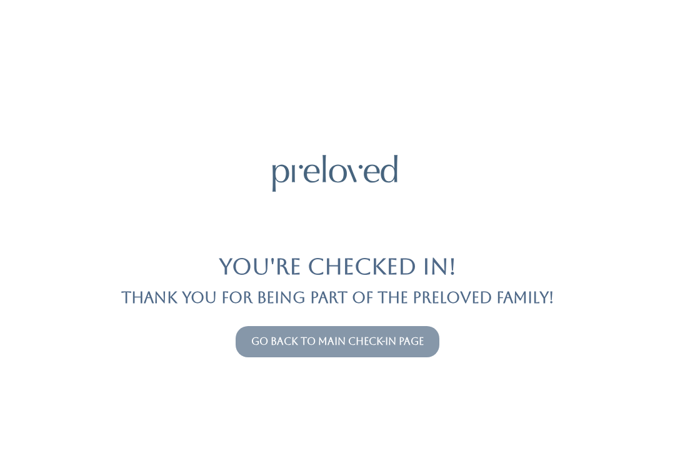
click at [368, 344] on link "Go back to main check-in page" at bounding box center [337, 342] width 173 height 12
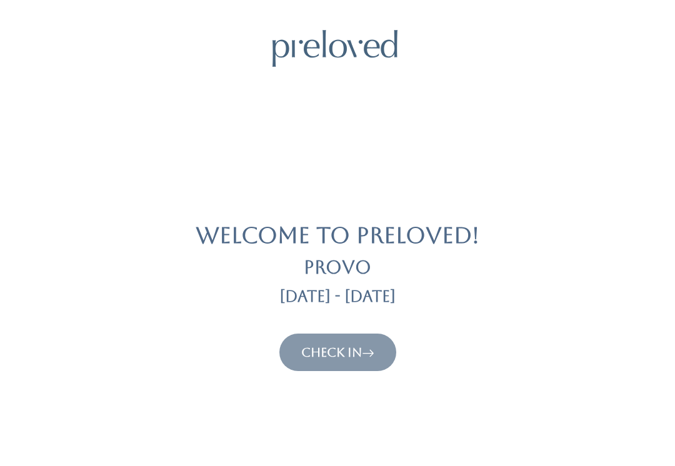
click at [332, 346] on link "Check In" at bounding box center [337, 352] width 73 height 15
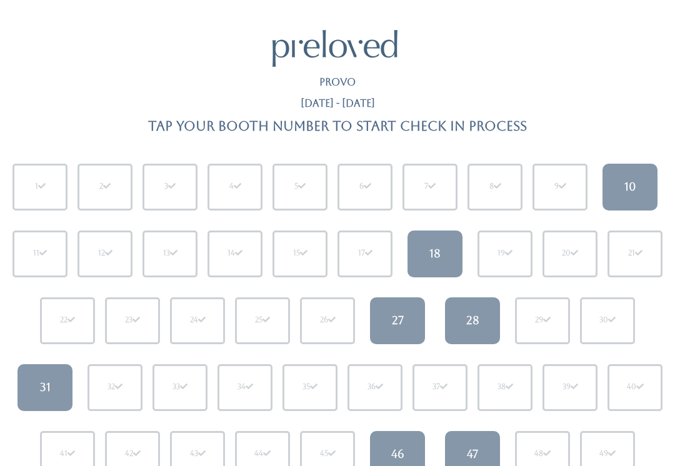
click at [436, 254] on div "18" at bounding box center [435, 254] width 11 height 16
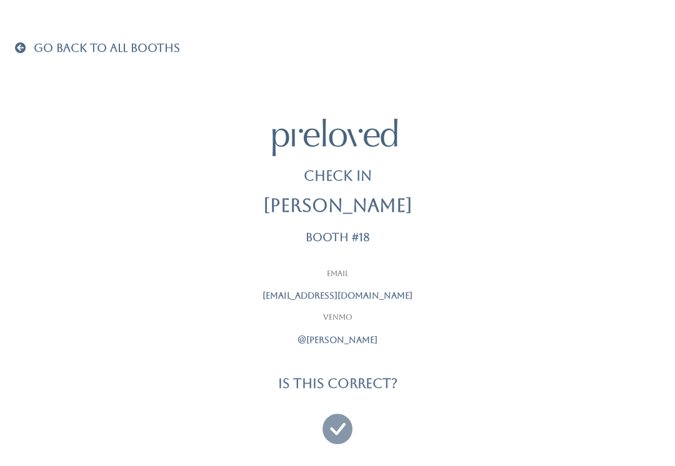
click at [30, 54] on link "Go Back To All Booths" at bounding box center [97, 49] width 165 height 13
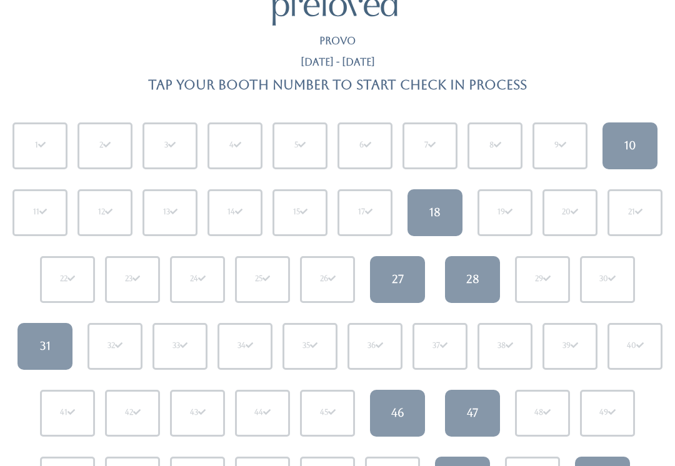
scroll to position [43, 0]
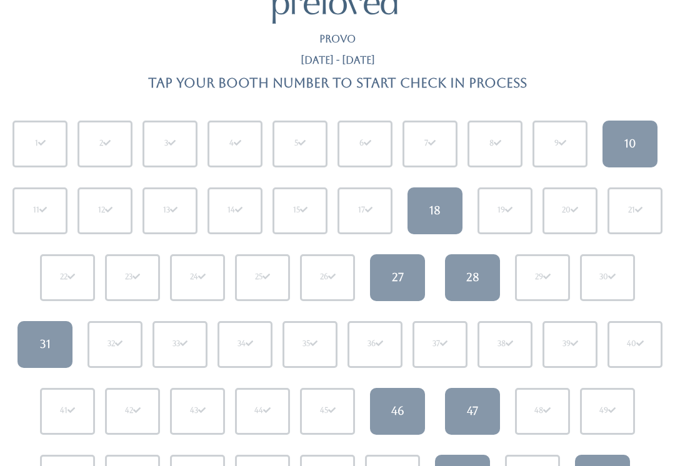
click at [408, 275] on link "27" at bounding box center [397, 277] width 55 height 47
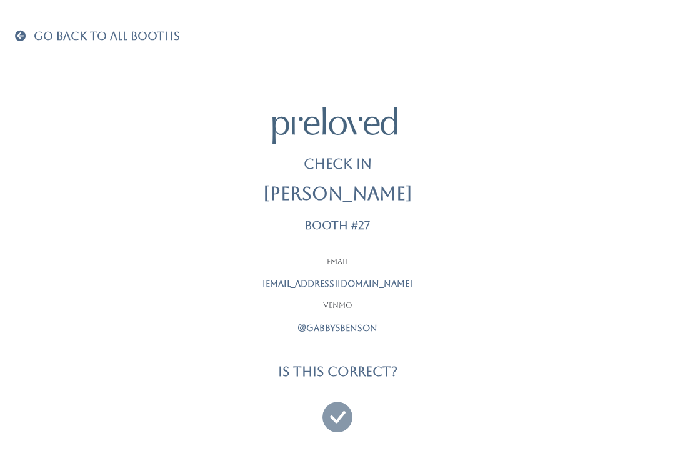
click at [363, 406] on div at bounding box center [337, 412] width 313 height 46
click at [344, 415] on icon at bounding box center [338, 412] width 30 height 42
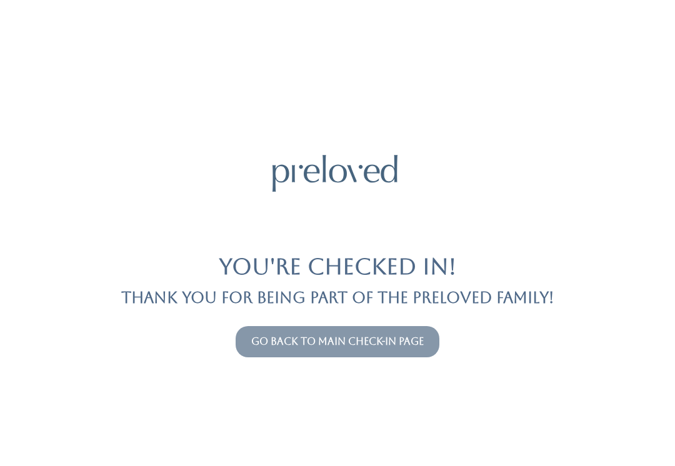
click at [353, 340] on link "Go back to main check-in page" at bounding box center [337, 342] width 173 height 12
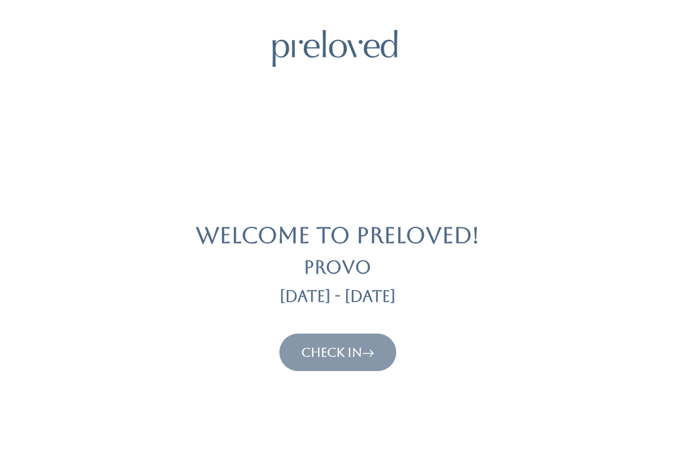
click at [347, 358] on link "Check In" at bounding box center [337, 352] width 73 height 15
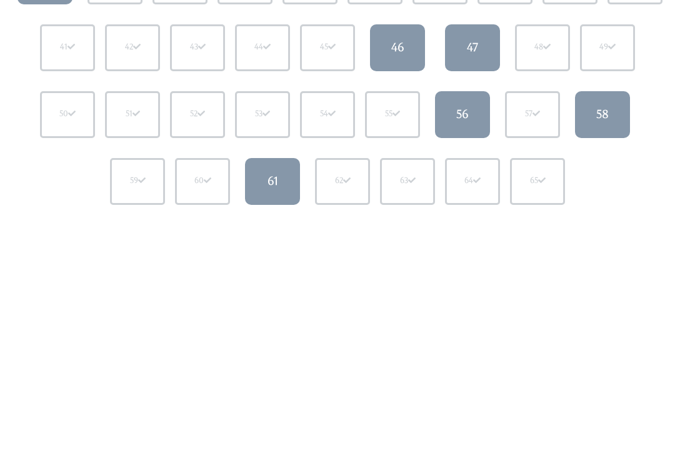
scroll to position [407, 0]
click at [609, 118] on div "58" at bounding box center [602, 114] width 13 height 16
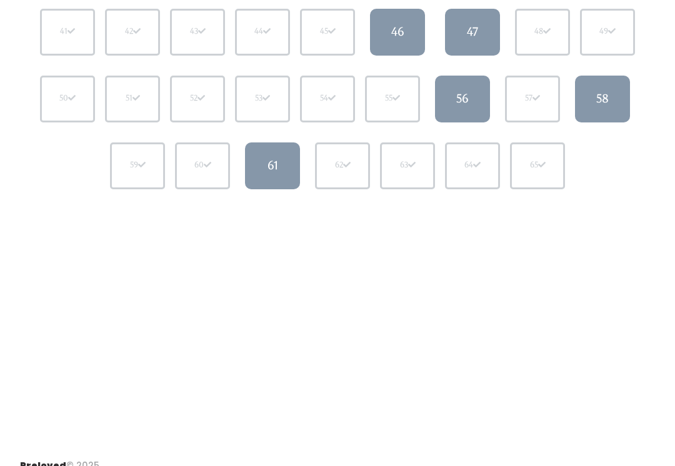
click at [452, 95] on link "56" at bounding box center [462, 99] width 55 height 47
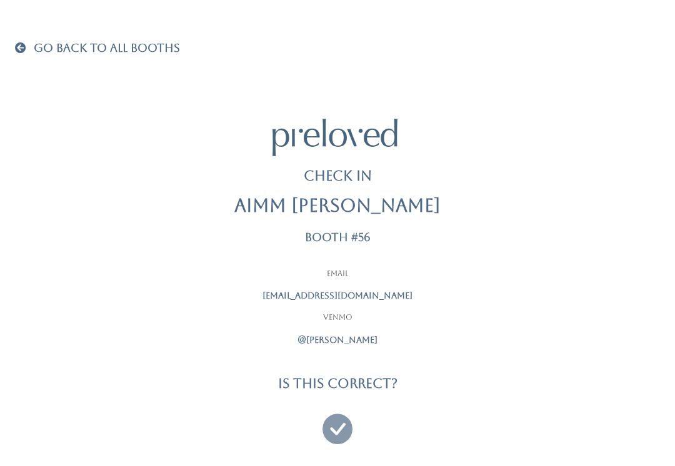
click at [336, 425] on icon at bounding box center [338, 424] width 30 height 42
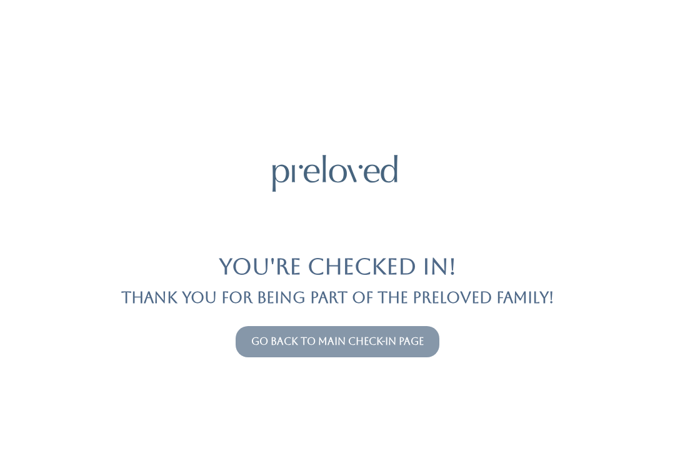
click at [280, 345] on link "Go back to main check-in page" at bounding box center [337, 342] width 173 height 12
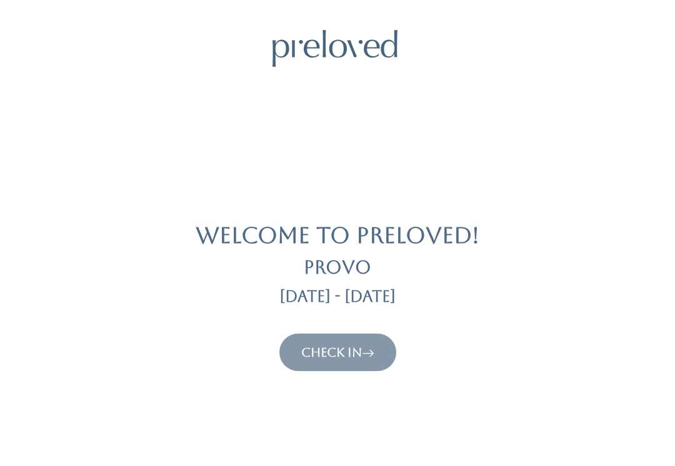
click at [321, 357] on link "Check In" at bounding box center [337, 352] width 73 height 15
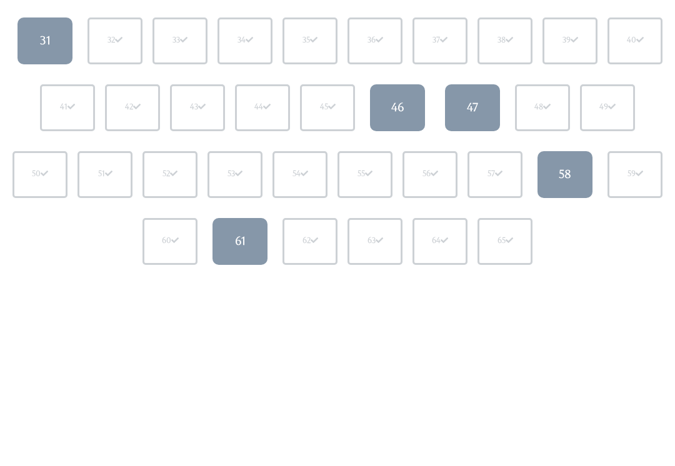
scroll to position [347, 0]
click at [423, 178] on div "56" at bounding box center [431, 174] width 16 height 11
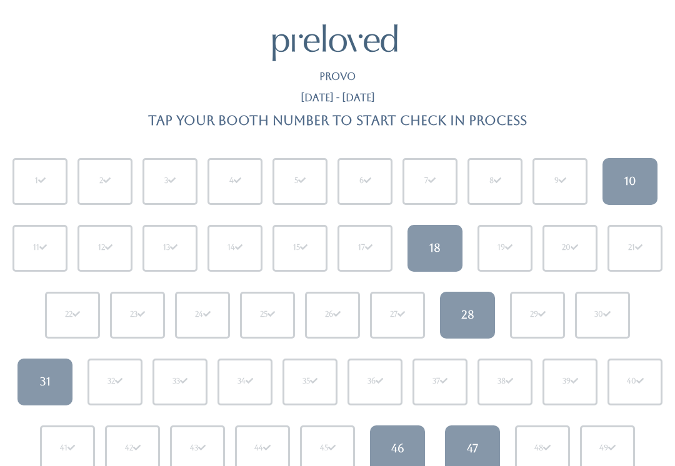
scroll to position [0, 0]
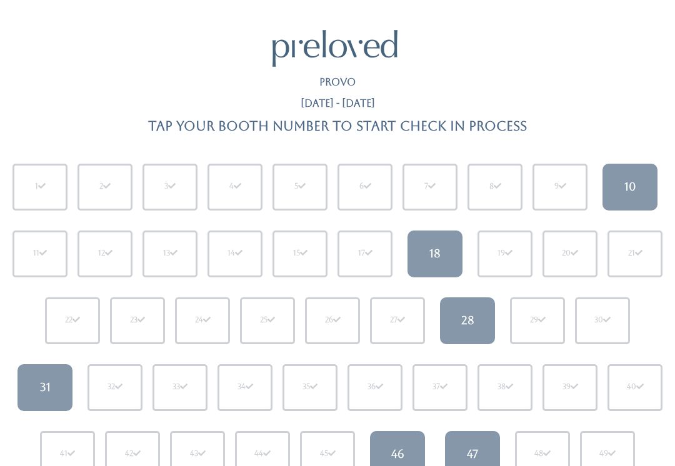
click at [416, 454] on link "46" at bounding box center [397, 454] width 55 height 47
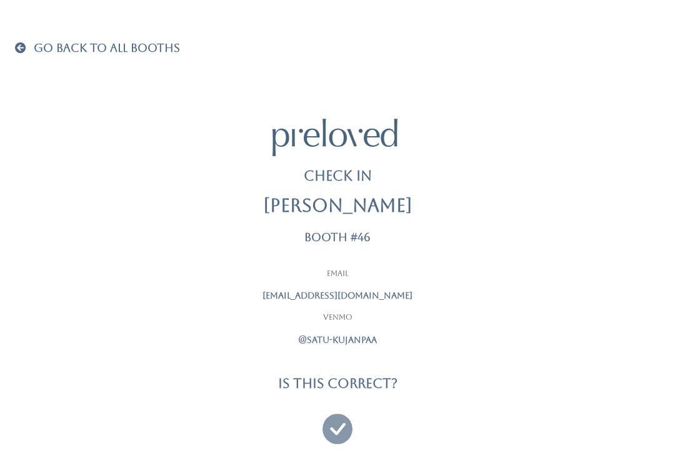
click at [16, 52] on span at bounding box center [23, 47] width 16 height 11
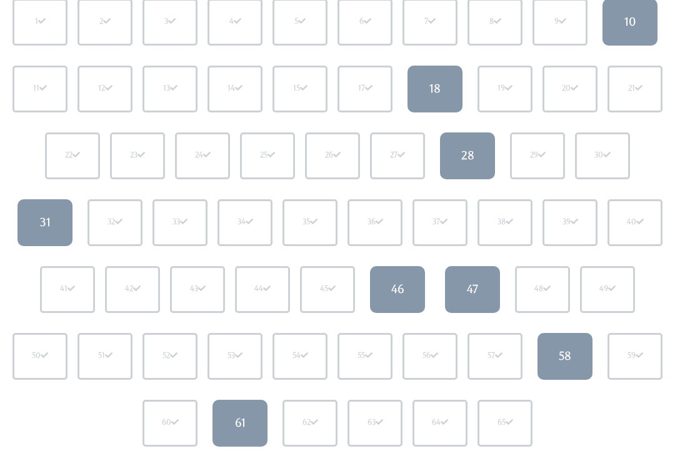
scroll to position [166, 0]
click at [245, 426] on div "61" at bounding box center [240, 423] width 11 height 16
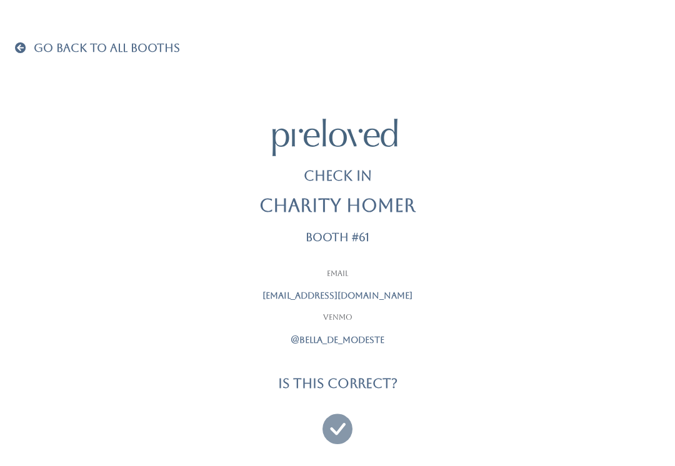
click at [336, 418] on icon at bounding box center [338, 424] width 30 height 42
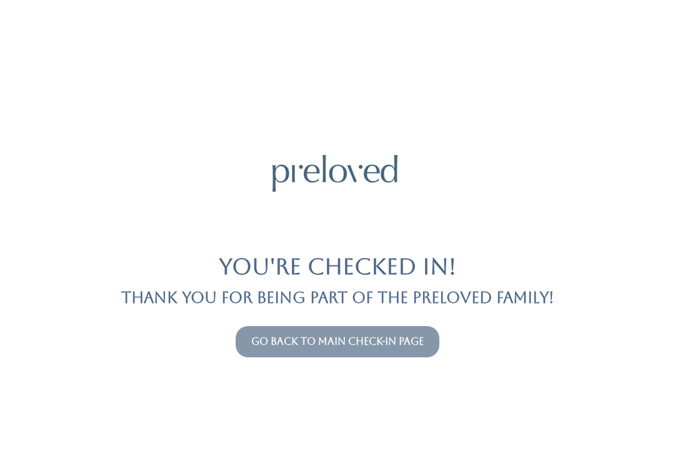
click at [352, 328] on button "Go back to main check-in page" at bounding box center [338, 341] width 204 height 31
click at [385, 336] on link "Go back to main check-in page" at bounding box center [337, 342] width 173 height 12
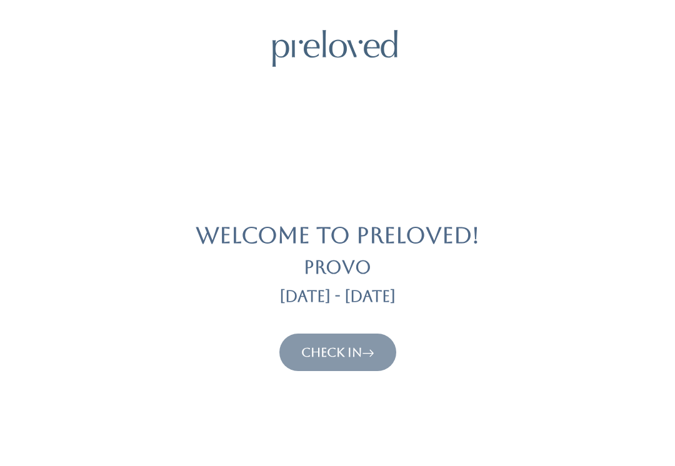
click at [376, 336] on button "Check In" at bounding box center [337, 353] width 117 height 38
click at [371, 349] on icon at bounding box center [368, 352] width 13 height 15
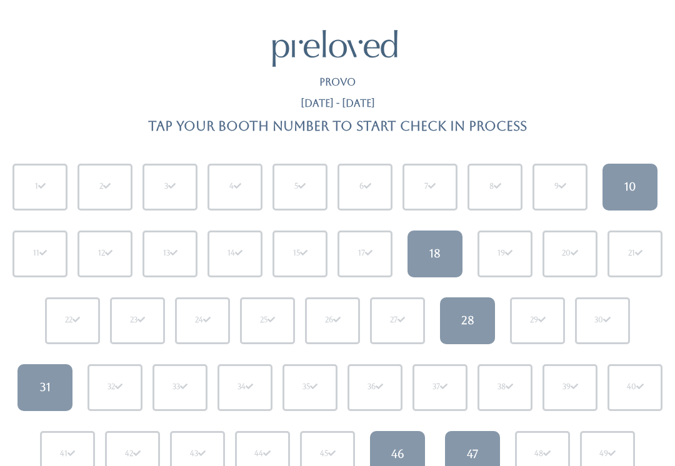
click at [50, 388] on div "31" at bounding box center [45, 388] width 11 height 16
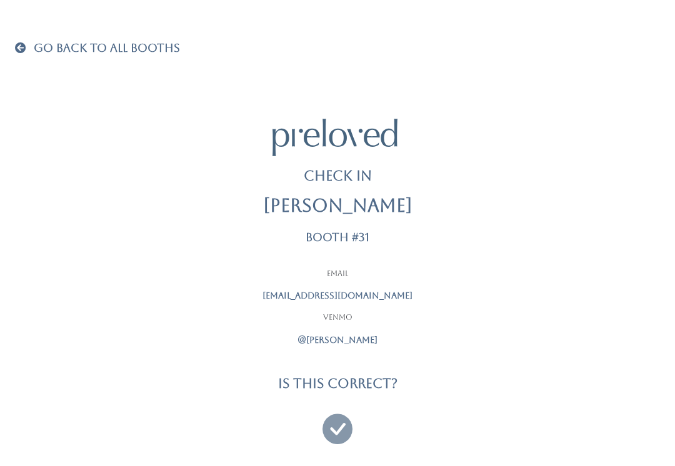
click at [334, 422] on icon at bounding box center [338, 424] width 30 height 42
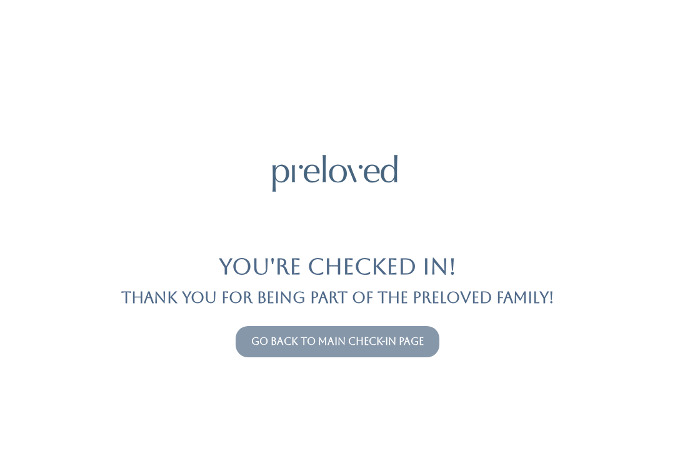
click at [390, 347] on link "Go back to main check-in page" at bounding box center [337, 342] width 173 height 12
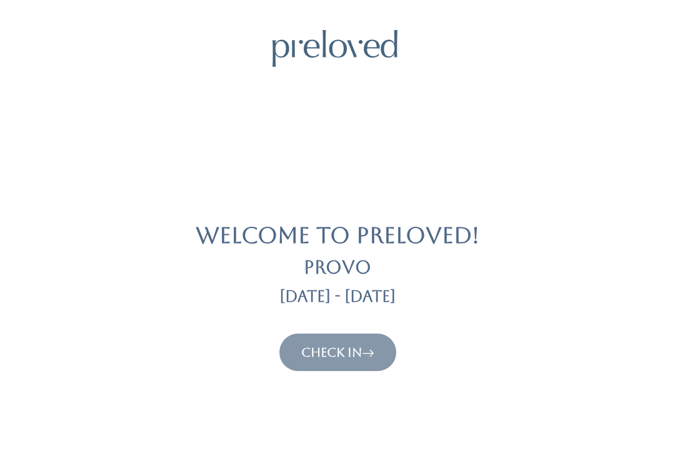
click at [334, 366] on button "Check In" at bounding box center [337, 353] width 117 height 38
